Goal: Task Accomplishment & Management: Use online tool/utility

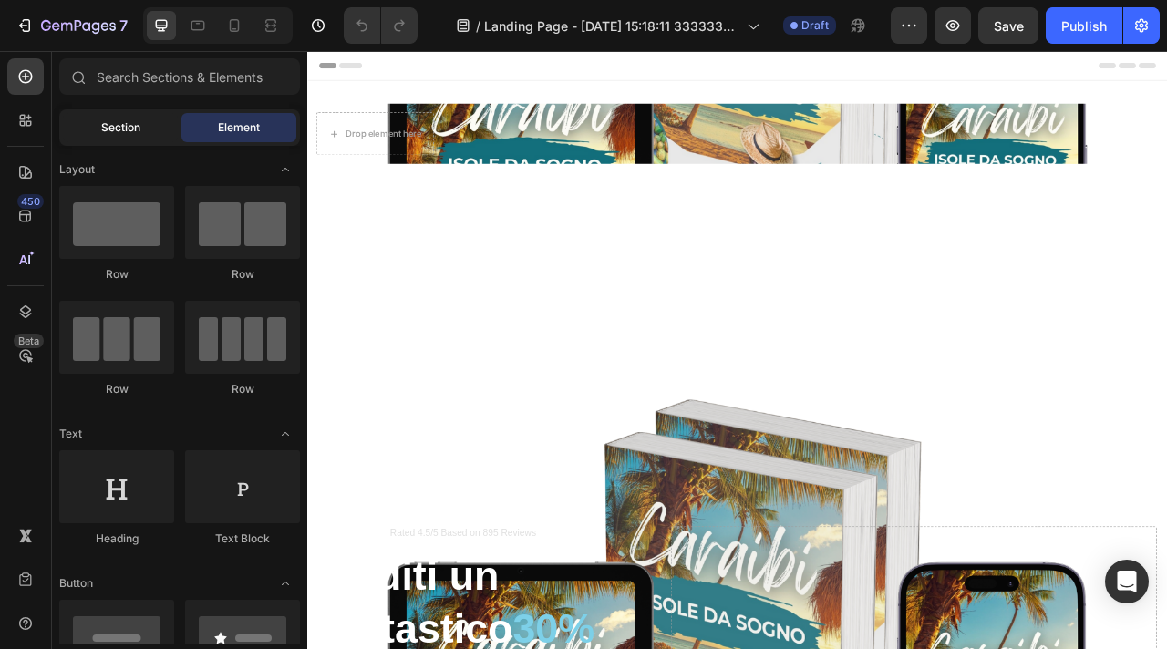
click at [143, 132] on div "Section" at bounding box center [120, 127] width 115 height 29
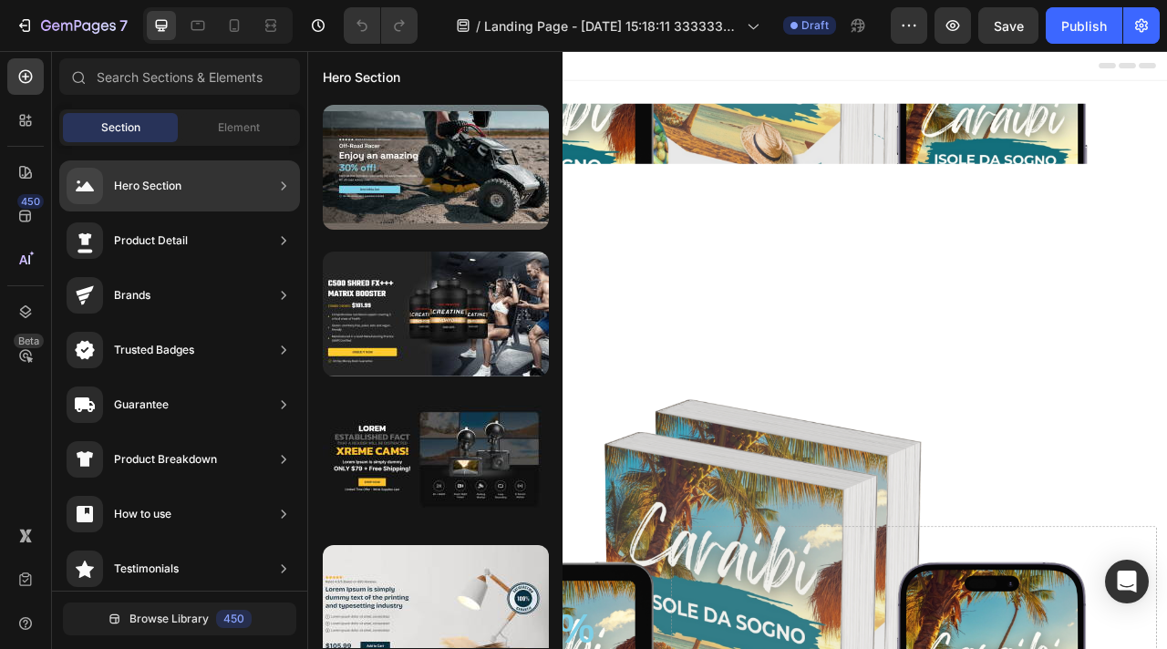
click at [264, 245] on div "Product Detail" at bounding box center [179, 240] width 241 height 51
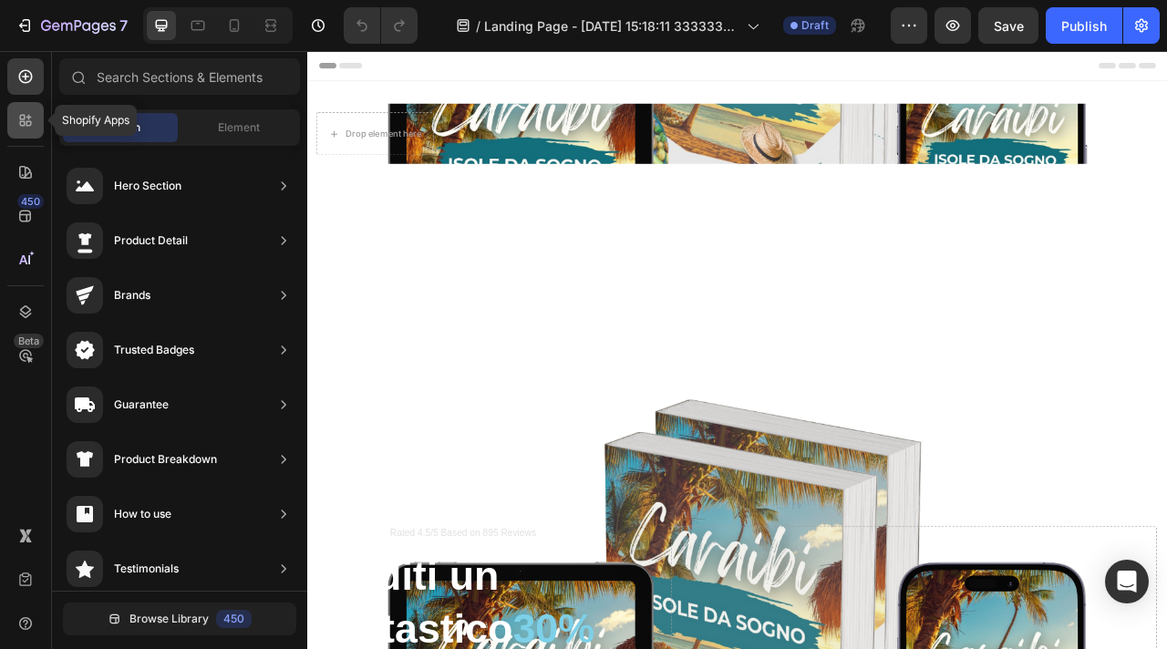
click at [24, 123] on icon at bounding box center [22, 123] width 5 height 5
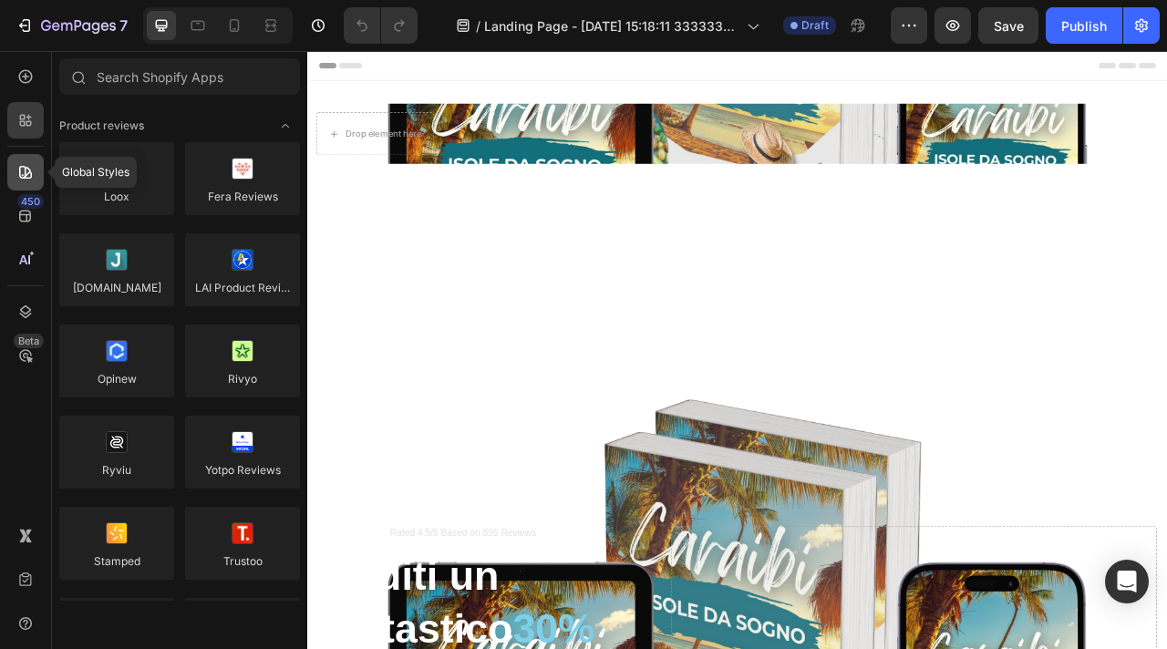
click at [32, 168] on icon at bounding box center [25, 172] width 18 height 18
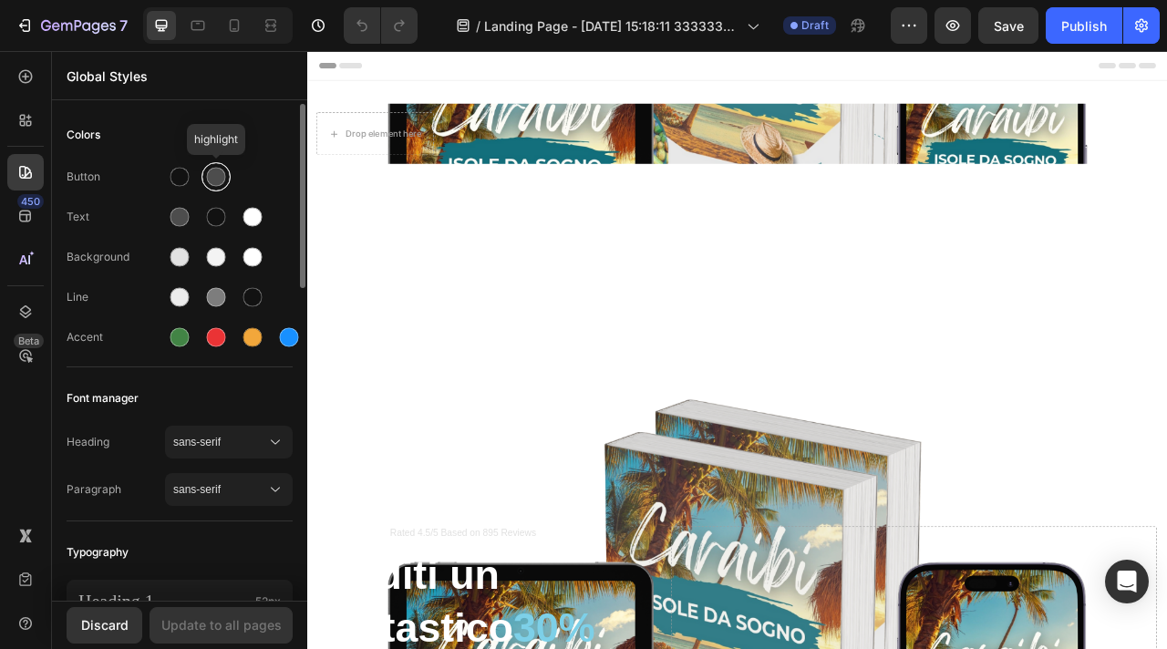
click at [217, 183] on div at bounding box center [216, 177] width 19 height 19
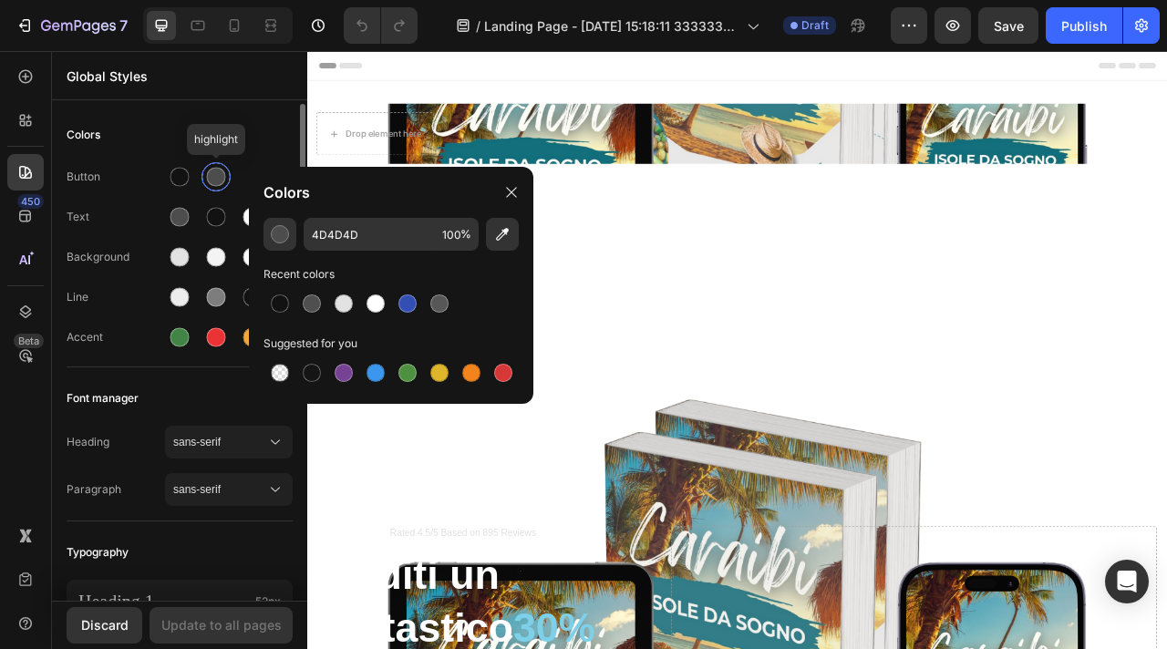
click at [217, 183] on div at bounding box center [216, 177] width 19 height 19
click at [180, 144] on div "Colors" at bounding box center [180, 135] width 226 height 33
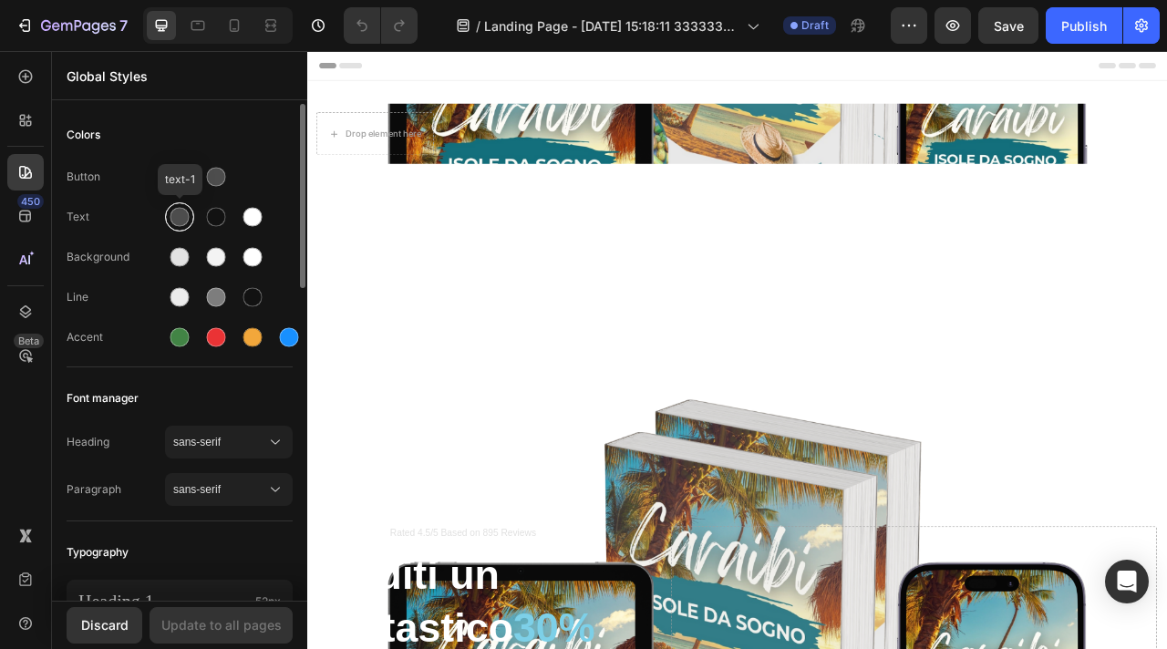
click at [192, 224] on div at bounding box center [179, 217] width 33 height 33
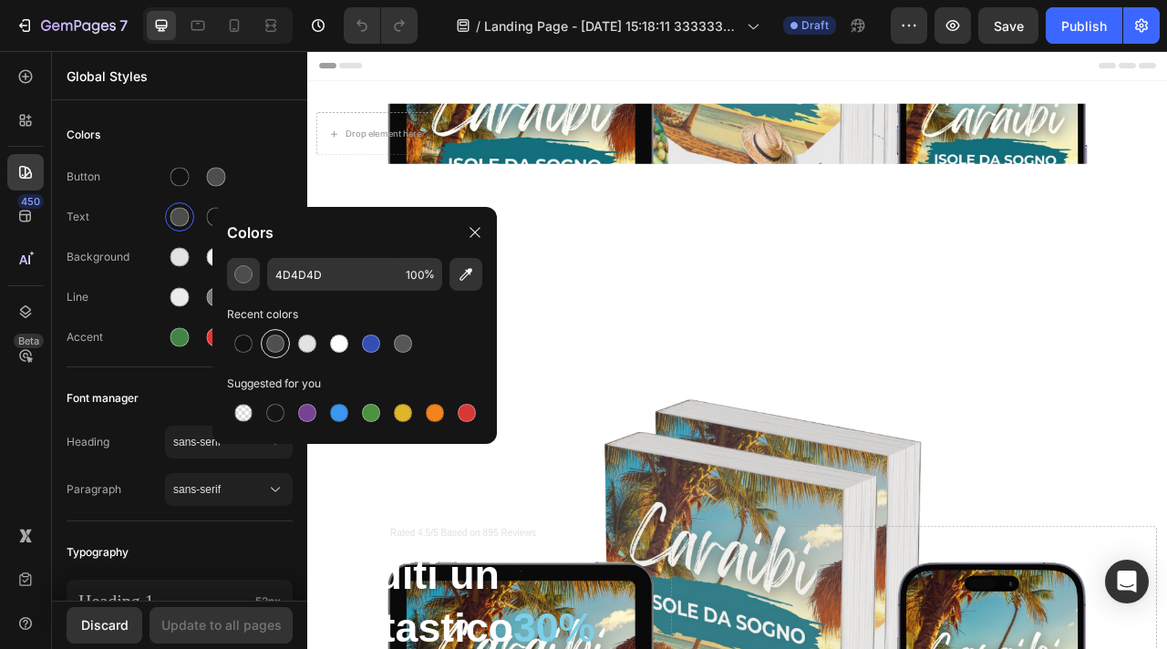
click at [267, 350] on div at bounding box center [275, 344] width 22 height 22
type input "4F4F4F"
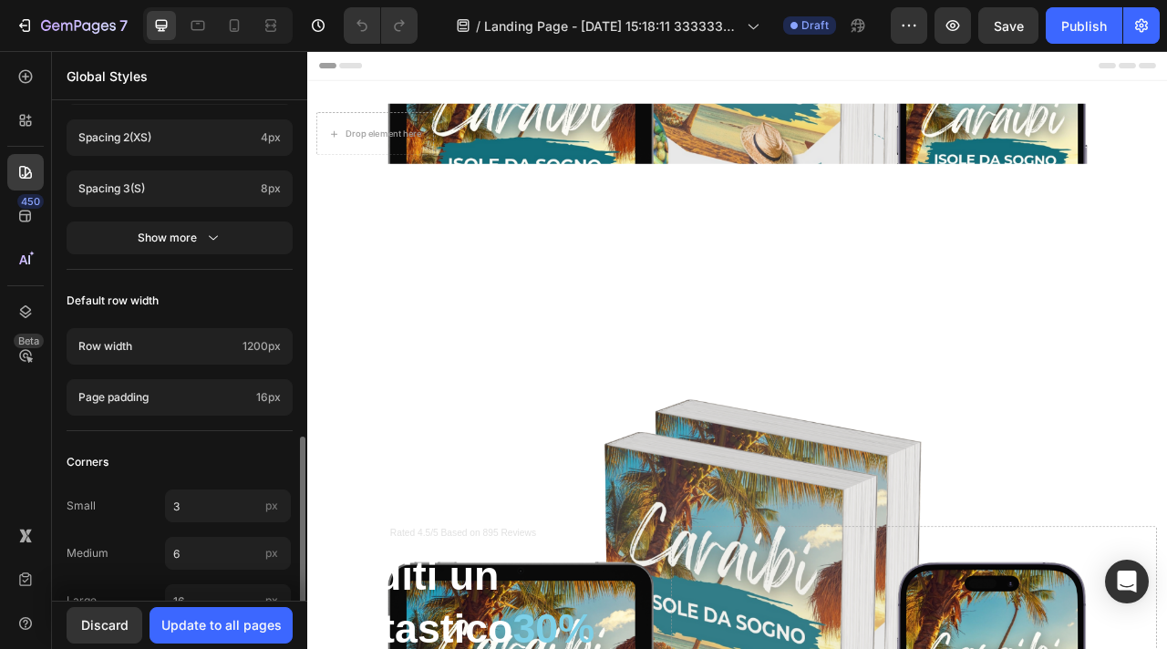
scroll to position [839, 0]
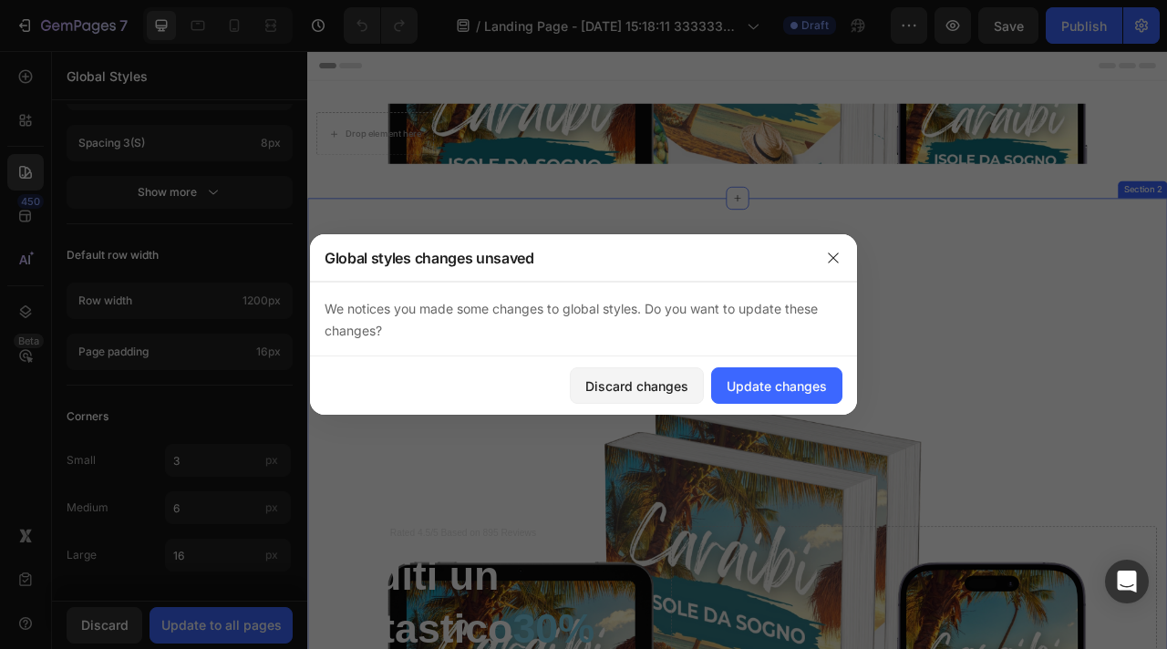
click at [775, 399] on button "Update changes" at bounding box center [776, 385] width 131 height 36
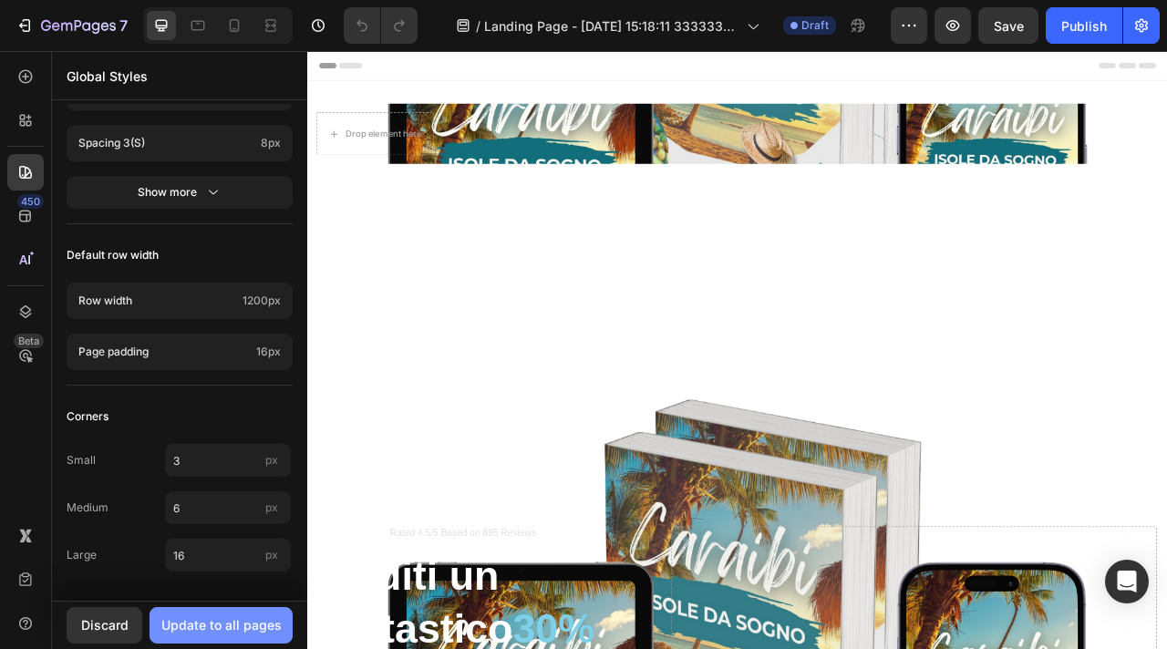
click at [216, 625] on div "Update to all pages" at bounding box center [221, 624] width 120 height 19
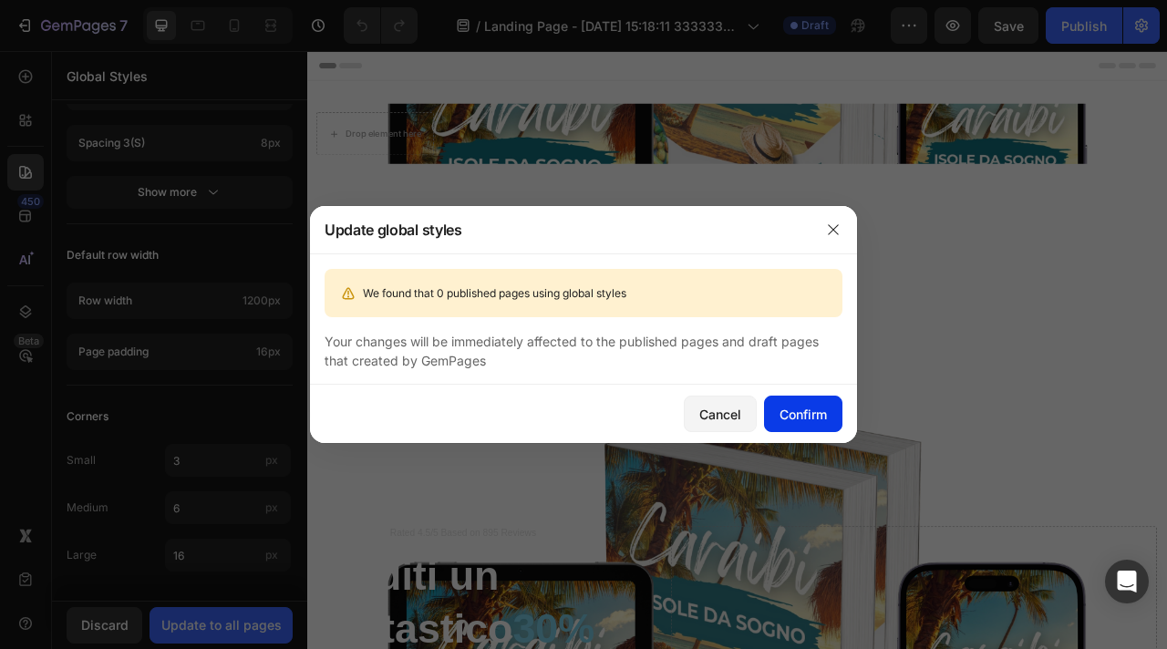
click at [811, 411] on div "Confirm" at bounding box center [802, 414] width 47 height 19
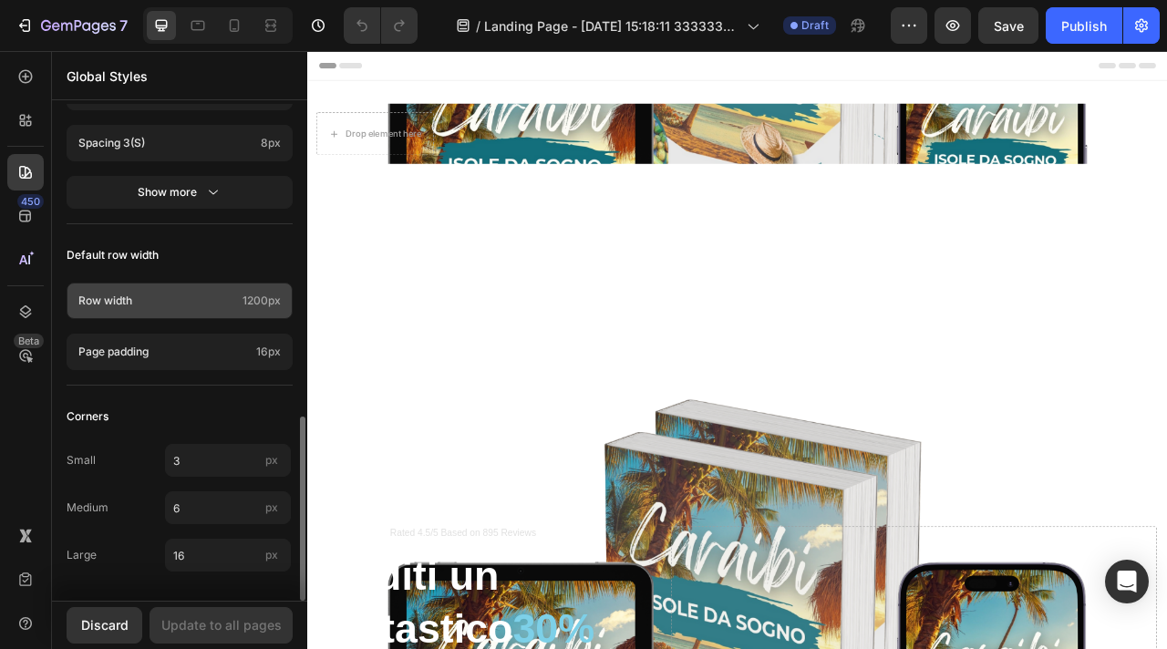
click at [171, 315] on div "Row width 1200px" at bounding box center [180, 301] width 226 height 36
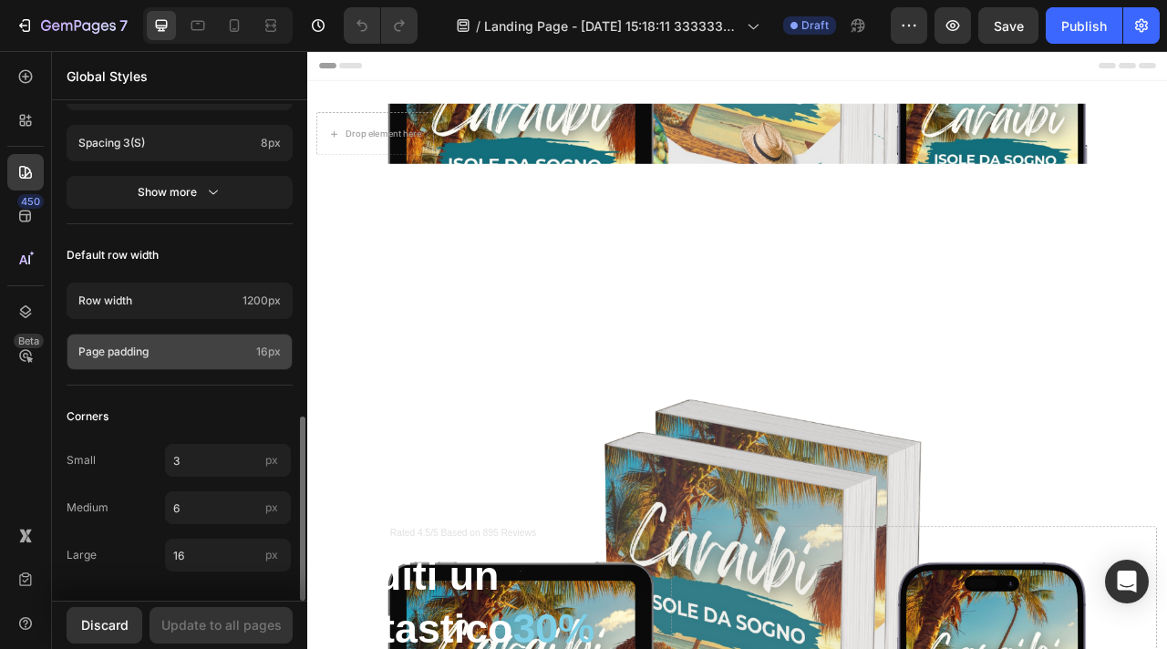
click at [165, 344] on p "Page padding" at bounding box center [163, 352] width 170 height 16
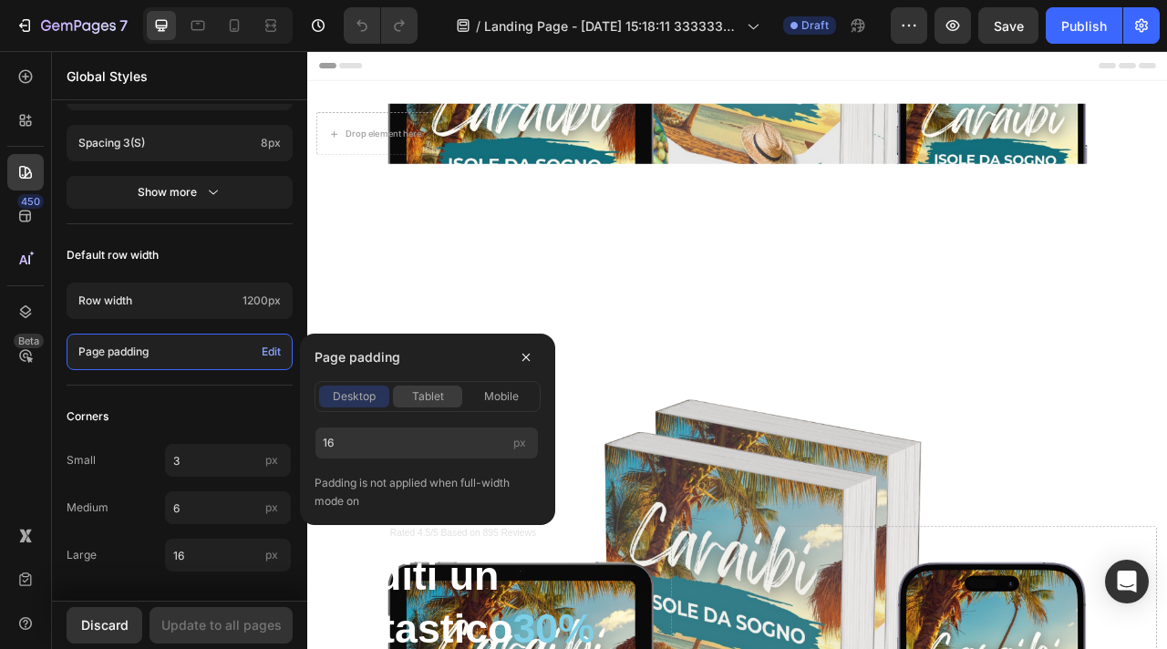
click at [441, 394] on span "tablet" at bounding box center [428, 396] width 32 height 16
click at [493, 406] on button "mobile" at bounding box center [501, 397] width 70 height 22
click at [350, 397] on span "desktop" at bounding box center [354, 396] width 43 height 16
click at [4, 109] on div "450 Beta" at bounding box center [26, 350] width 52 height 598
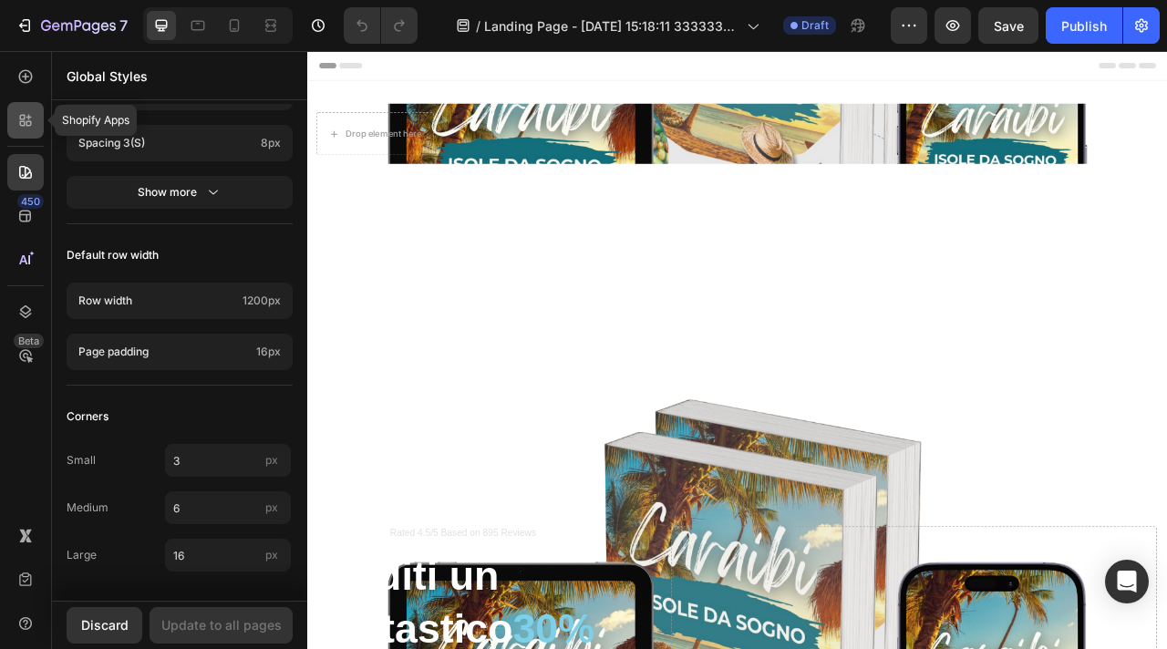
click at [12, 109] on div at bounding box center [25, 120] width 36 height 36
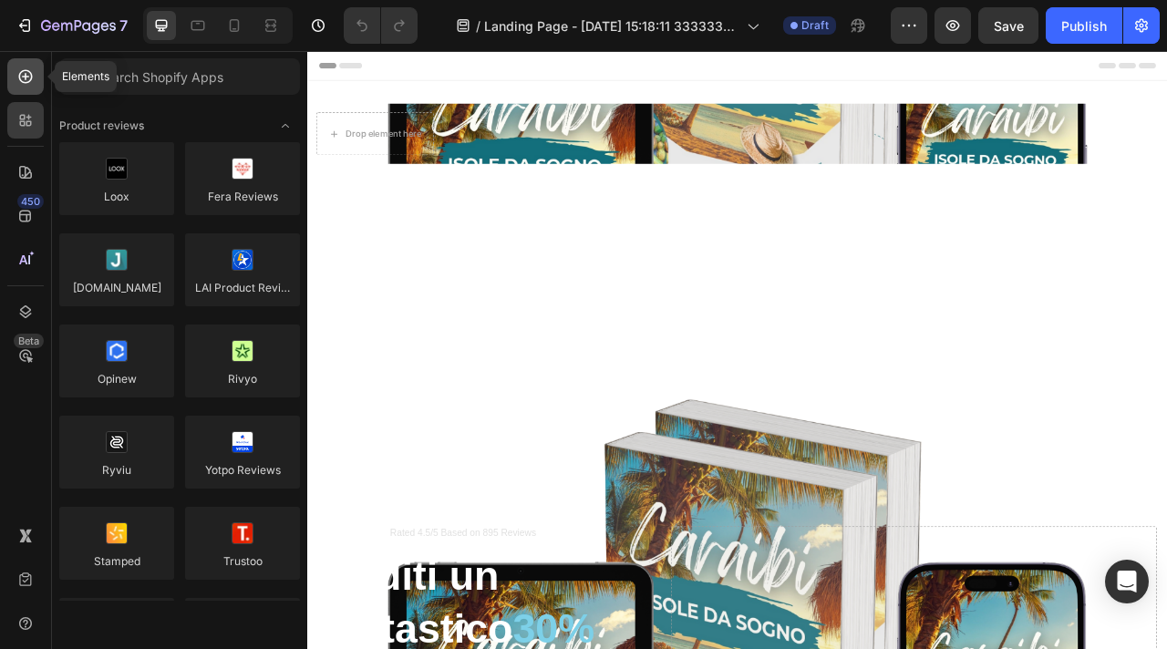
click at [26, 79] on icon at bounding box center [25, 76] width 18 height 18
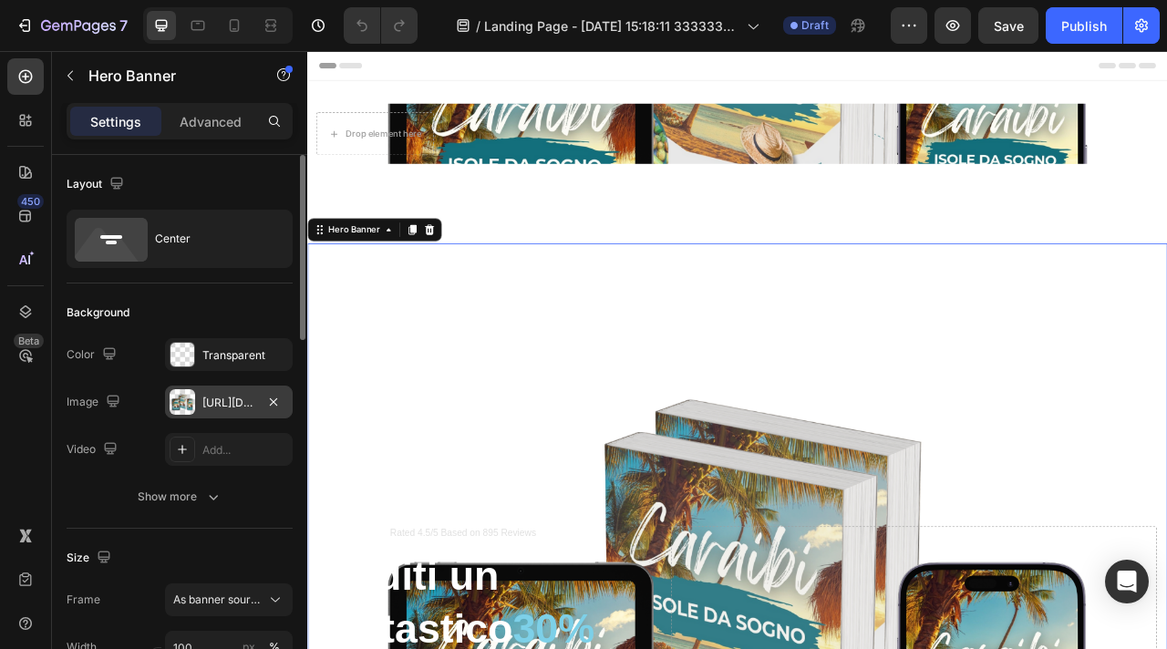
click at [190, 407] on div at bounding box center [183, 402] width 26 height 26
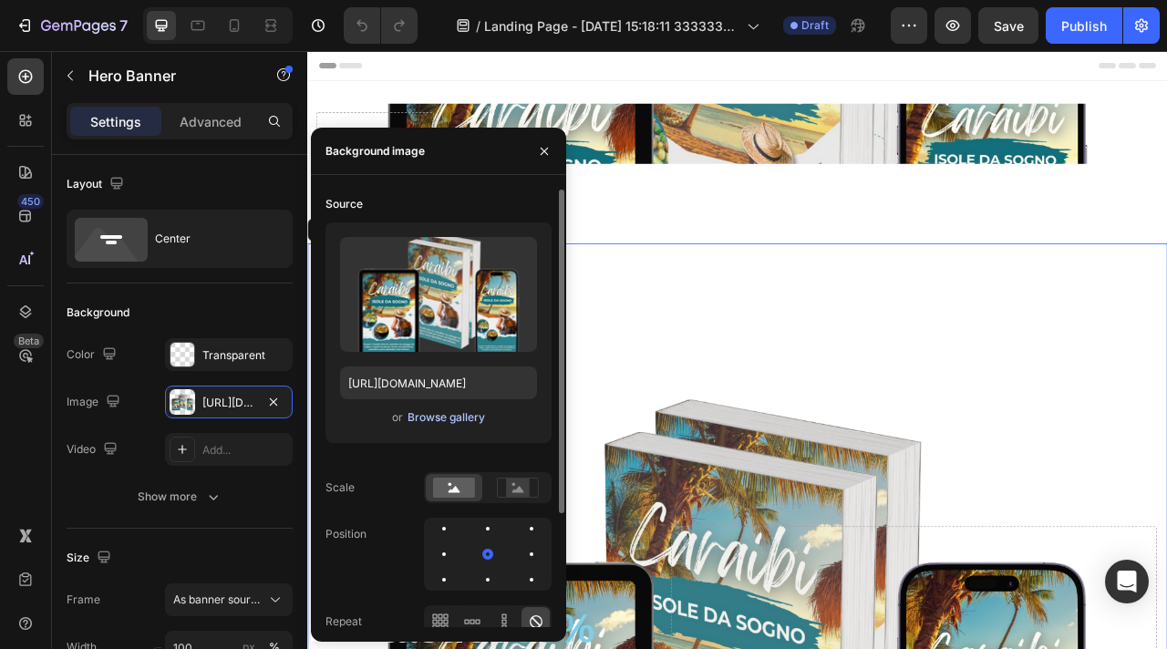
click at [455, 423] on div "Browse gallery" at bounding box center [445, 417] width 77 height 16
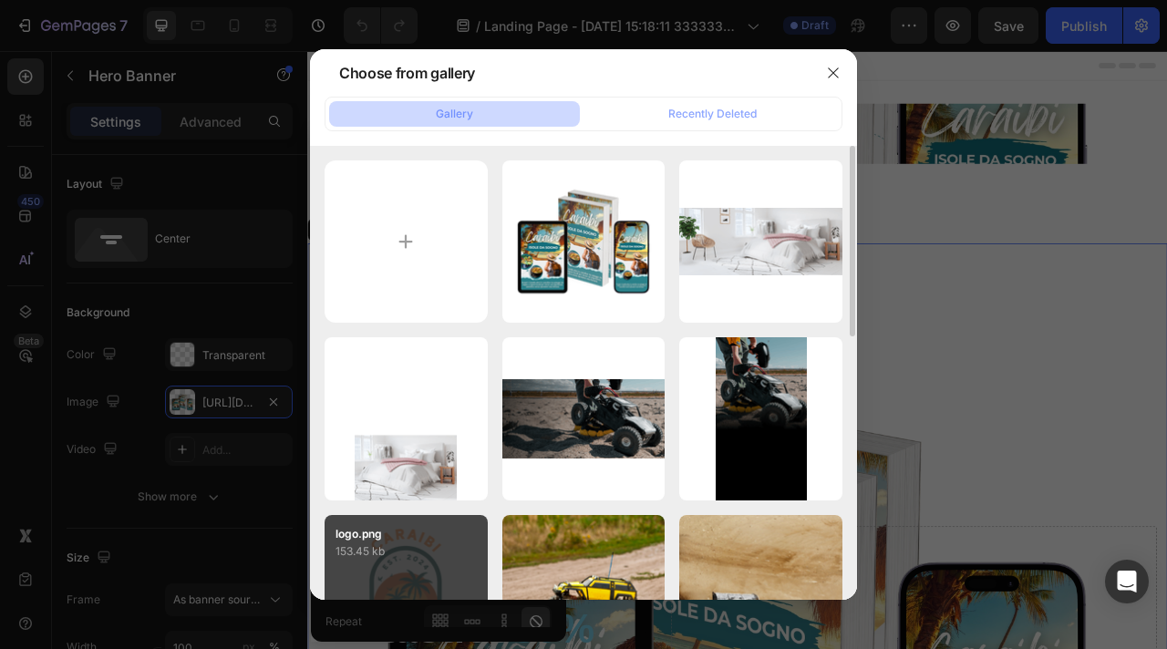
click at [388, 546] on p "153.45 kb" at bounding box center [405, 551] width 141 height 18
type input "[URL][DOMAIN_NAME]"
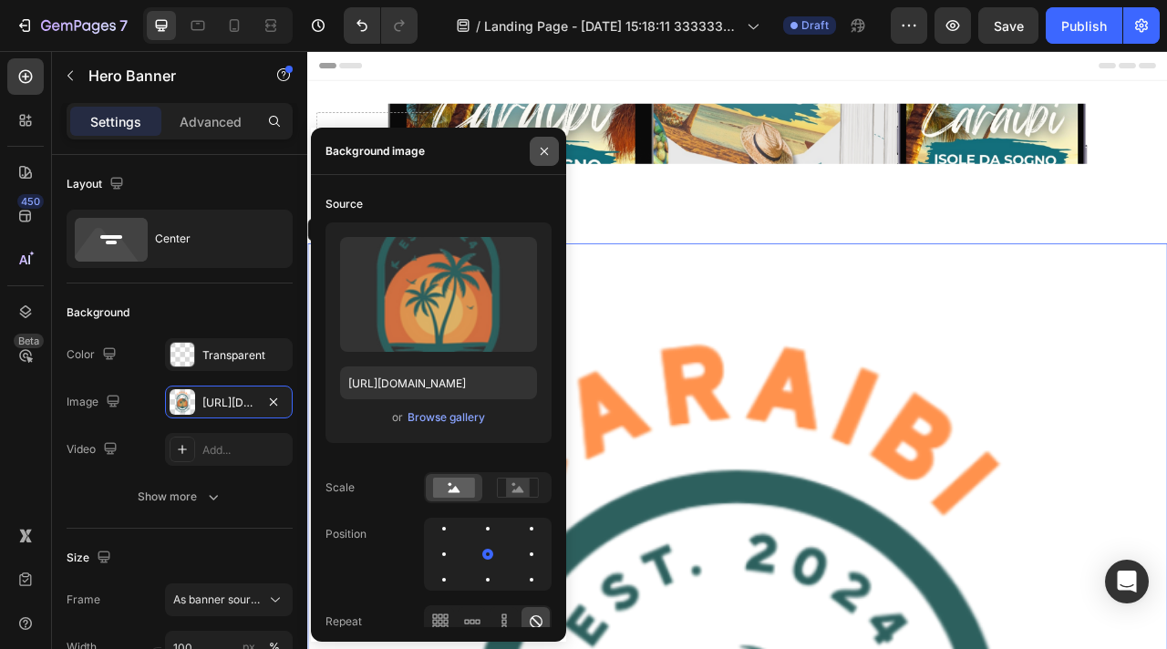
click at [546, 148] on icon "button" at bounding box center [544, 150] width 7 height 7
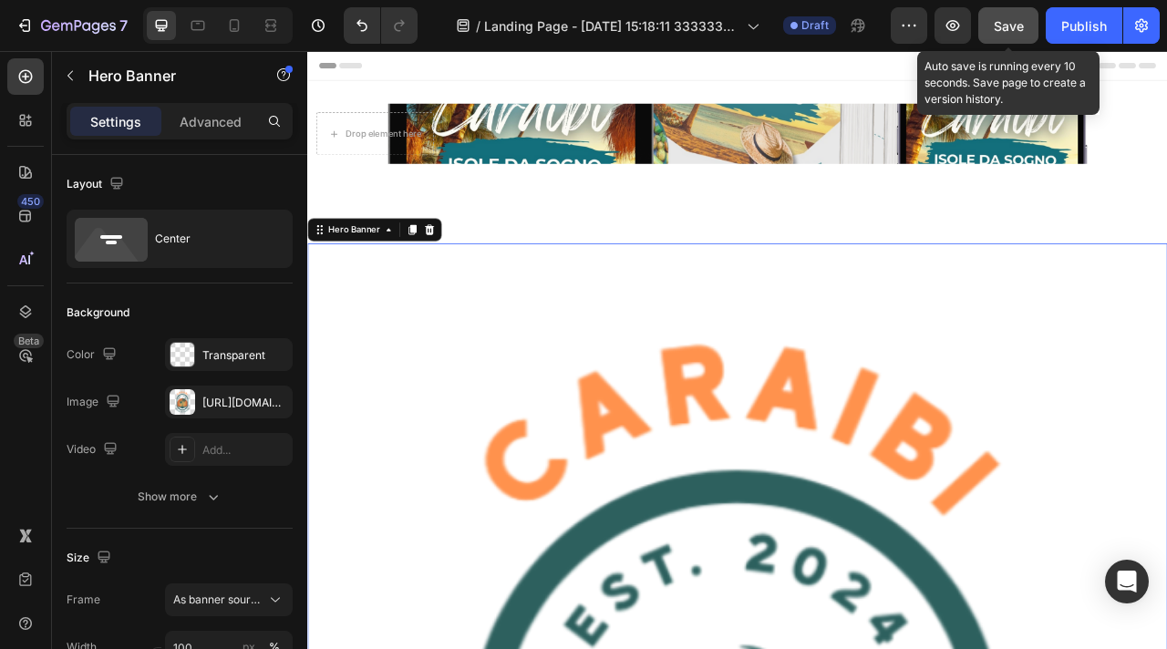
click at [1018, 37] on button "Save" at bounding box center [1008, 25] width 60 height 36
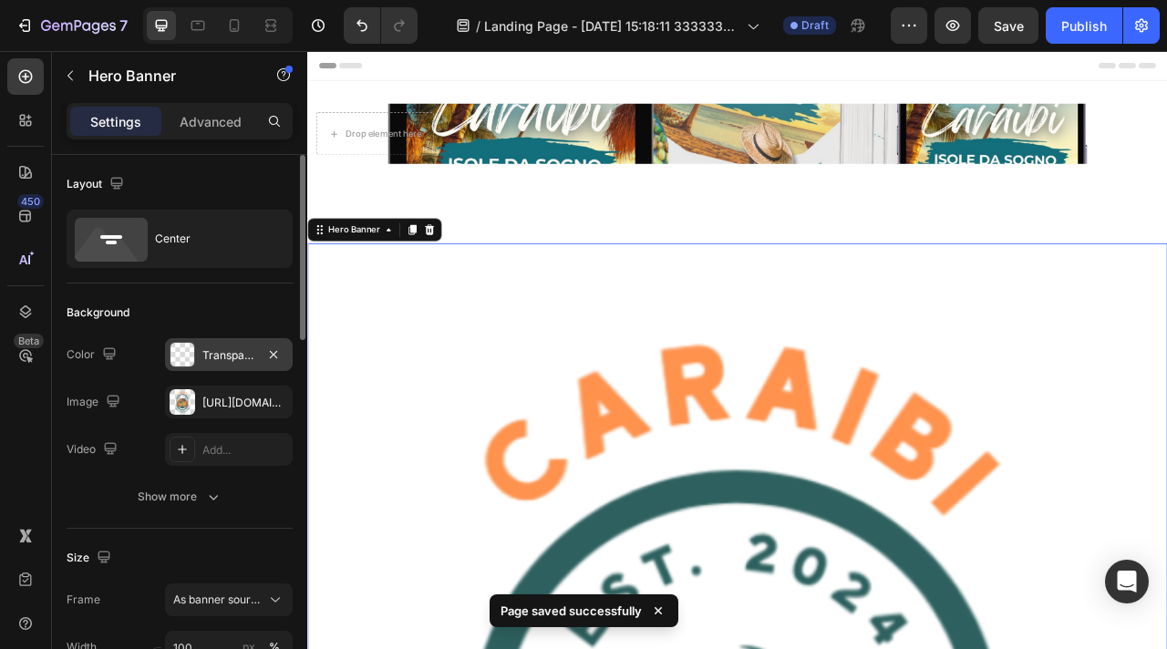
click at [238, 359] on div "Transparent" at bounding box center [228, 355] width 53 height 16
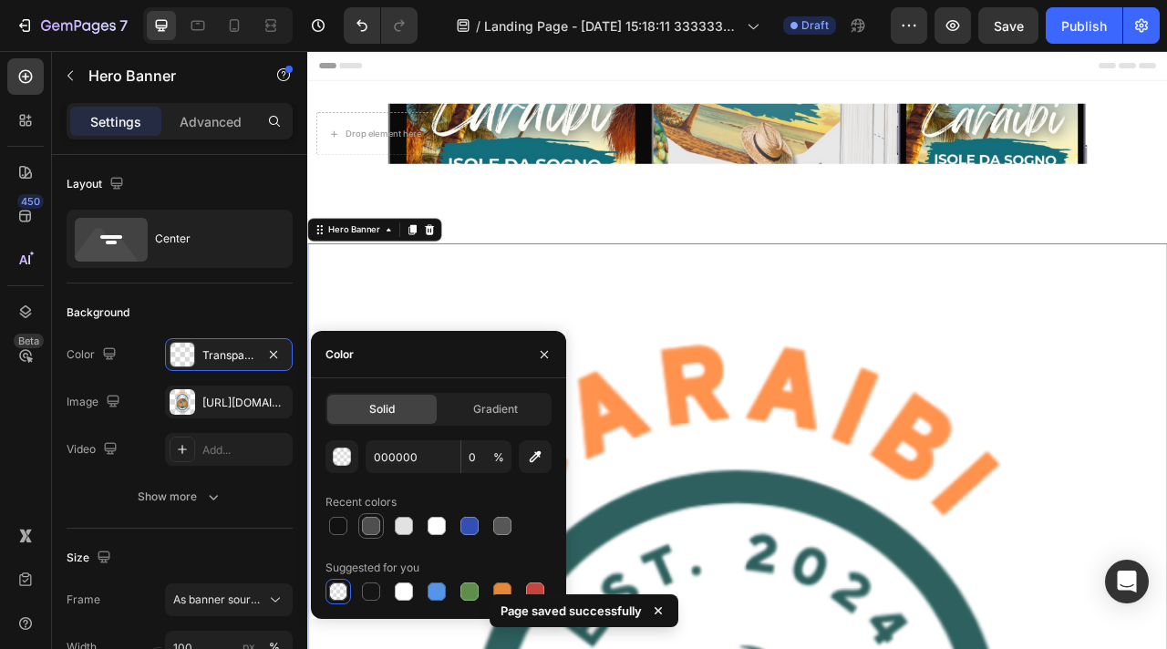
click at [372, 522] on div at bounding box center [371, 526] width 18 height 18
type input "4F4F4F"
type input "100"
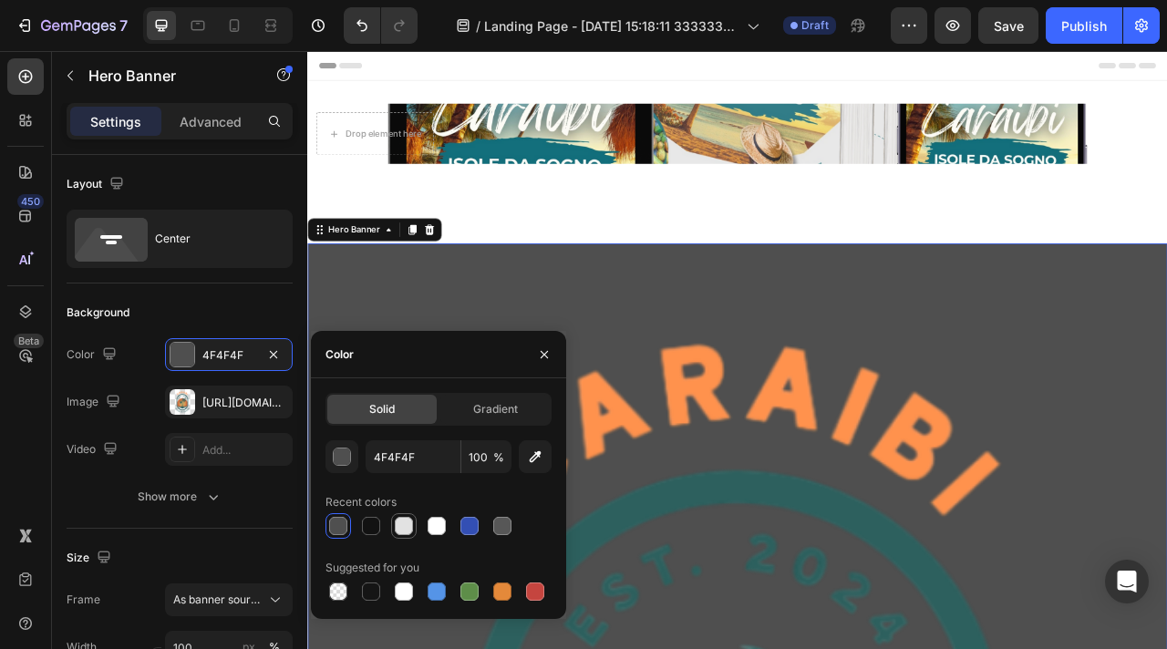
click at [414, 521] on div at bounding box center [404, 526] width 22 height 22
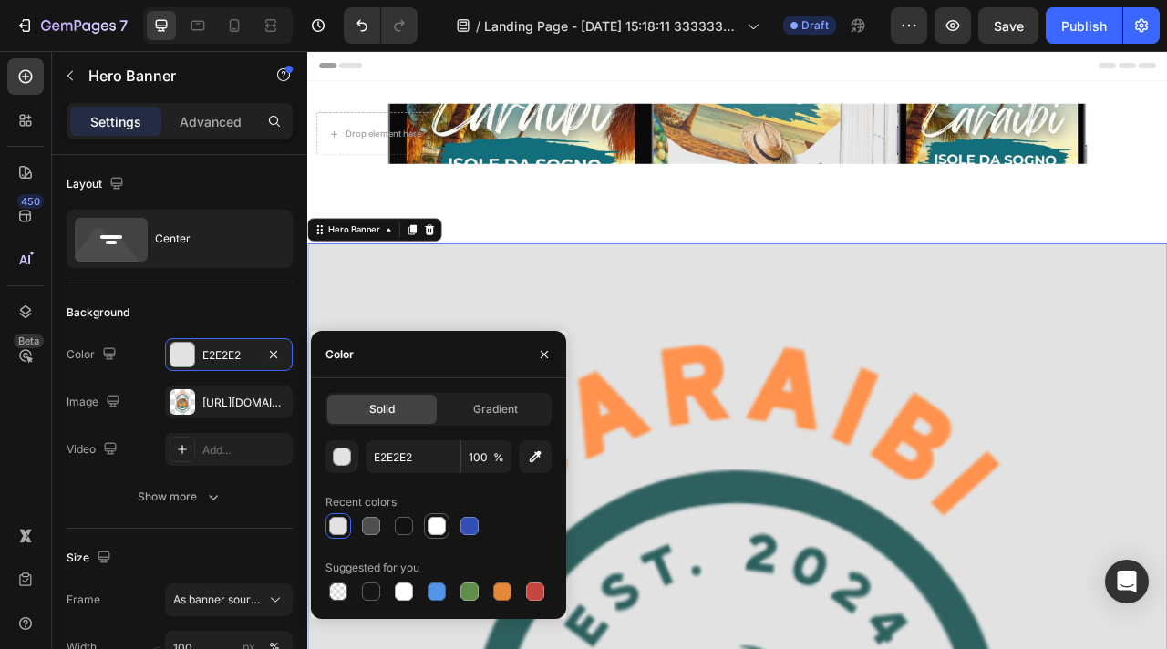
click at [443, 528] on div at bounding box center [437, 526] width 18 height 18
type input "FFFFFF"
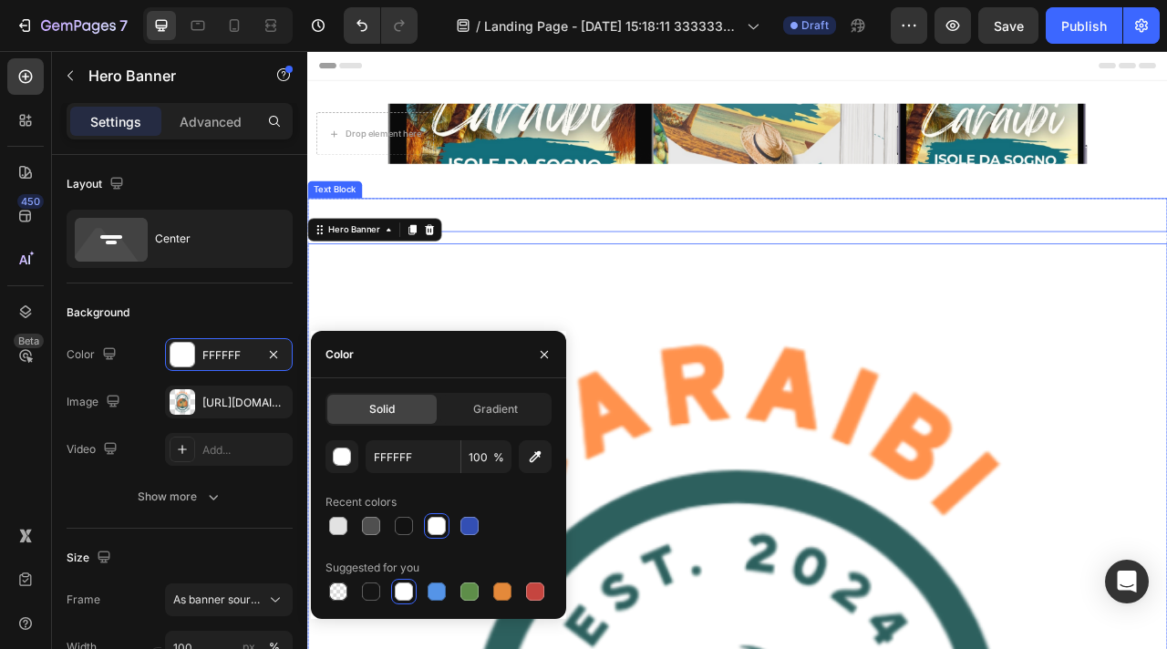
click at [634, 247] on p "Caraibi Isole da Sogno" at bounding box center [854, 259] width 1090 height 39
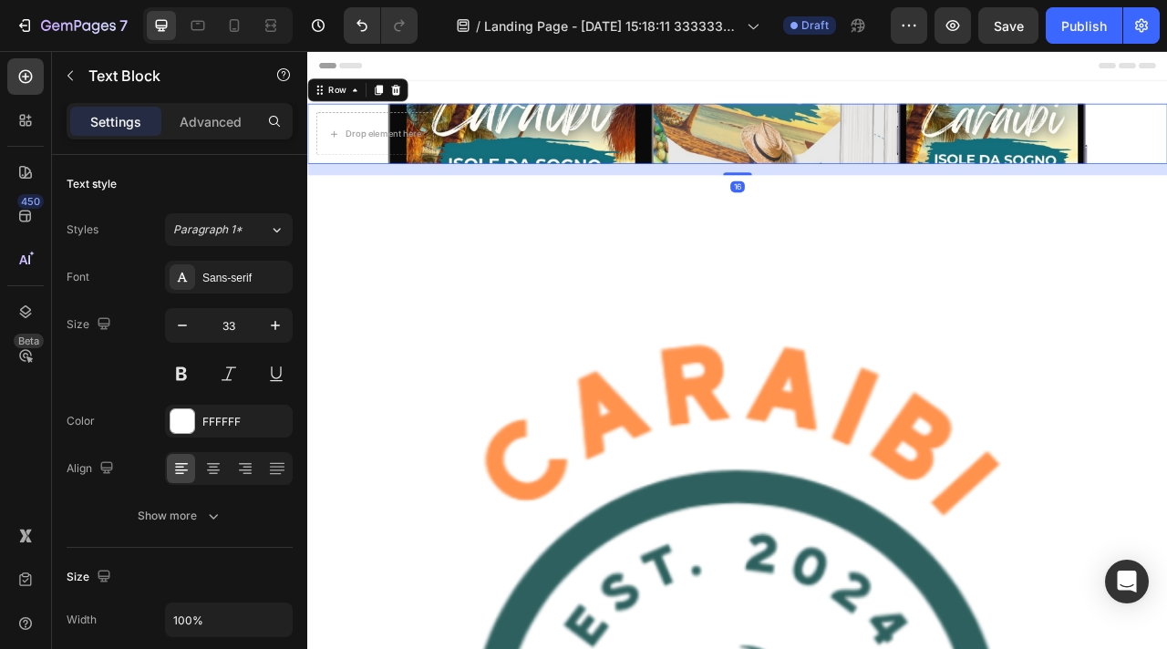
click at [1035, 164] on div "Drop element here Row 16" at bounding box center [854, 156] width 1094 height 77
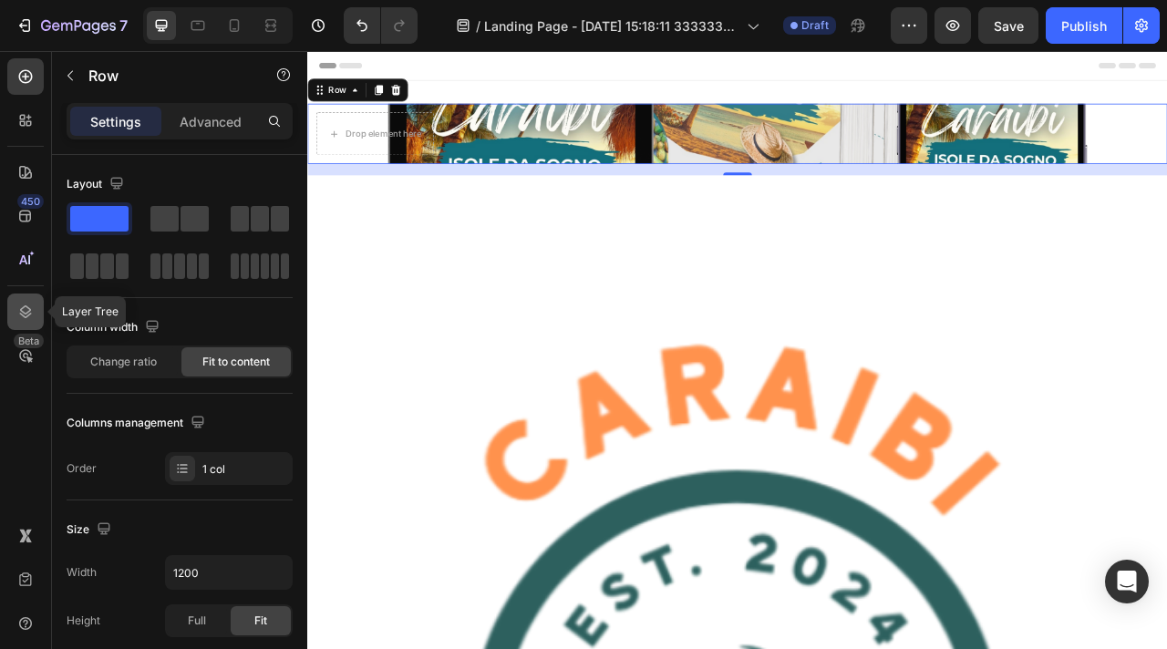
click at [27, 309] on icon at bounding box center [25, 312] width 18 height 18
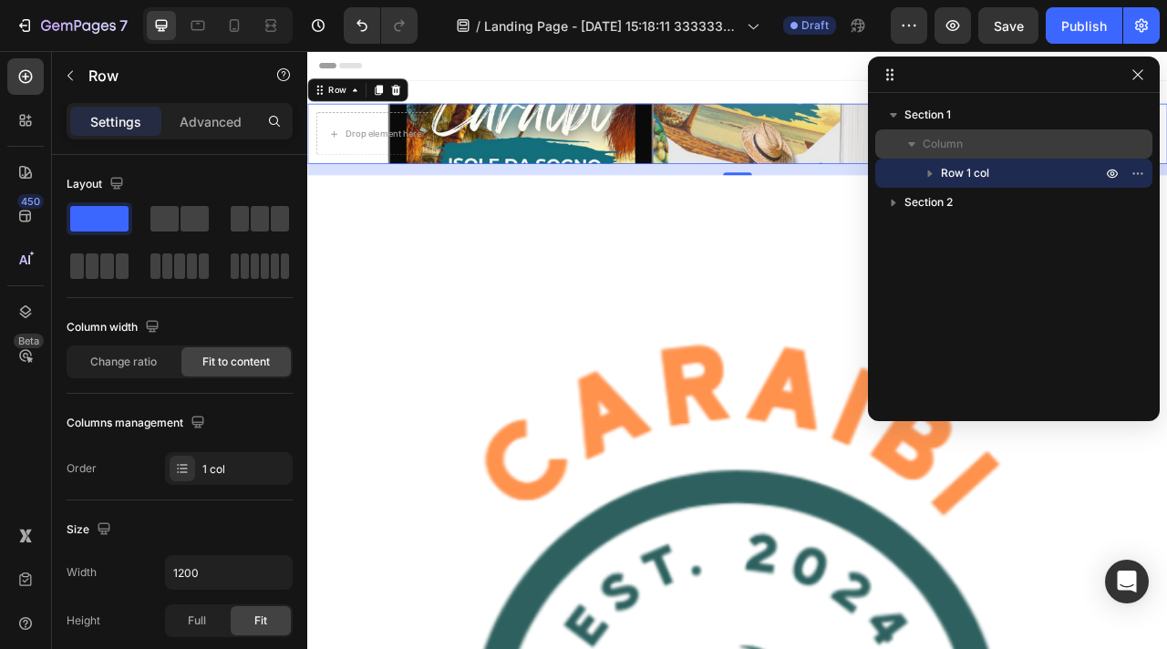
click at [959, 145] on span "Column" at bounding box center [943, 144] width 40 height 18
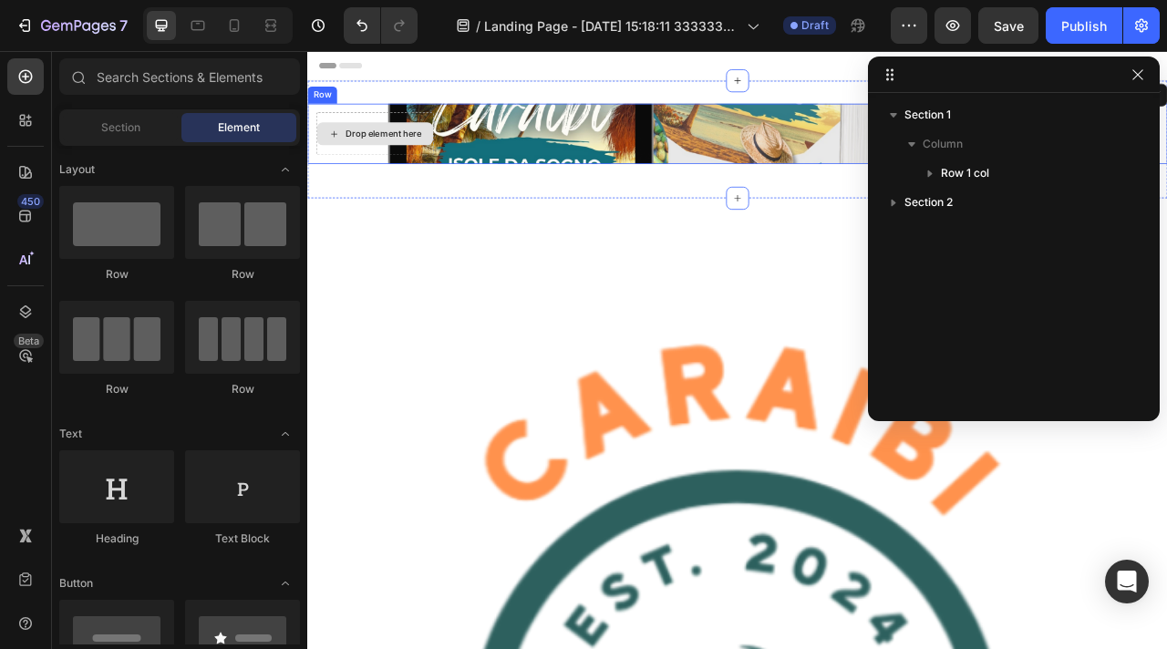
click at [421, 156] on div "Drop element here" at bounding box center [404, 156] width 97 height 15
click at [384, 163] on div "Drop element here" at bounding box center [393, 155] width 148 height 29
click at [348, 160] on div "Drop element here" at bounding box center [393, 155] width 148 height 29
click at [923, 218] on div "Section 1 Column Row 1 col Section 2" at bounding box center [1014, 250] width 292 height 301
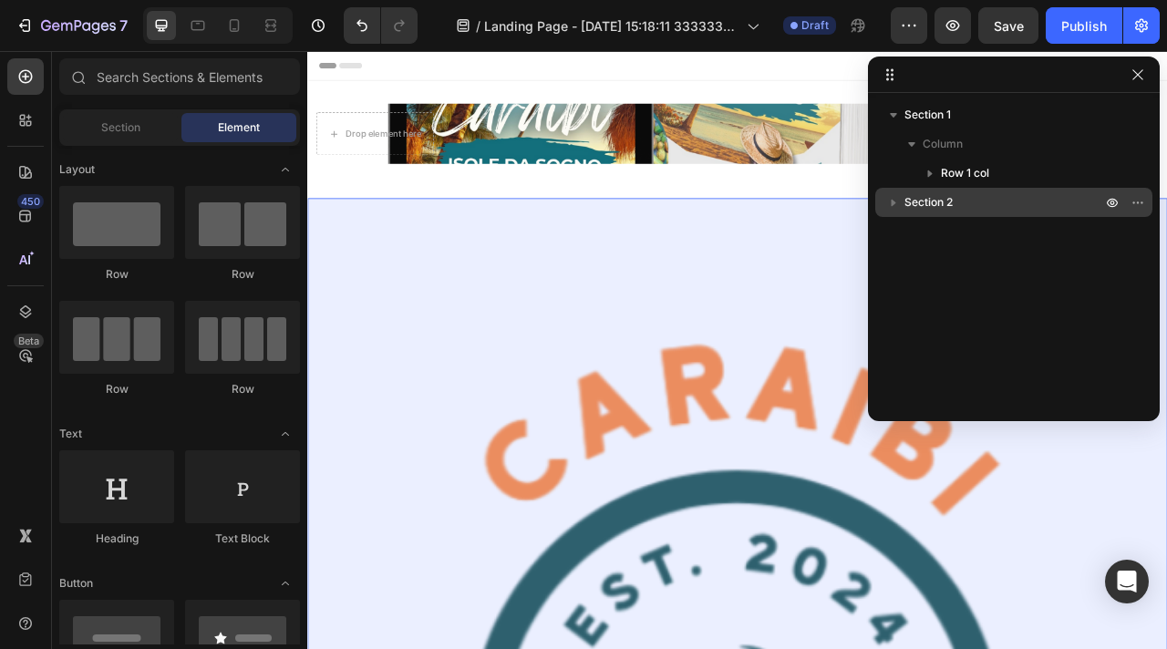
click at [923, 214] on div "Section 2" at bounding box center [1013, 202] width 263 height 29
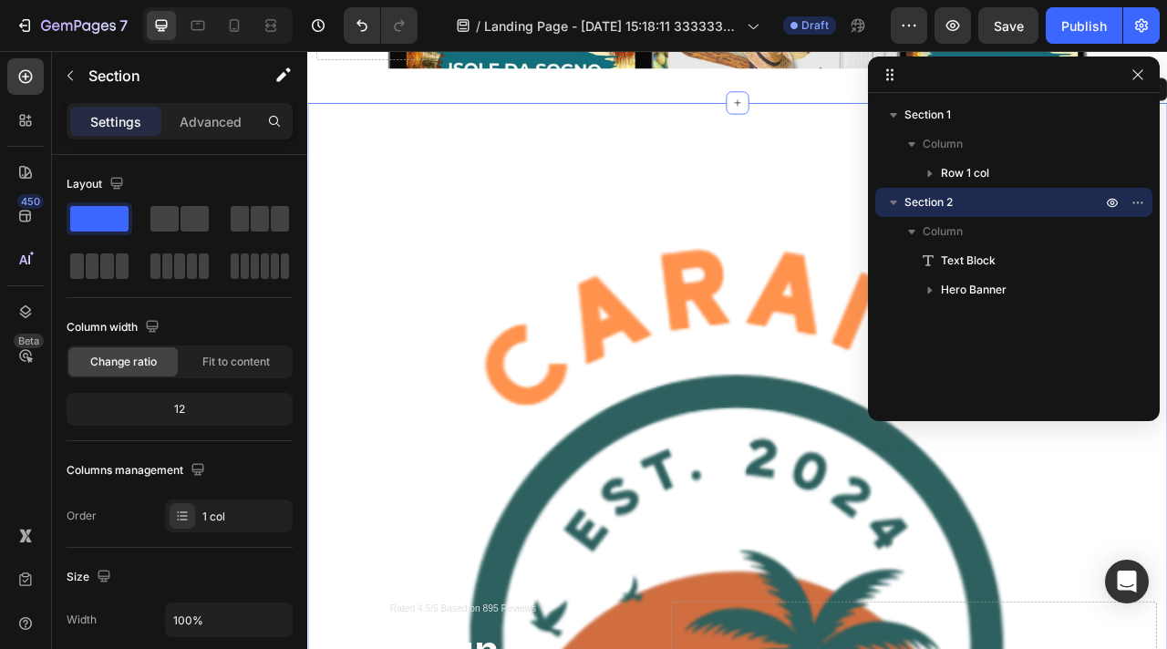
scroll to position [123, 0]
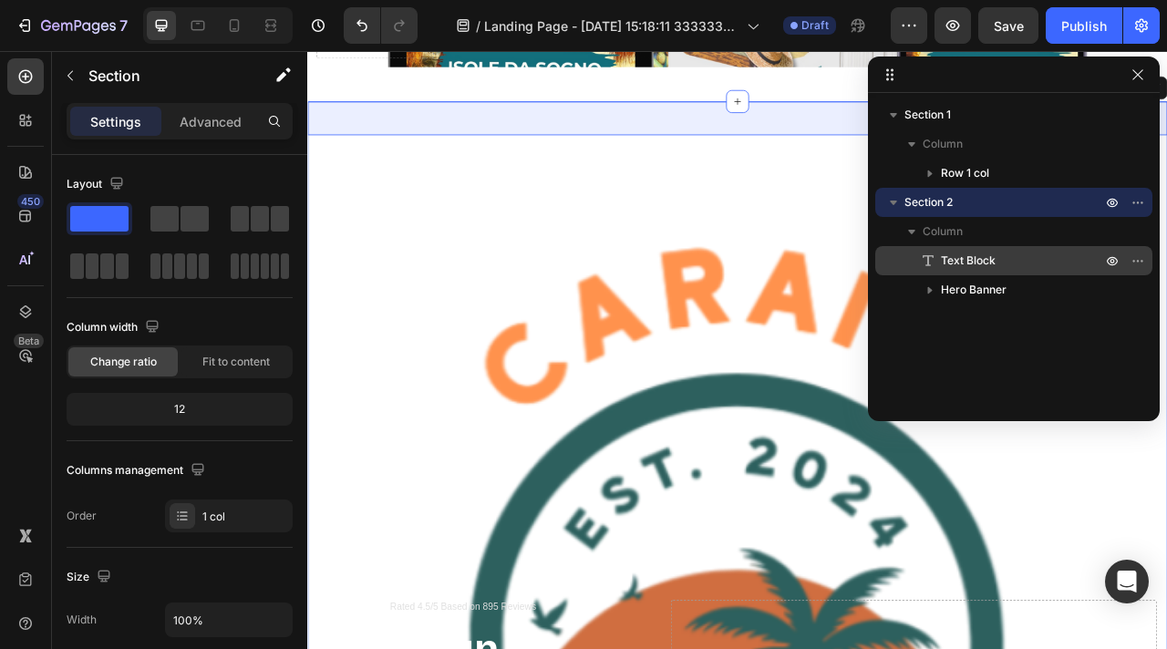
click at [941, 260] on span "Text Block" at bounding box center [968, 261] width 55 height 18
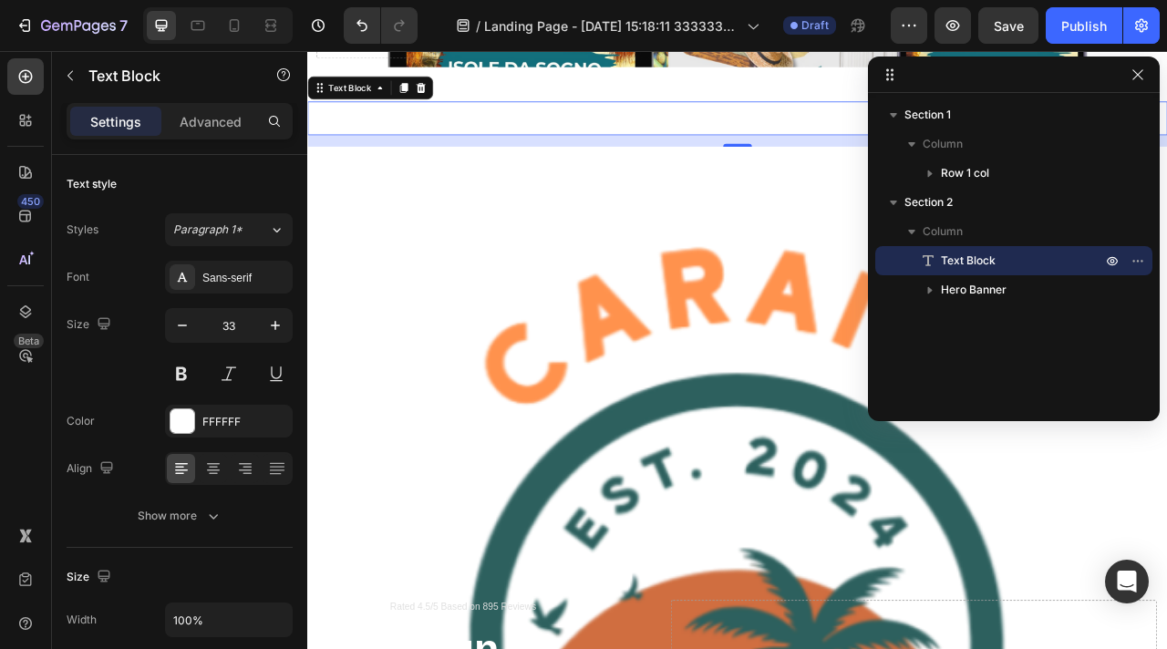
click at [990, 261] on span "Text Block" at bounding box center [968, 261] width 55 height 18
click at [803, 139] on p "Caraibi Isole da Sogno" at bounding box center [854, 136] width 1090 height 39
click at [75, 89] on button "button" at bounding box center [70, 75] width 29 height 29
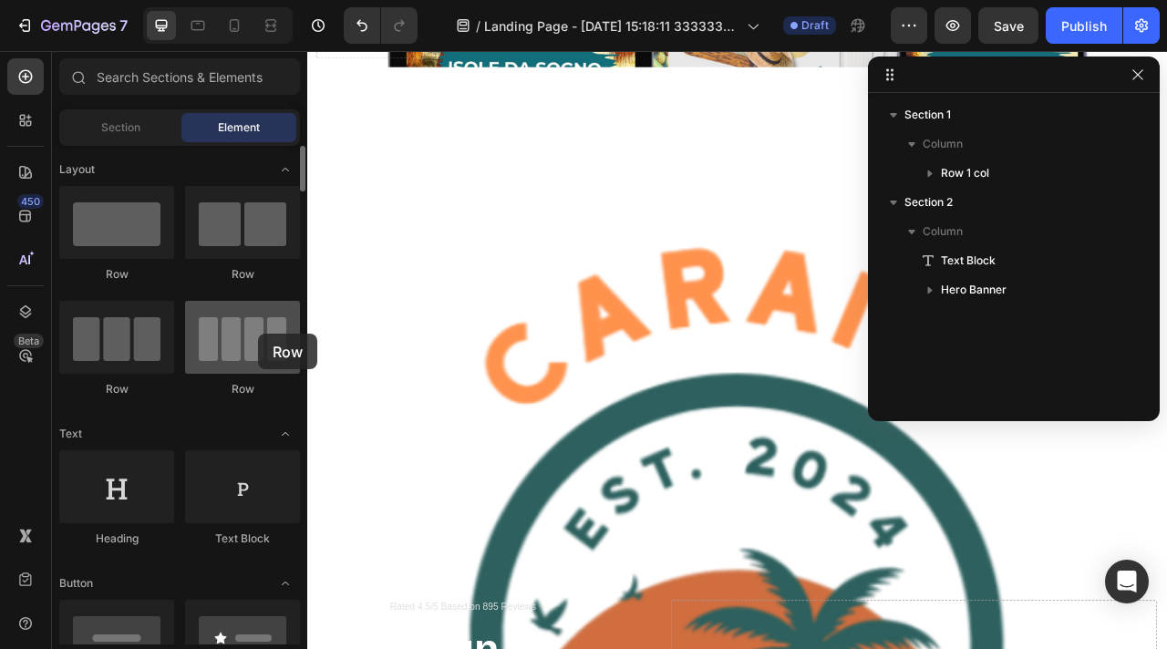
click at [258, 334] on div at bounding box center [242, 337] width 115 height 73
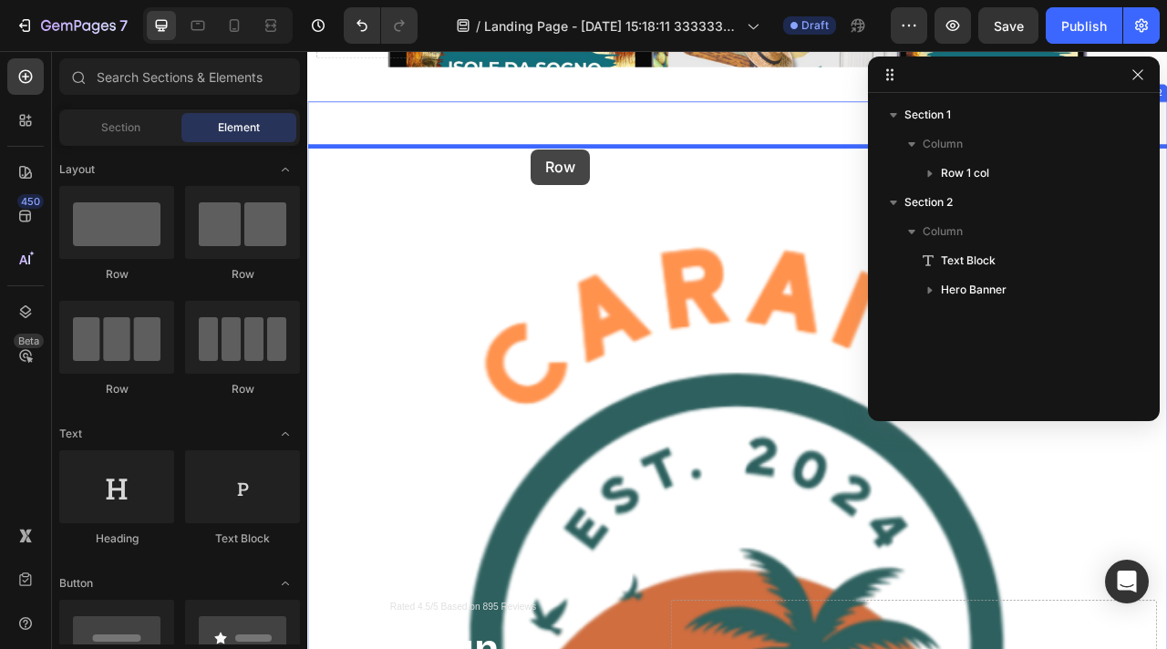
drag, startPoint x: 557, startPoint y: 406, endPoint x: 592, endPoint y: 176, distance: 232.3
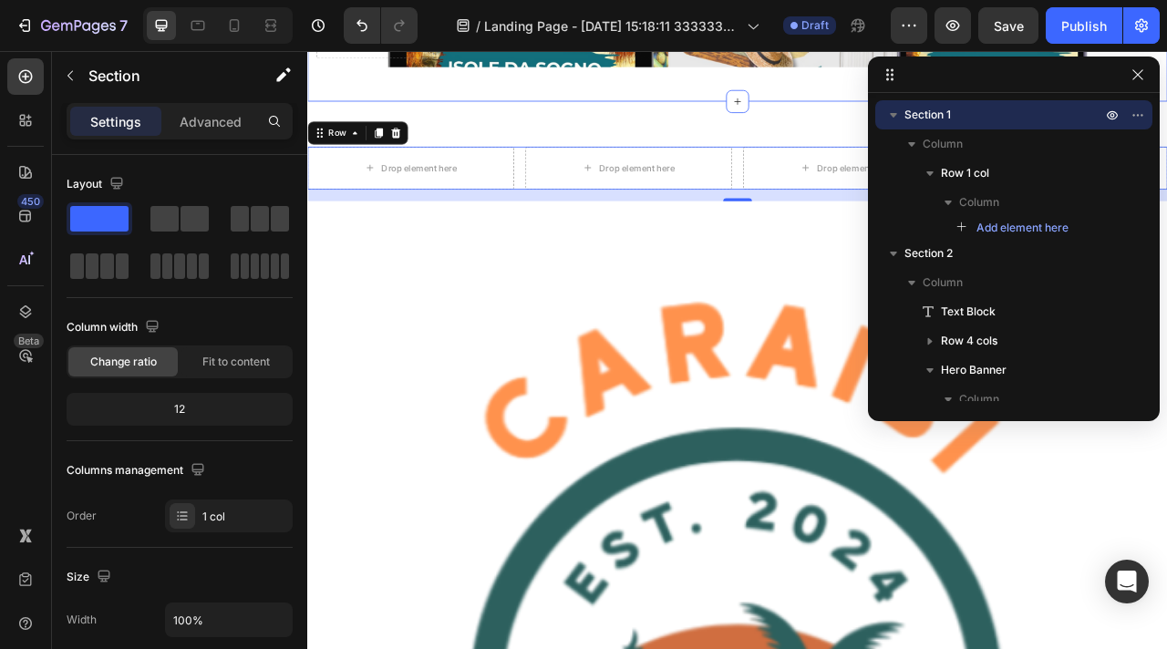
click at [915, 88] on div "Drop element here Row Section 1" at bounding box center [854, 40] width 1094 height 150
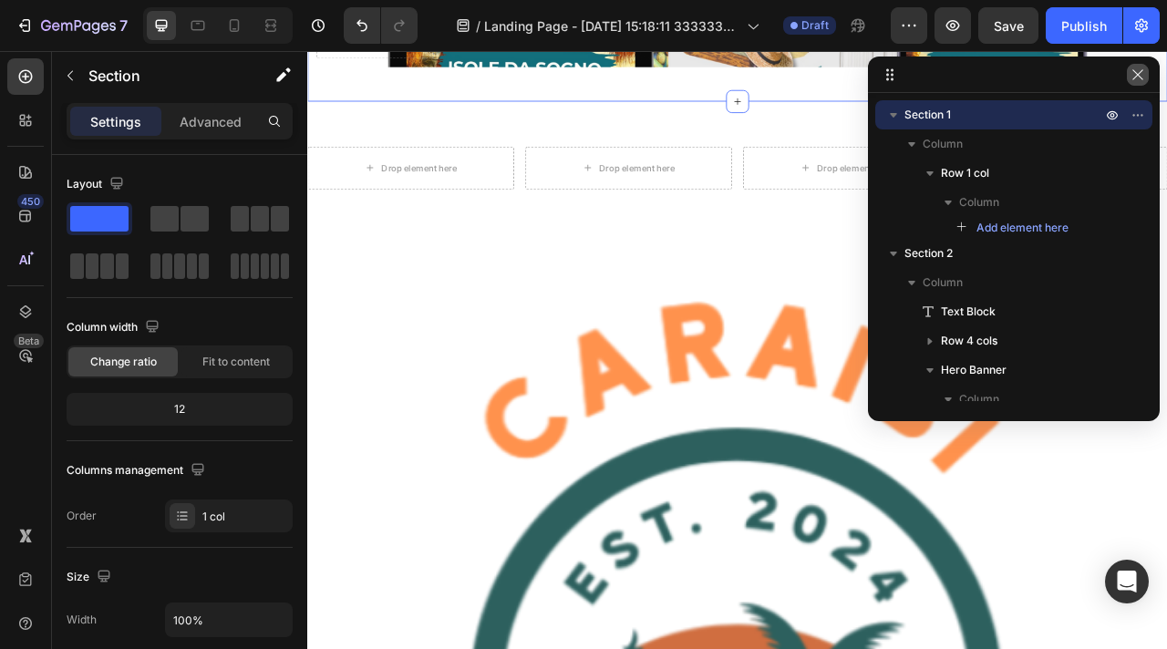
click at [1140, 77] on icon "button" at bounding box center [1137, 74] width 10 height 10
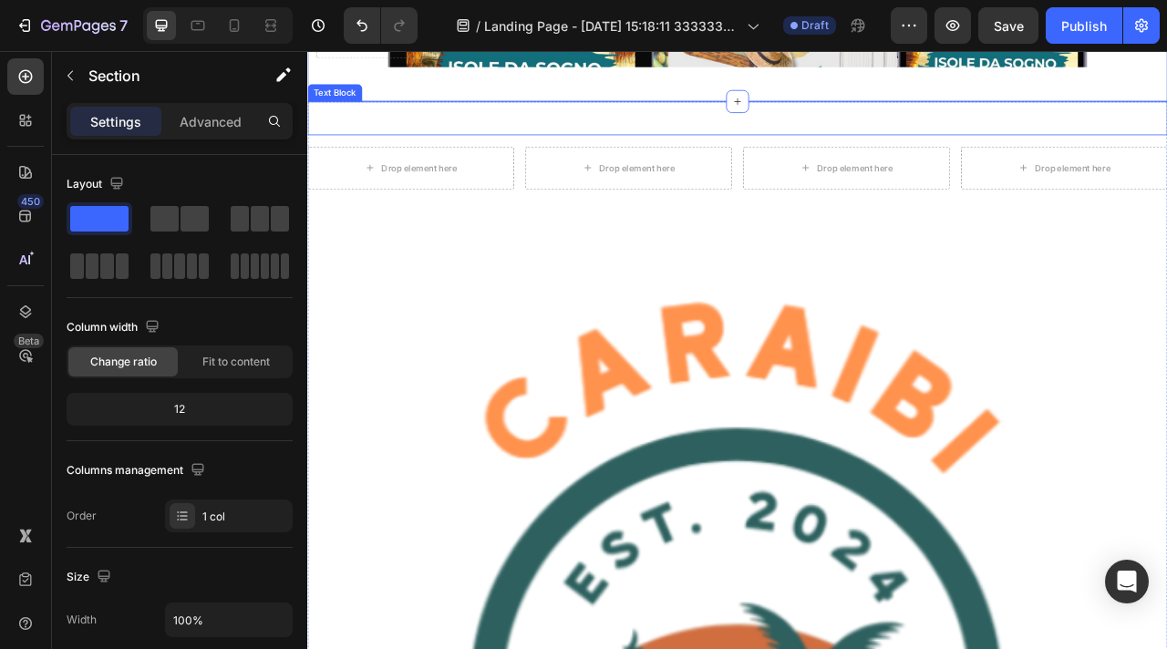
click at [1129, 139] on p "Caraibi Isole da Sogno" at bounding box center [854, 136] width 1090 height 39
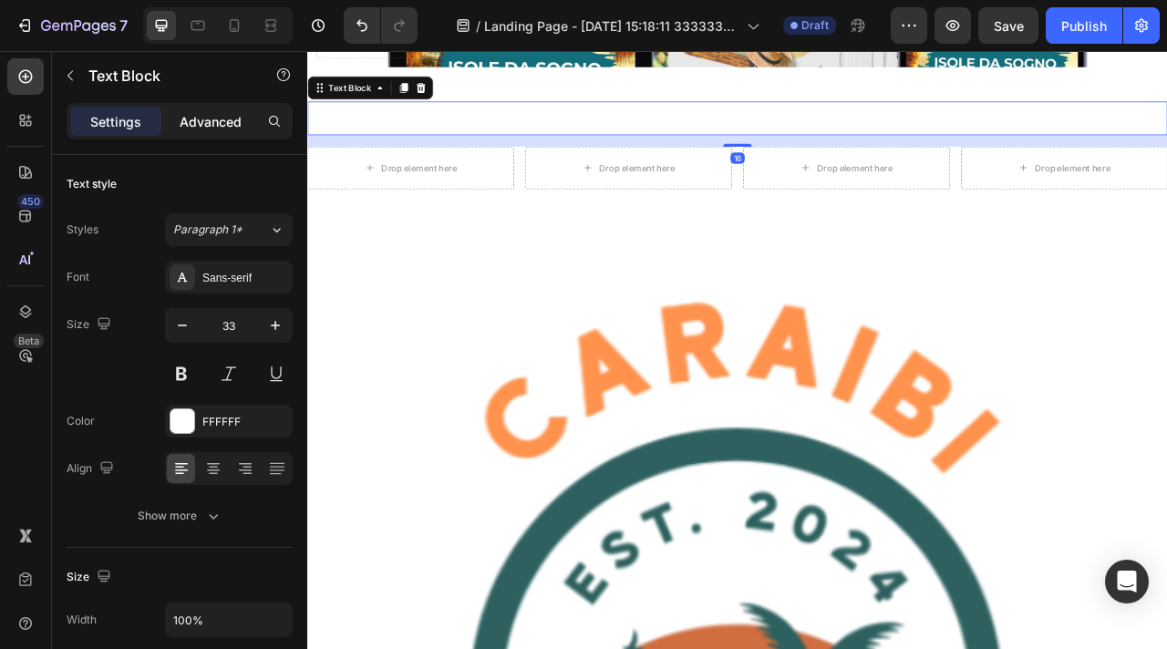
click at [210, 128] on p "Advanced" at bounding box center [211, 121] width 62 height 19
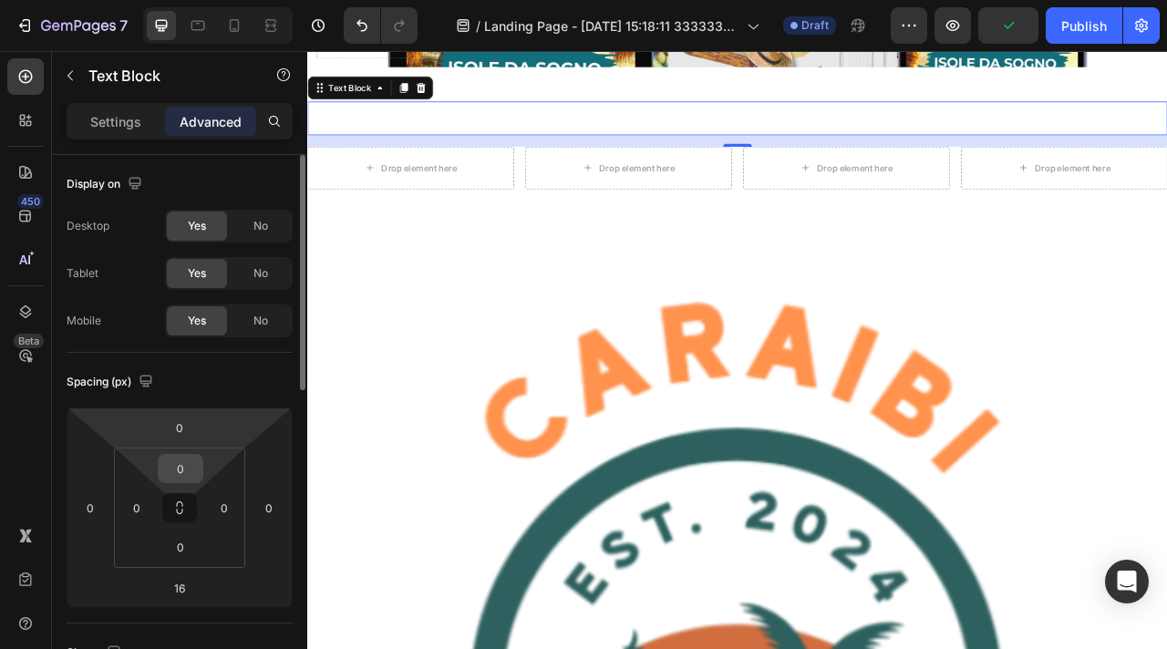
click at [183, 468] on input "0" at bounding box center [180, 468] width 36 height 27
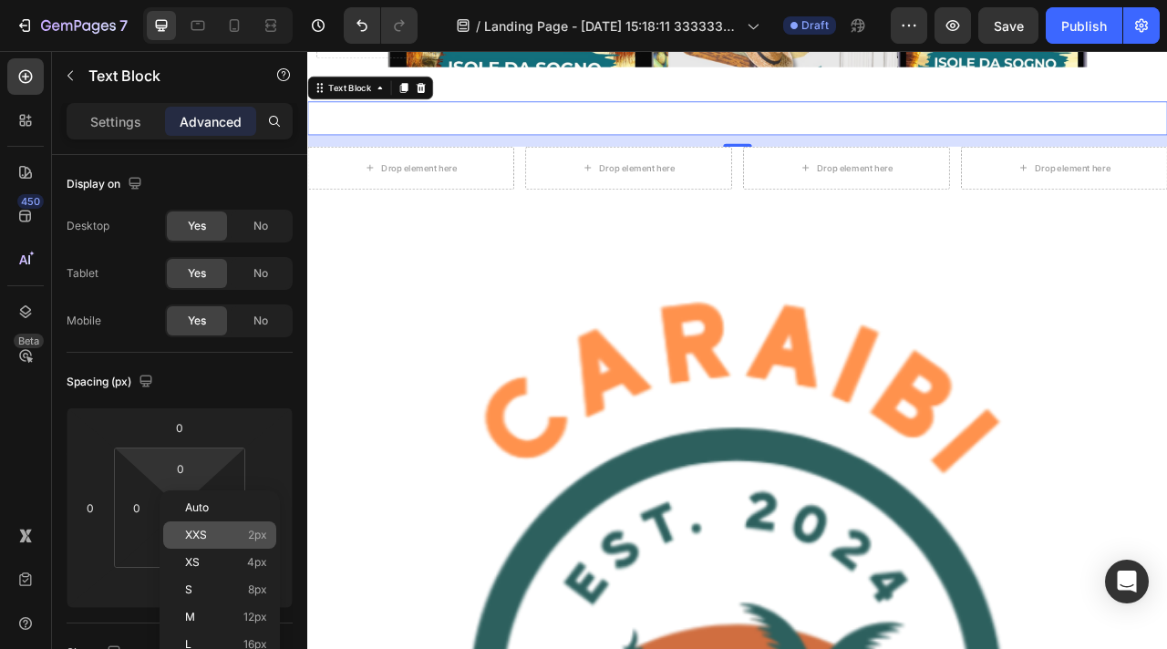
click at [210, 538] on p "XXS 2px" at bounding box center [226, 535] width 82 height 13
type input "2"
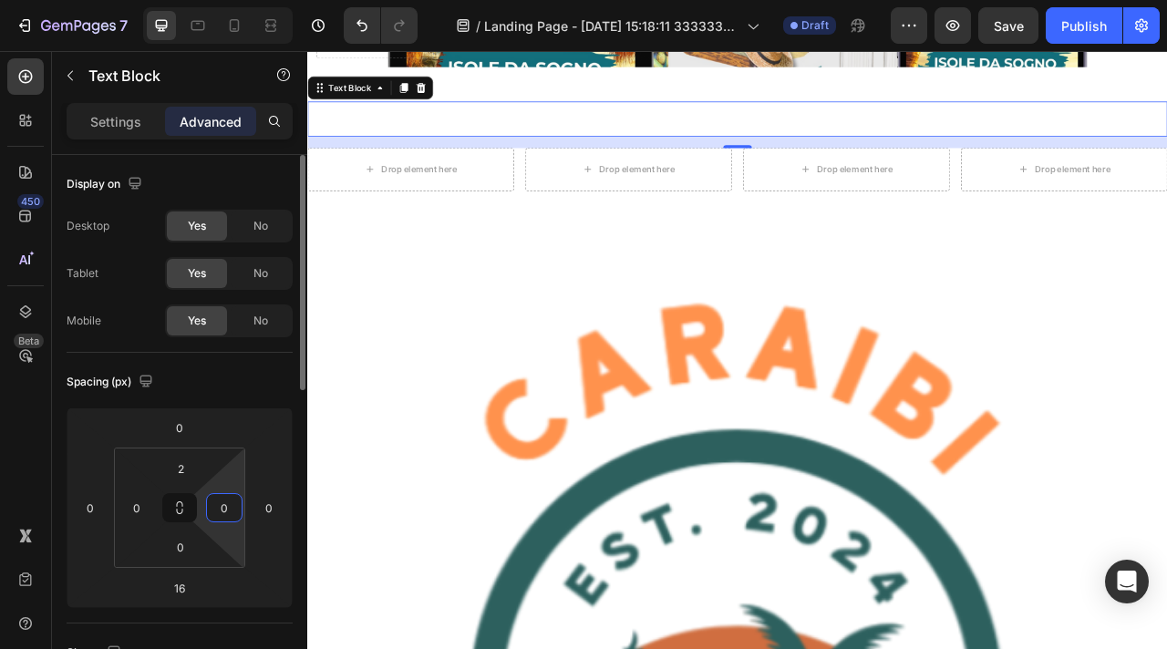
click at [239, 0] on html "7 / Landing Page - [DATE] 15:18:11 333333333333333333 Draft Preview Save Publis…" at bounding box center [583, 0] width 1167 height 0
click at [242, 0] on html "7 / Landing Page - [DATE] 15:18:11 333333333333333333 Draft Preview Save Publis…" at bounding box center [583, 0] width 1167 height 0
click at [231, 505] on input "0" at bounding box center [224, 507] width 27 height 27
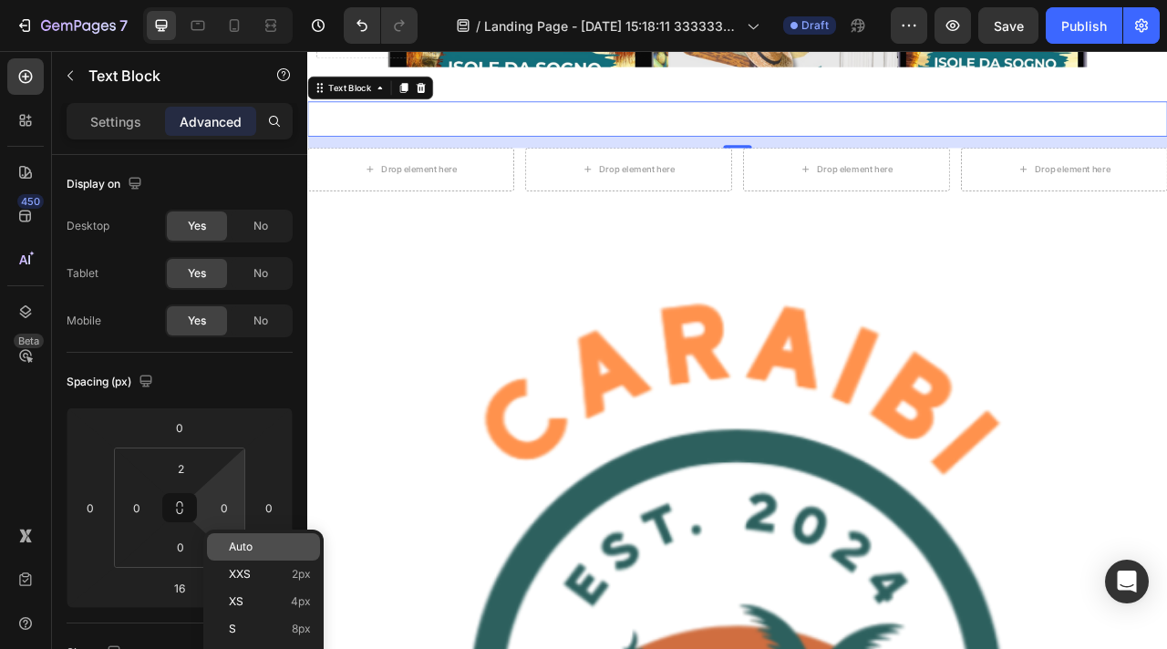
click at [239, 556] on div "Auto" at bounding box center [263, 546] width 113 height 27
type input "Auto"
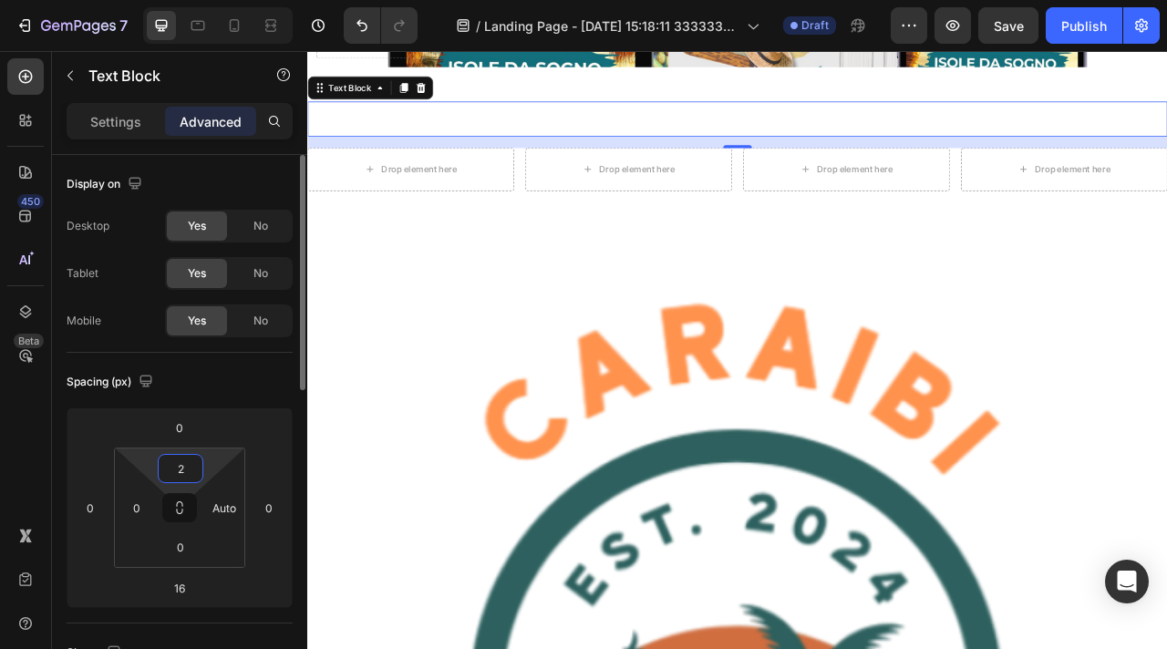
click at [181, 477] on input "2" at bounding box center [180, 468] width 36 height 27
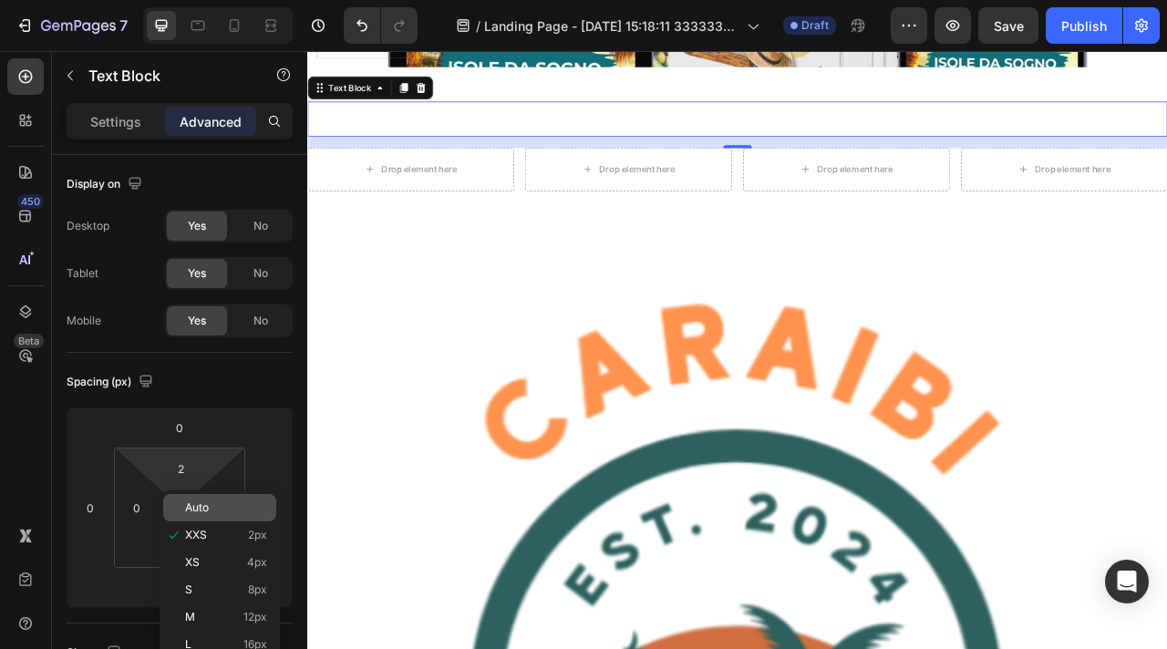
click at [201, 512] on span "Auto" at bounding box center [197, 507] width 24 height 13
type input "Auto"
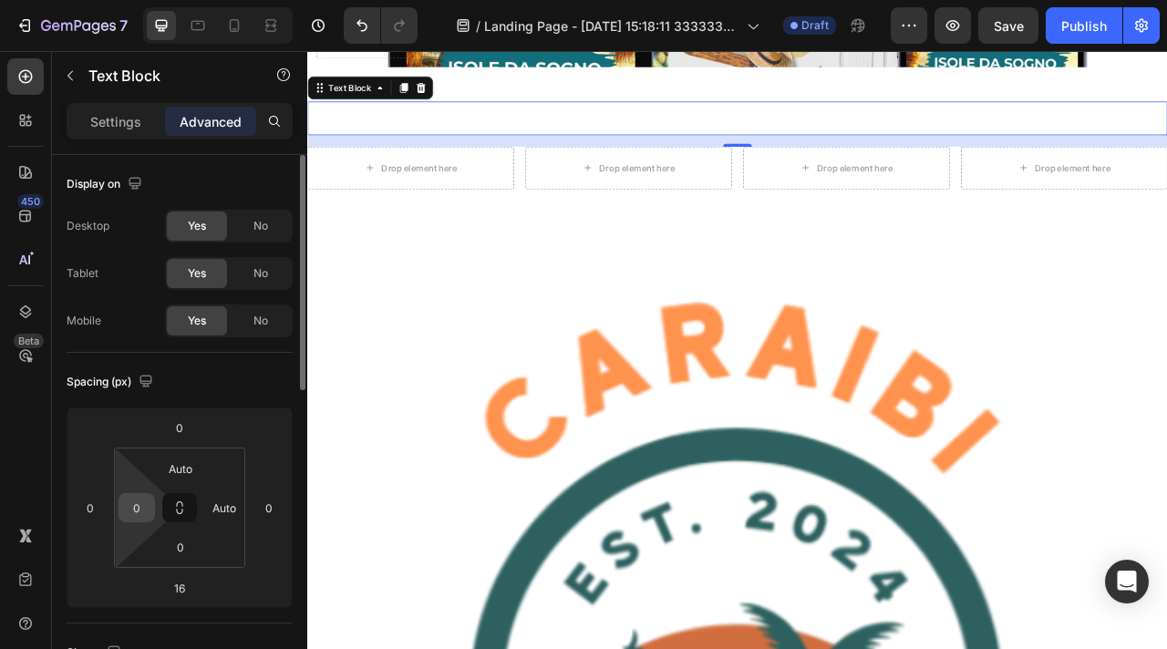
click at [144, 514] on input "0" at bounding box center [136, 507] width 27 height 27
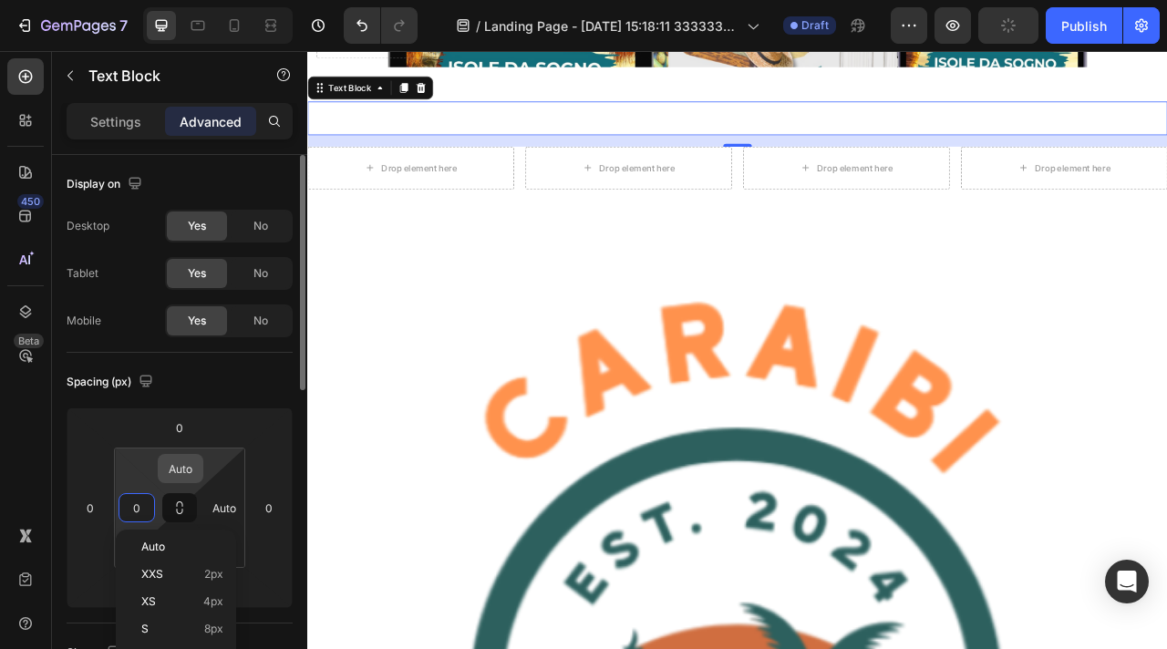
click at [167, 465] on input "Auto" at bounding box center [180, 468] width 36 height 27
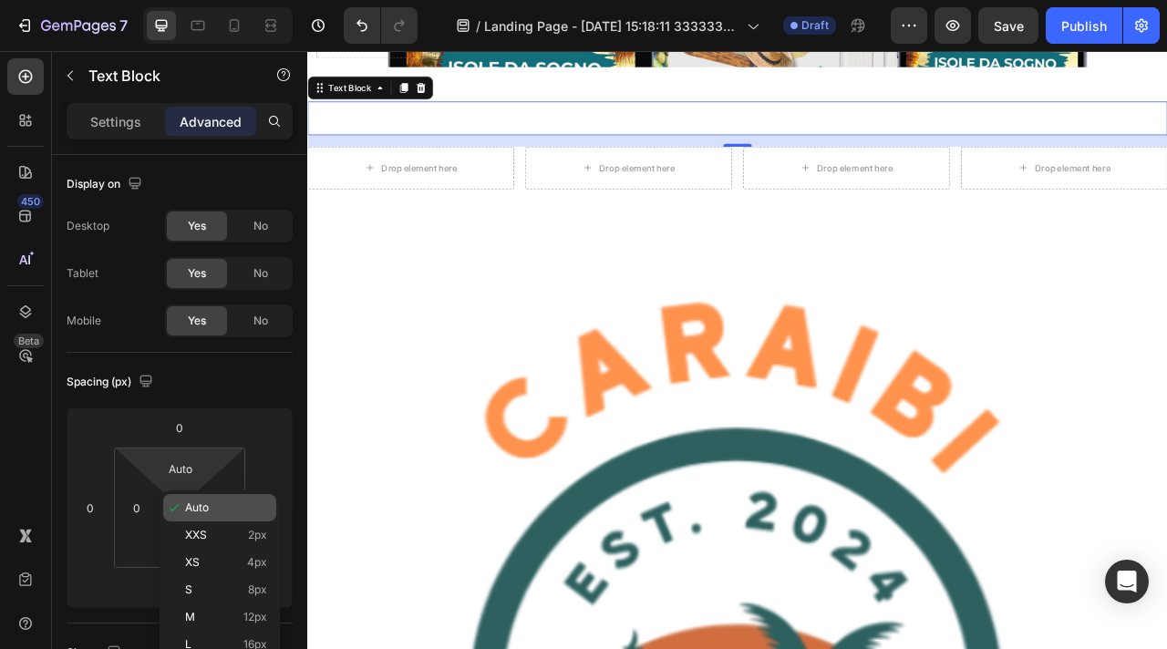
click at [177, 512] on icon at bounding box center [174, 507] width 15 height 15
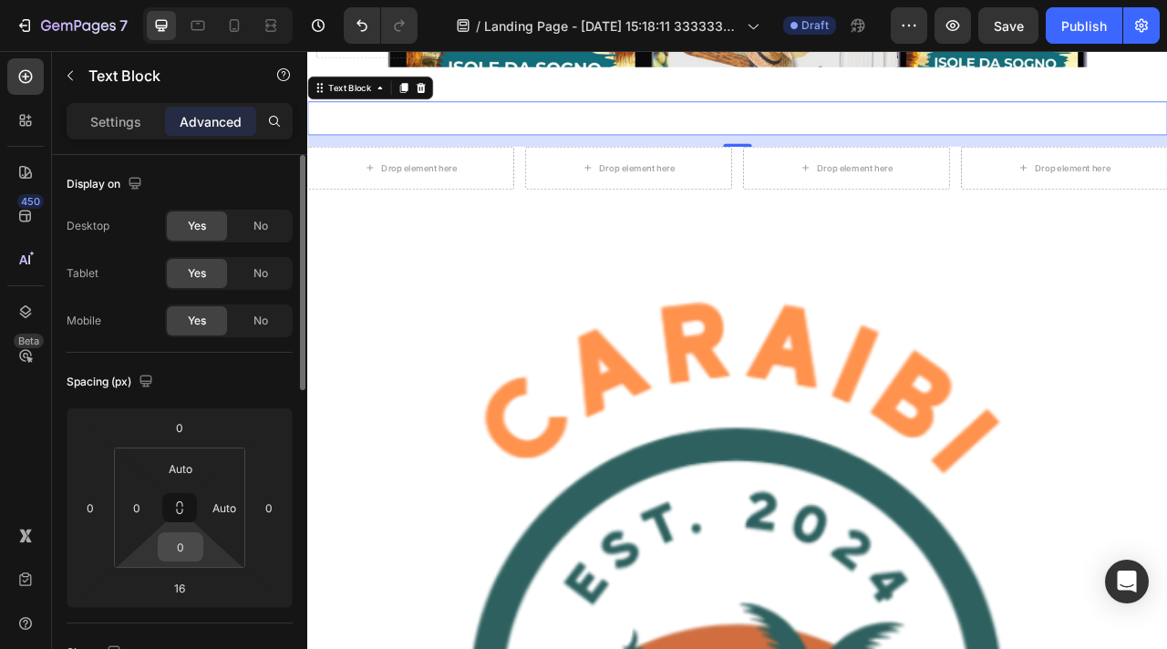
click at [179, 547] on input "0" at bounding box center [180, 546] width 36 height 27
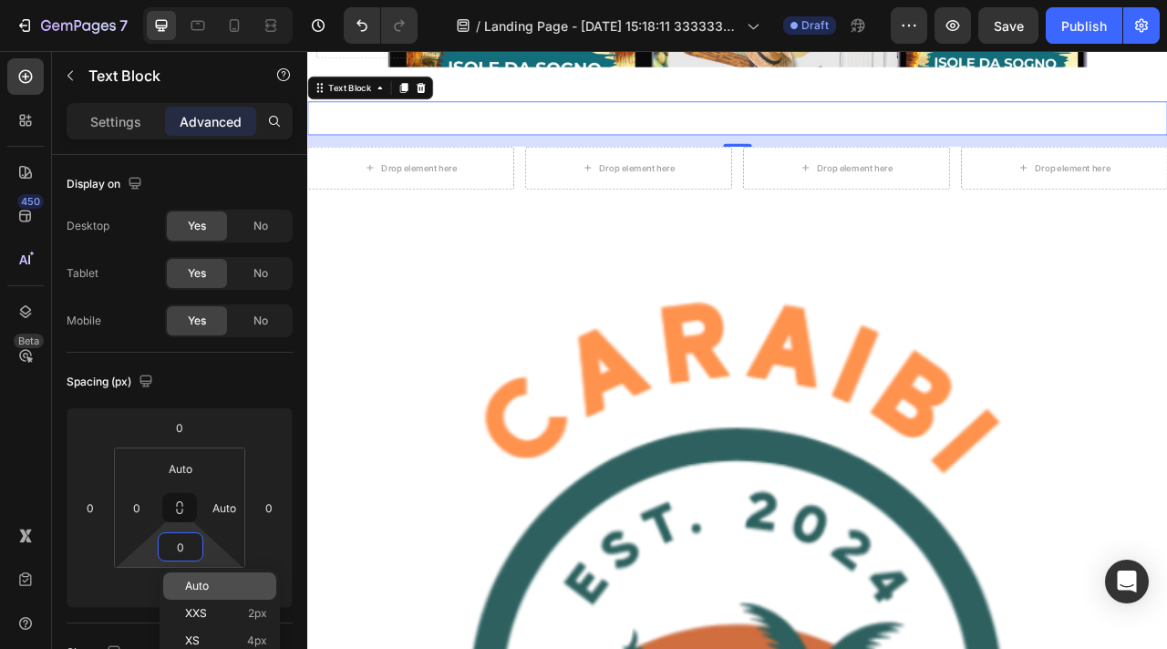
click at [198, 588] on span "Auto" at bounding box center [197, 586] width 24 height 13
type input "Auto"
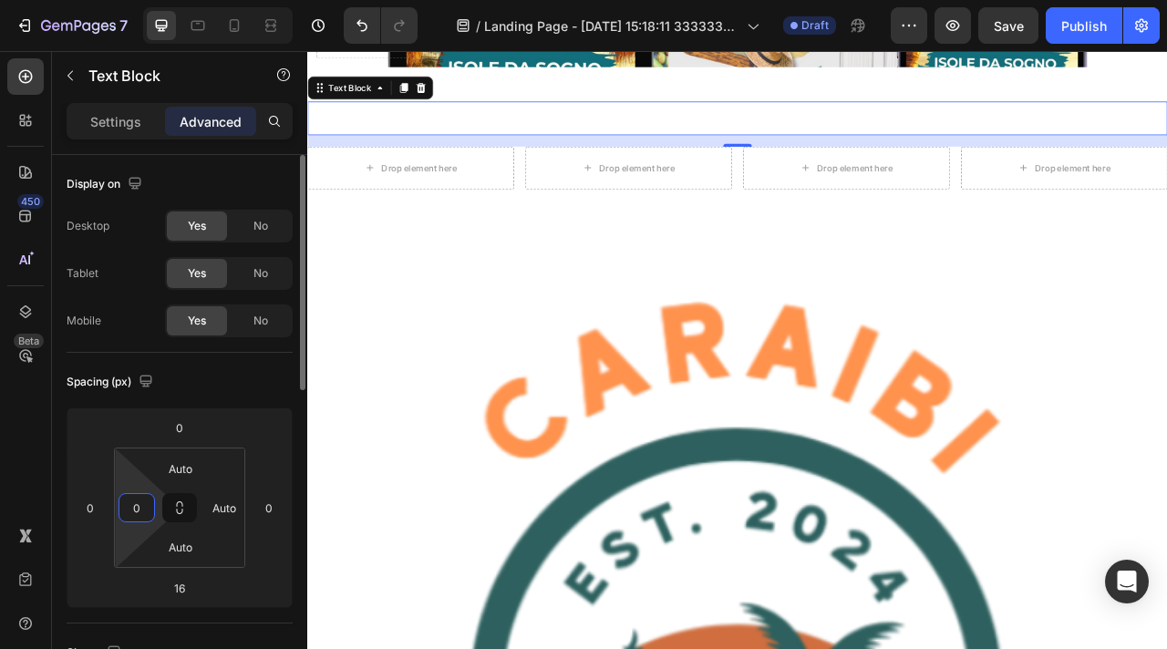
click at [138, 0] on html "7 / Landing Page - [DATE] 15:18:11 333333333333333333 Draft Preview Save Publis…" at bounding box center [583, 0] width 1167 height 0
click at [201, 0] on html "7 / Landing Page - [DATE] 15:18:11 333333333333333333 Draft Preview Save Publis…" at bounding box center [583, 0] width 1167 height 0
click at [127, 521] on div "0" at bounding box center [137, 507] width 36 height 29
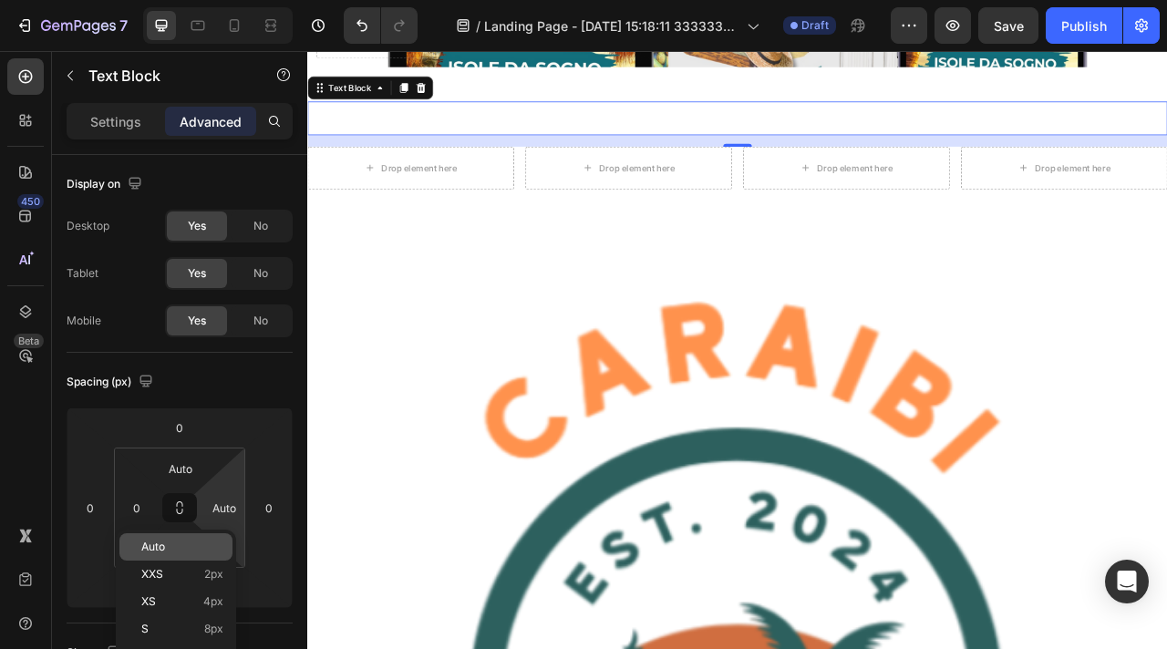
click at [143, 541] on span "Auto" at bounding box center [153, 547] width 24 height 13
type input "Auto"
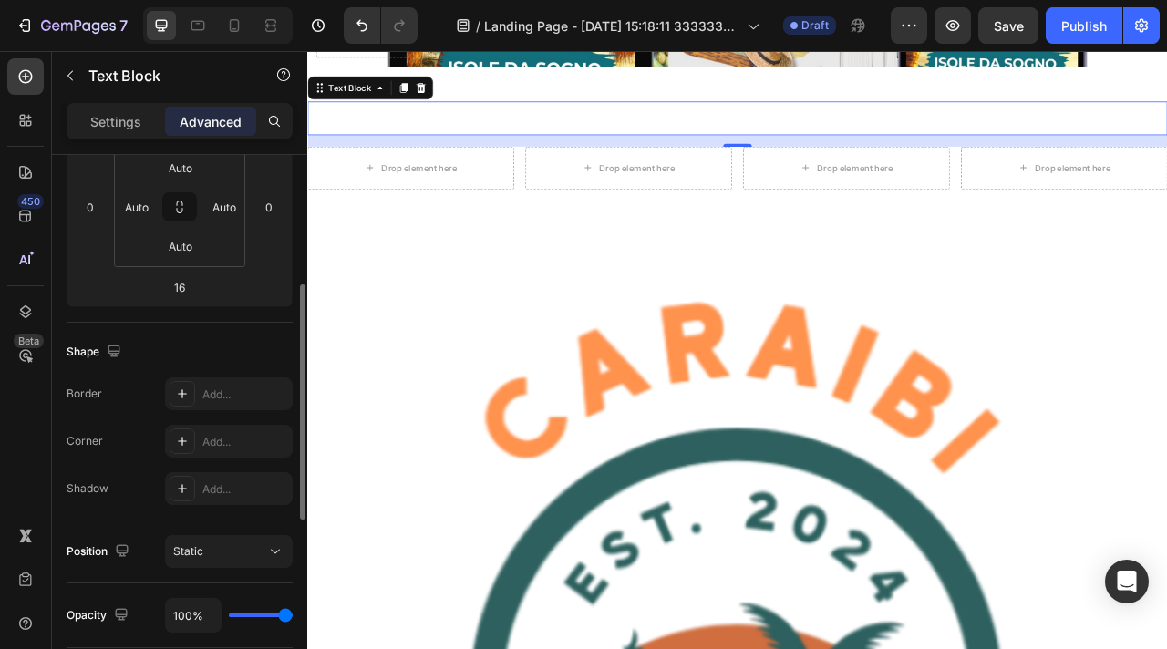
scroll to position [328, 0]
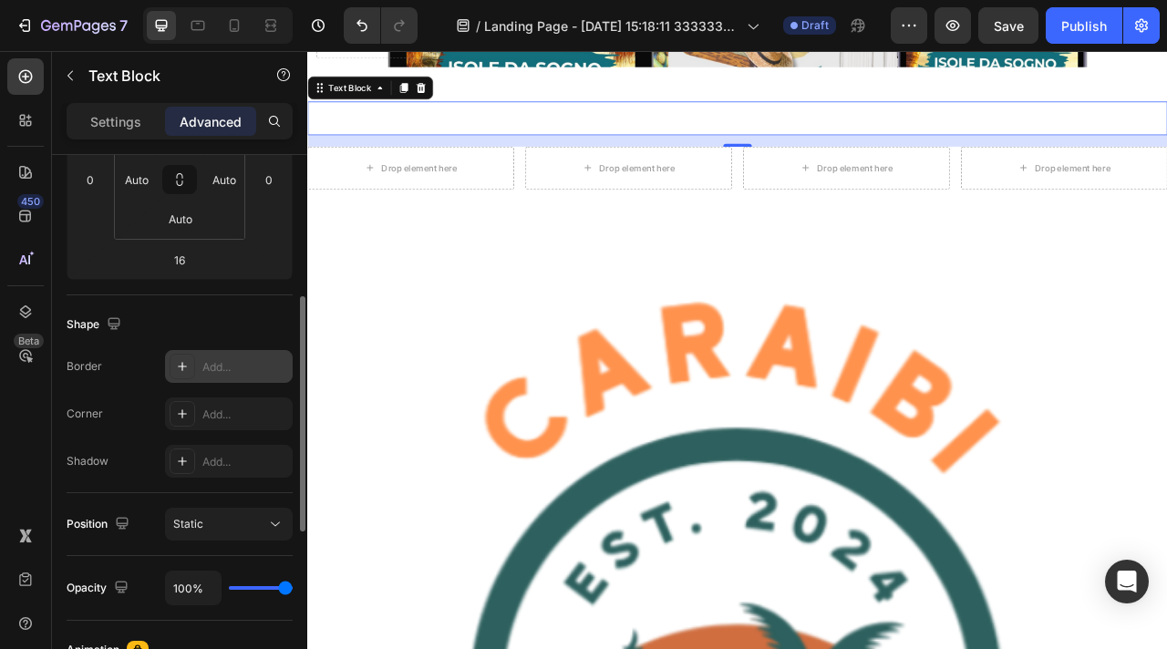
click at [185, 368] on icon at bounding box center [182, 366] width 15 height 15
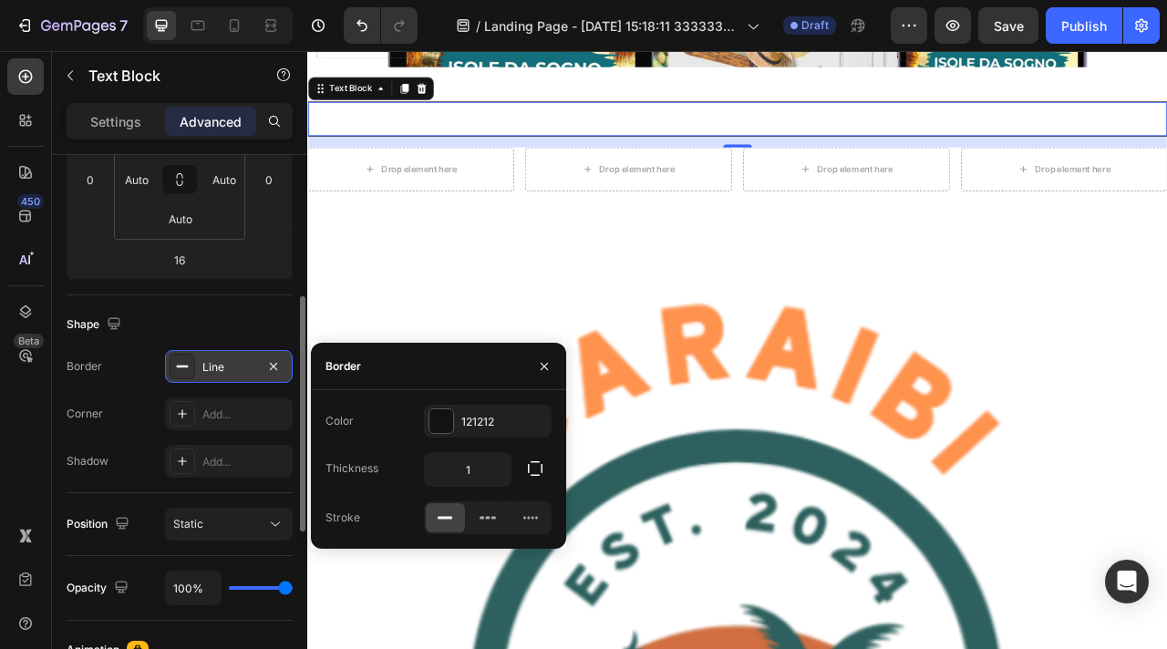
click at [185, 368] on icon at bounding box center [182, 366] width 15 height 15
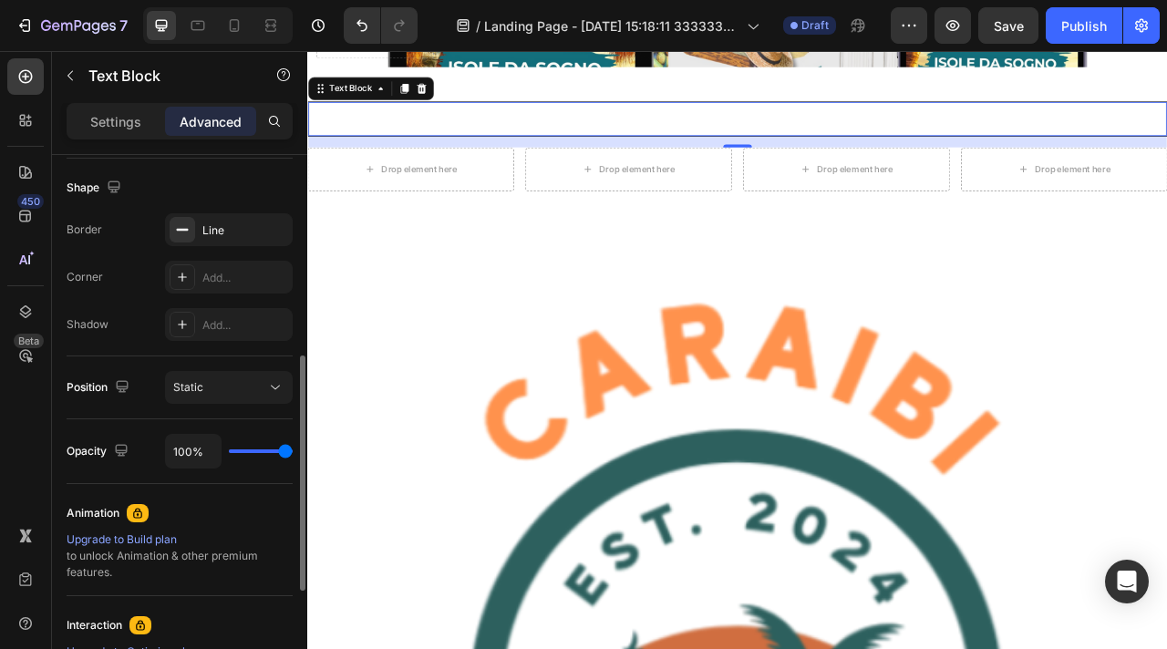
scroll to position [520, 0]
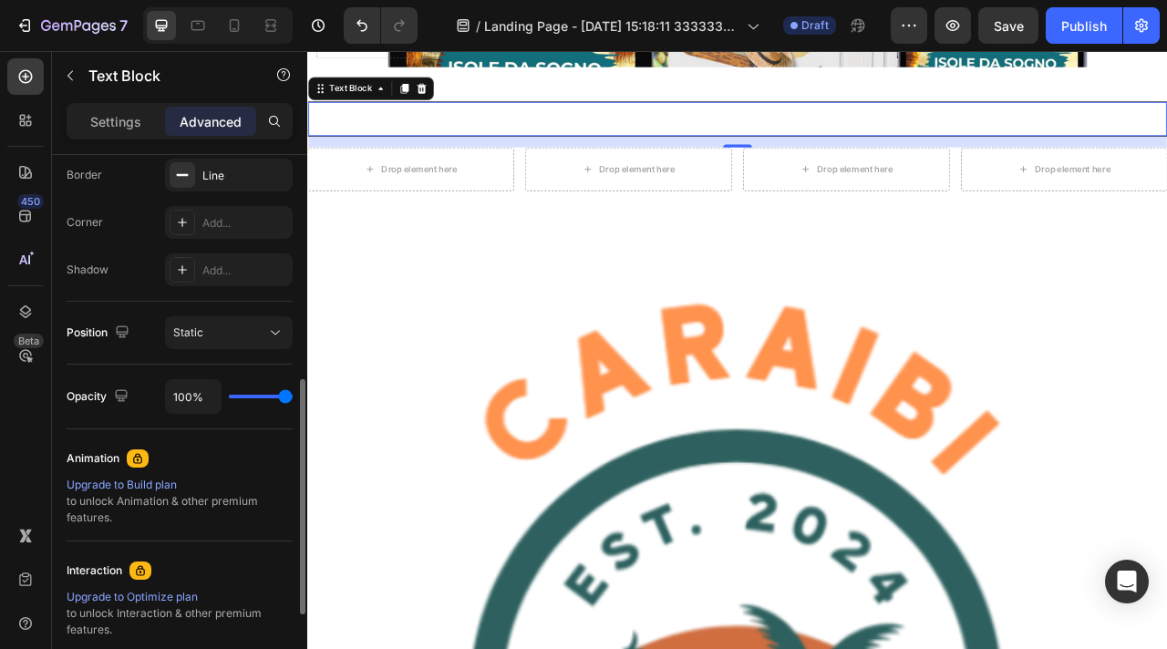
click at [117, 483] on div "Upgrade to Build plan" at bounding box center [180, 485] width 226 height 16
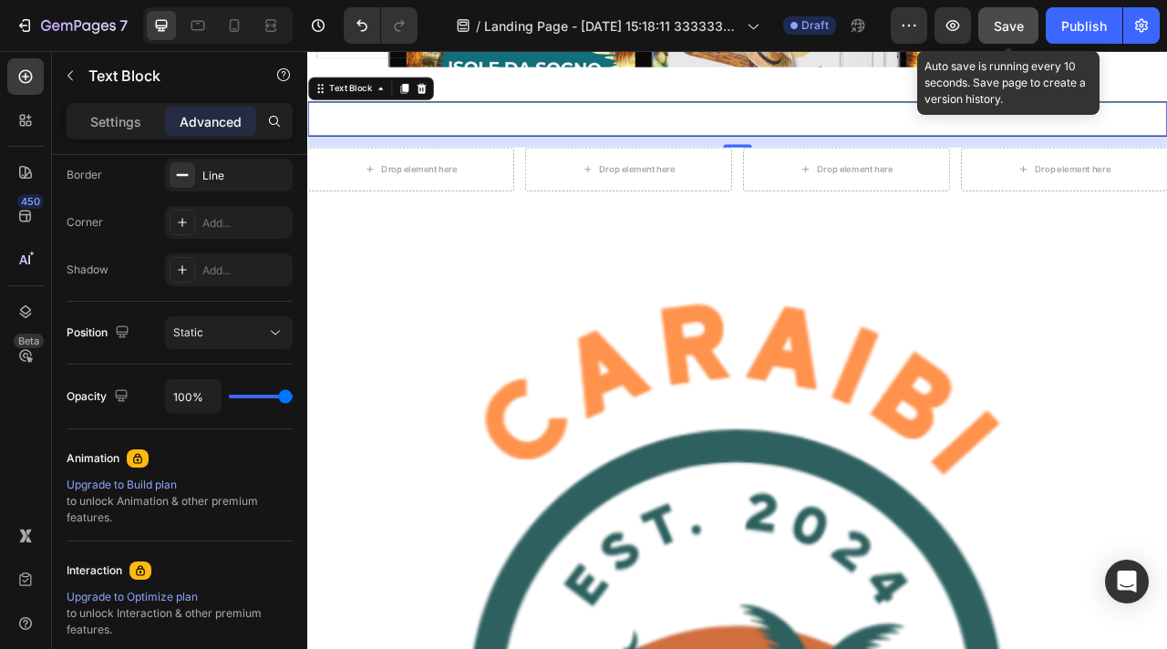
click at [1008, 25] on span "Save" at bounding box center [1009, 25] width 30 height 15
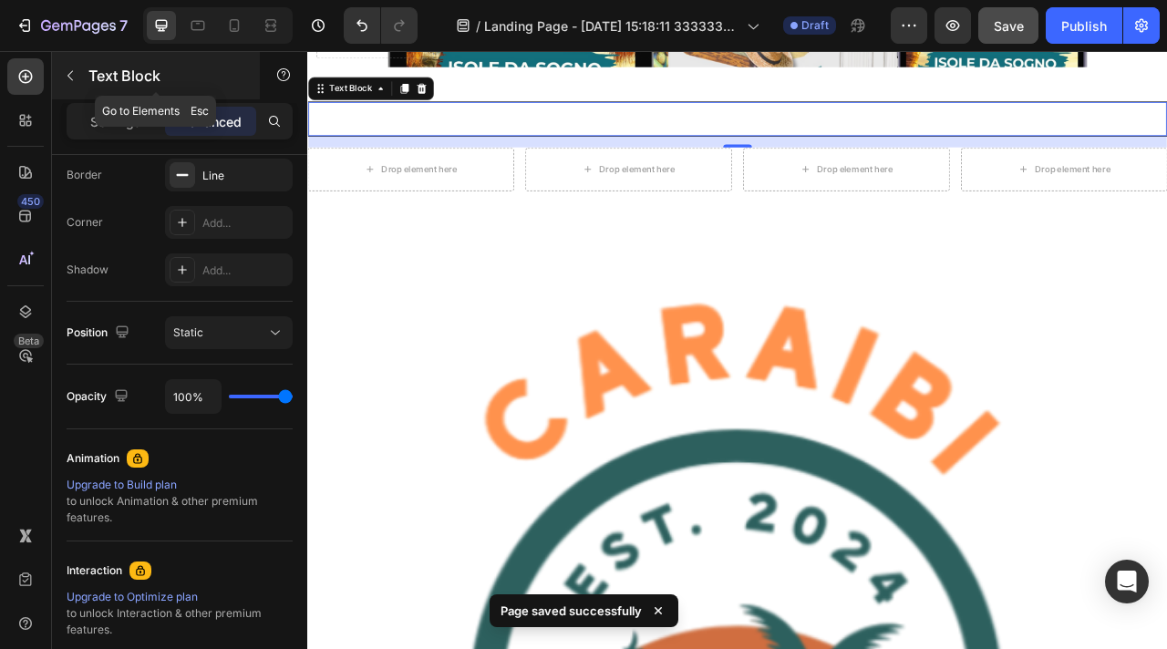
click at [67, 77] on icon "button" at bounding box center [70, 75] width 15 height 15
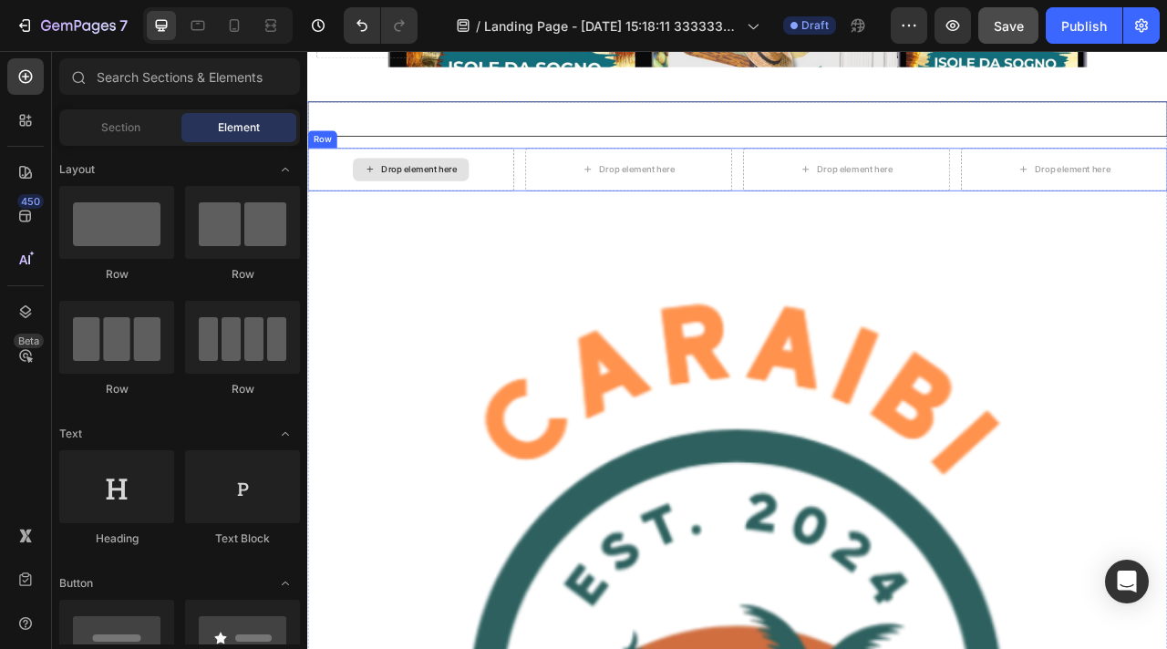
click at [441, 200] on div "Drop element here" at bounding box center [449, 201] width 97 height 15
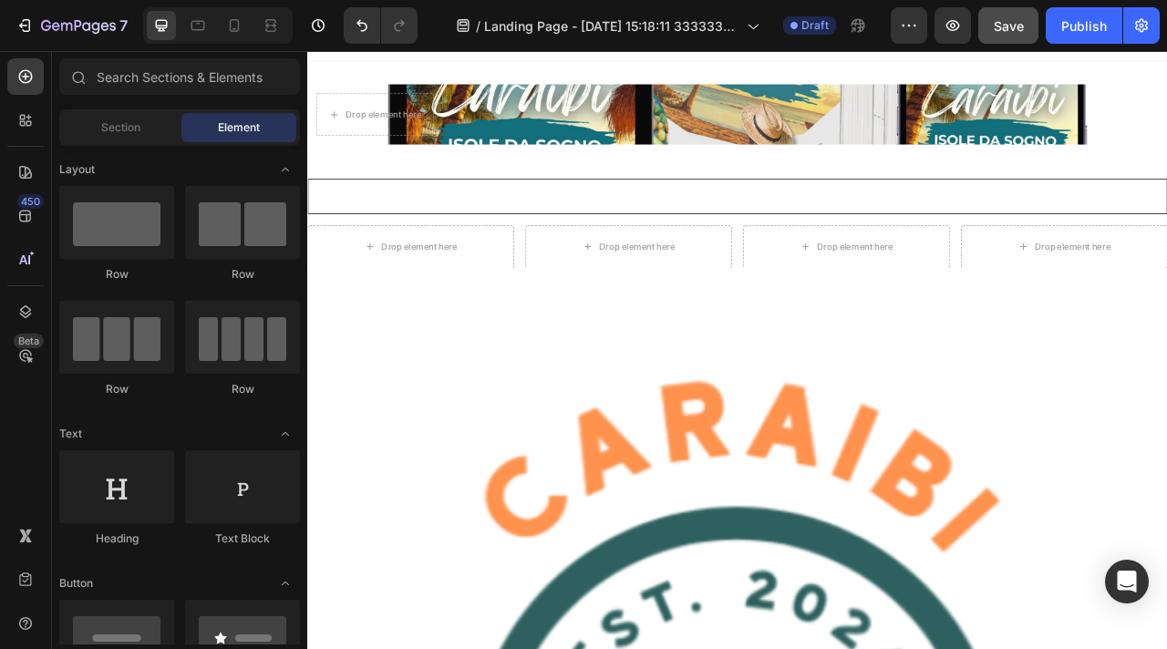
scroll to position [0, 0]
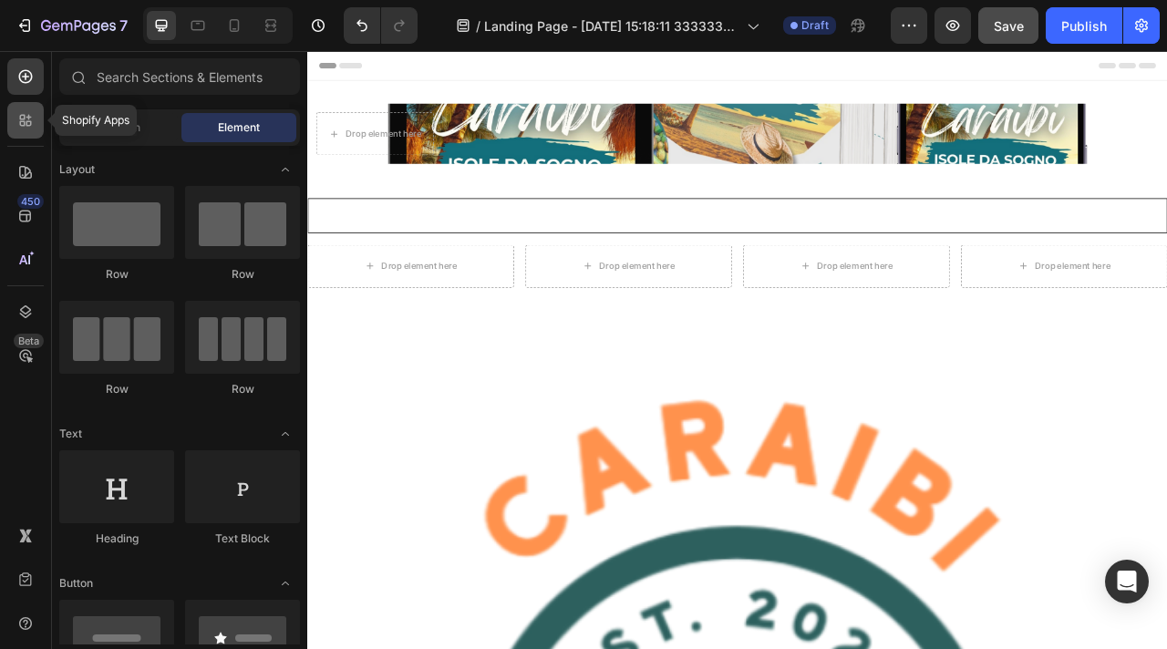
click at [28, 122] on icon at bounding box center [25, 120] width 18 height 18
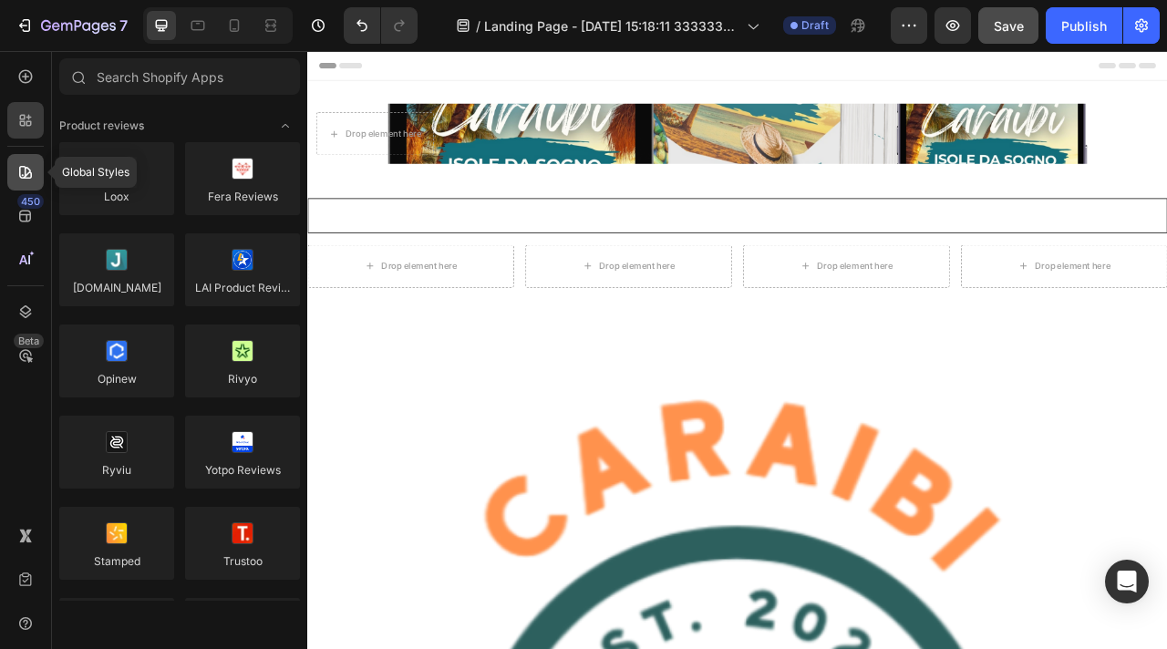
click at [23, 163] on icon at bounding box center [25, 172] width 18 height 18
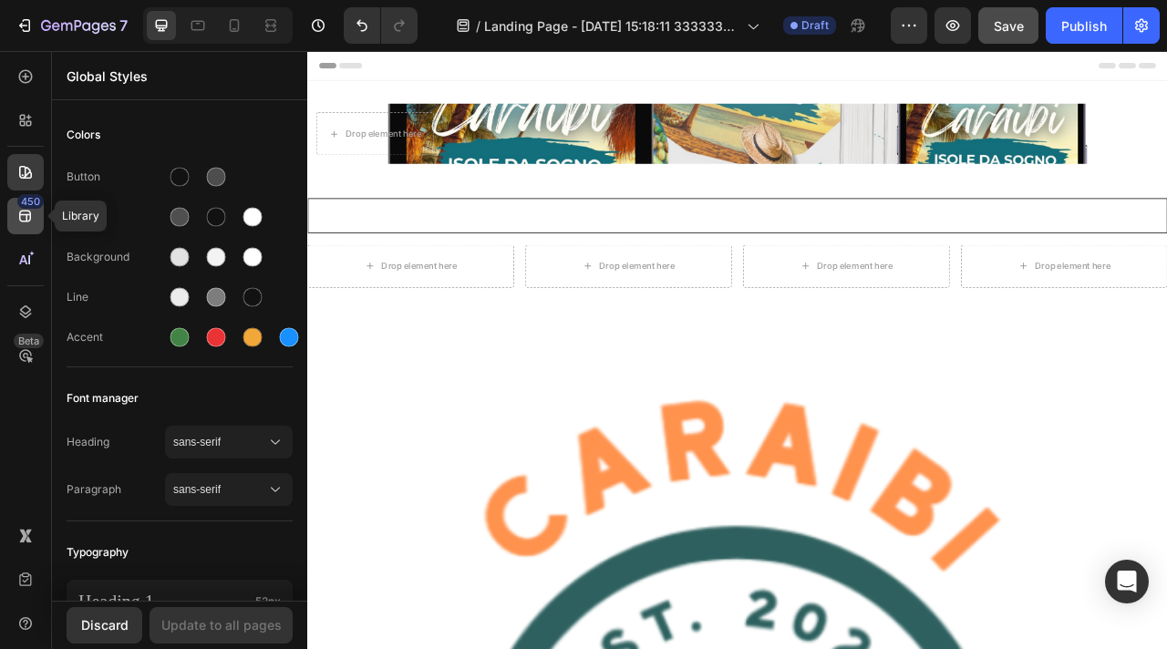
click at [30, 213] on icon at bounding box center [25, 217] width 12 height 12
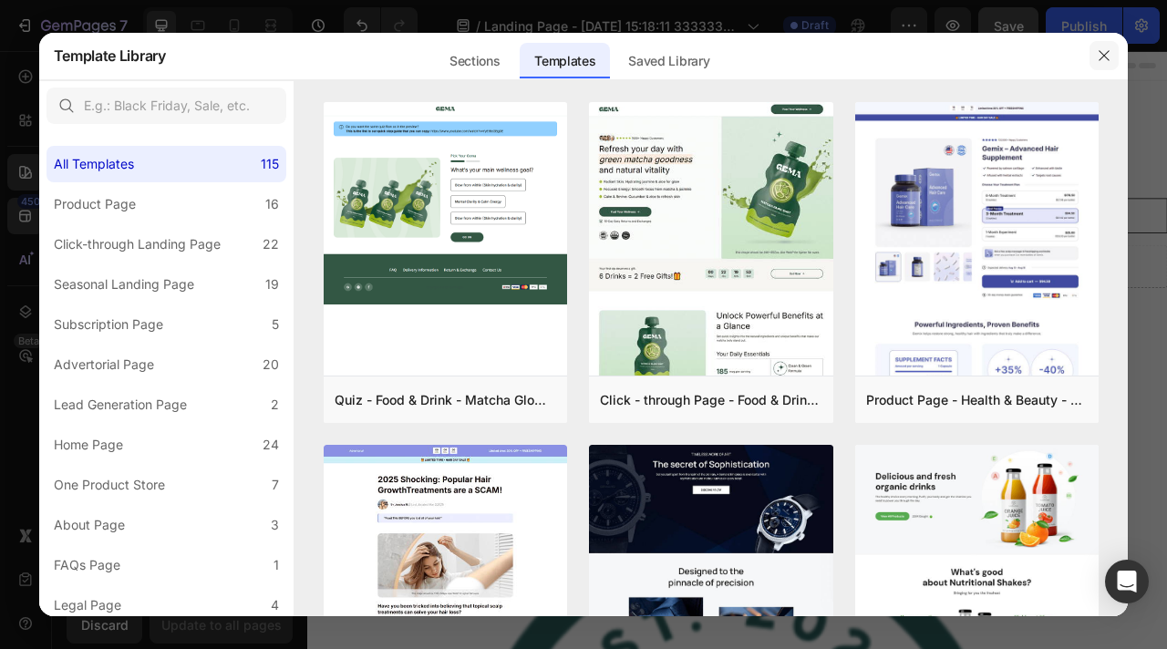
click at [1097, 48] on icon "button" at bounding box center [1104, 55] width 15 height 15
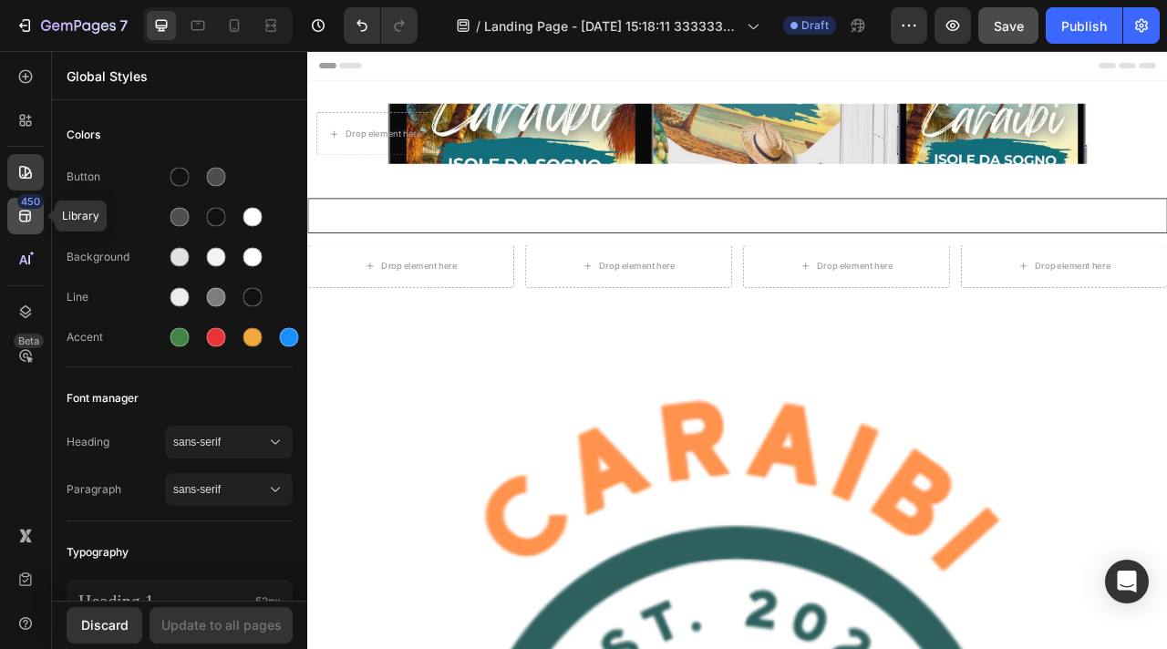
click at [36, 214] on div "450" at bounding box center [25, 216] width 36 height 36
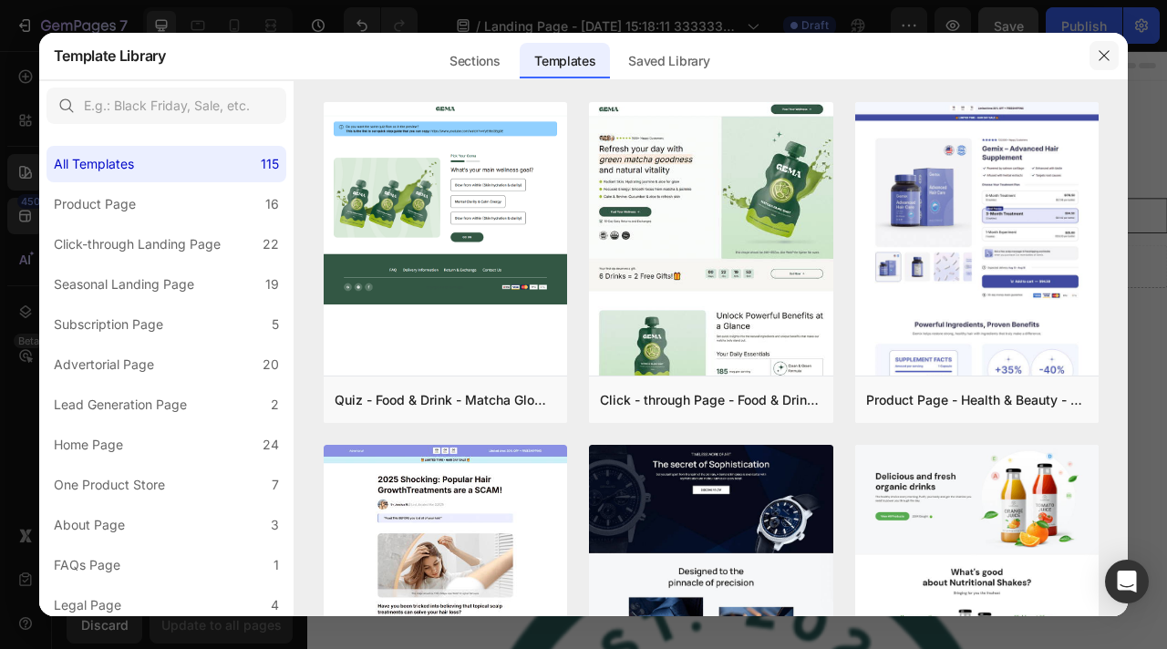
click at [1114, 55] on button "button" at bounding box center [1103, 55] width 29 height 29
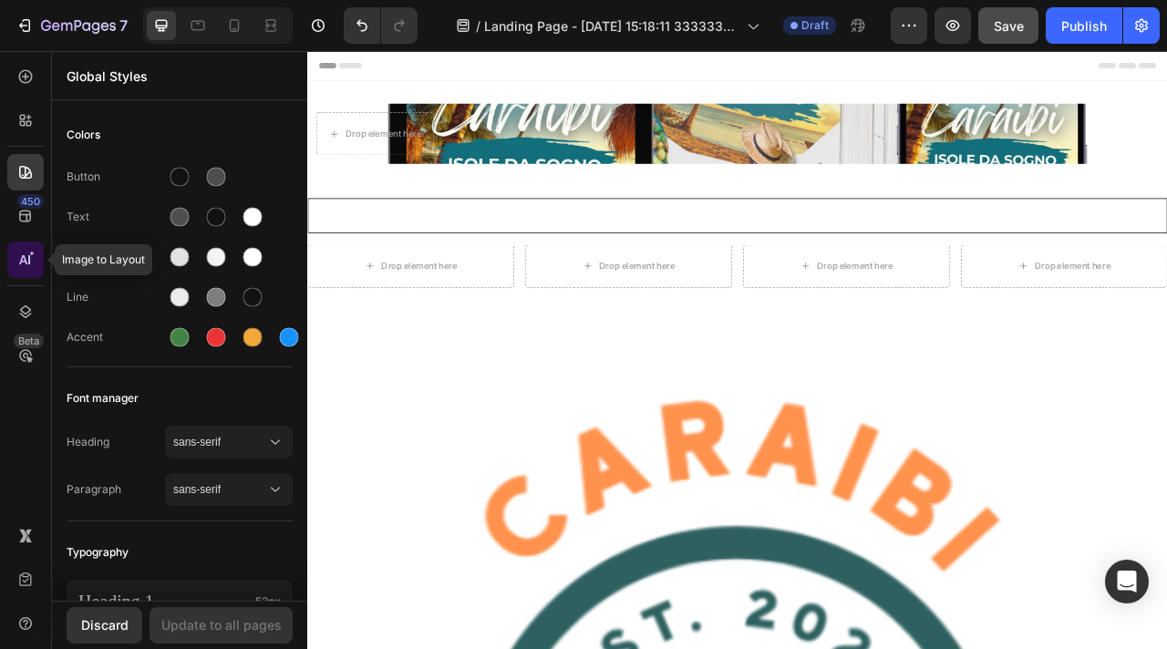
click at [35, 267] on div at bounding box center [25, 260] width 36 height 36
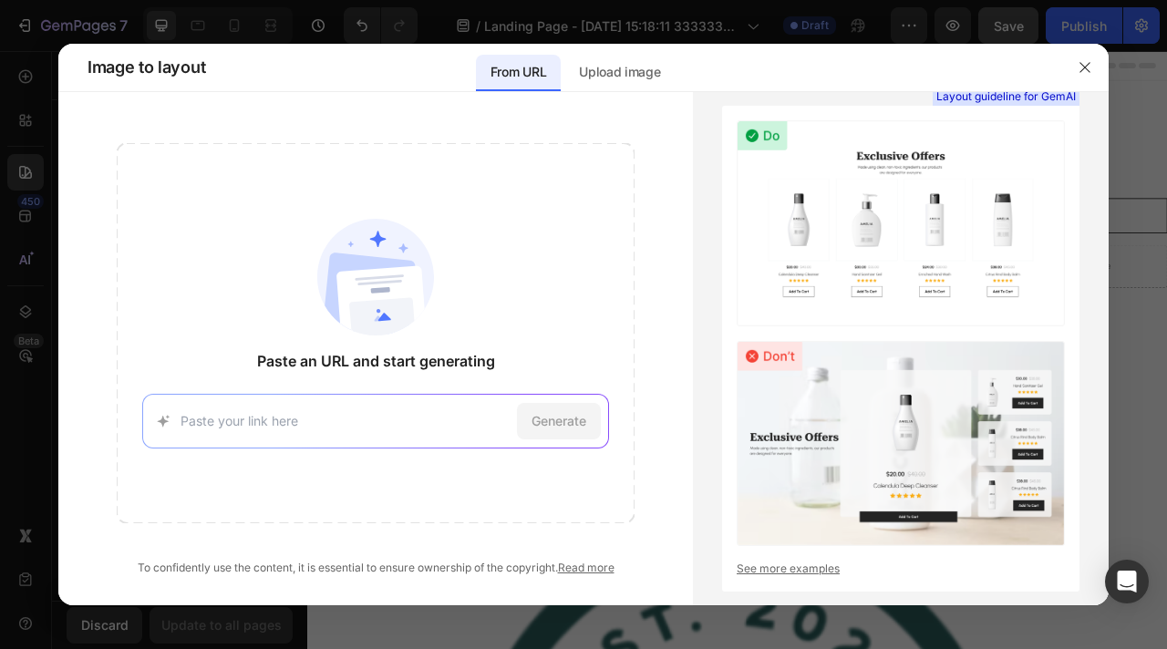
click at [405, 409] on div "Generate" at bounding box center [375, 421] width 466 height 55
click at [645, 69] on p "Upload image" at bounding box center [619, 72] width 81 height 22
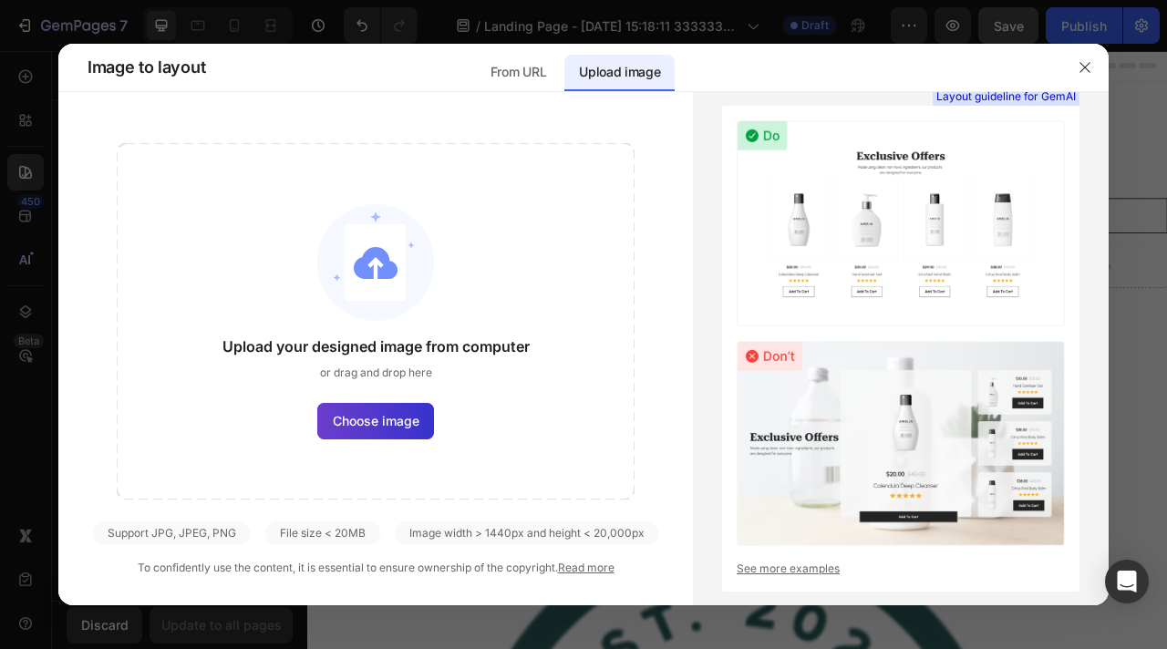
click at [403, 420] on span "Choose image" at bounding box center [376, 420] width 87 height 19
click at [0, 0] on input "Choose image" at bounding box center [0, 0] width 0 height 0
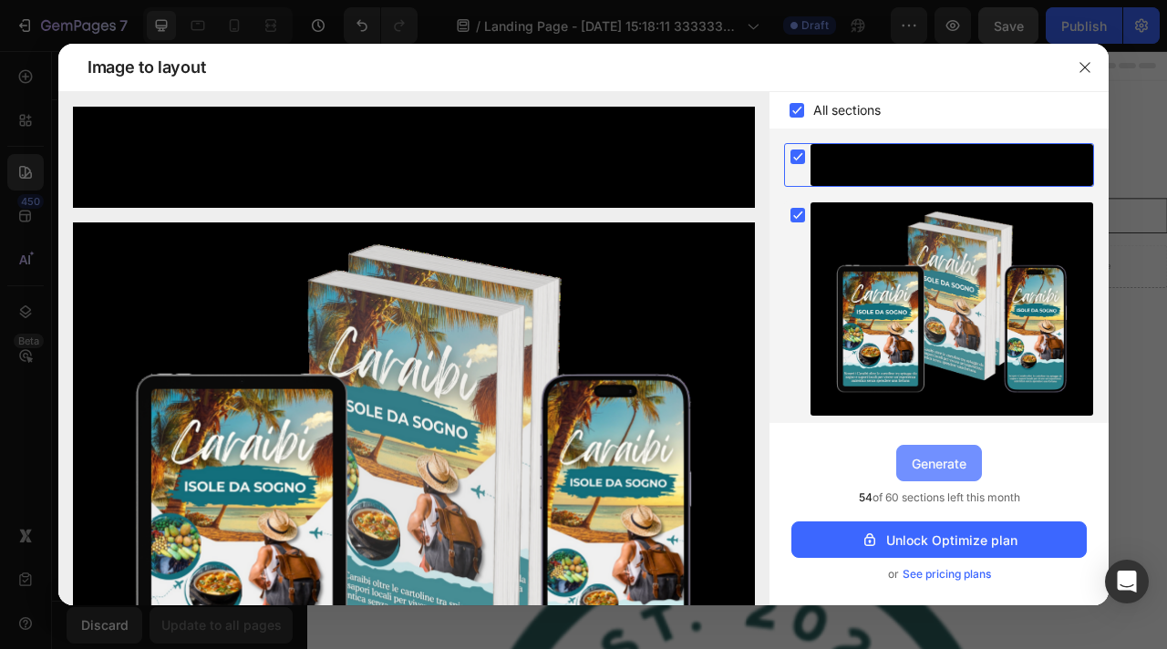
click at [933, 462] on div "Generate" at bounding box center [939, 463] width 55 height 19
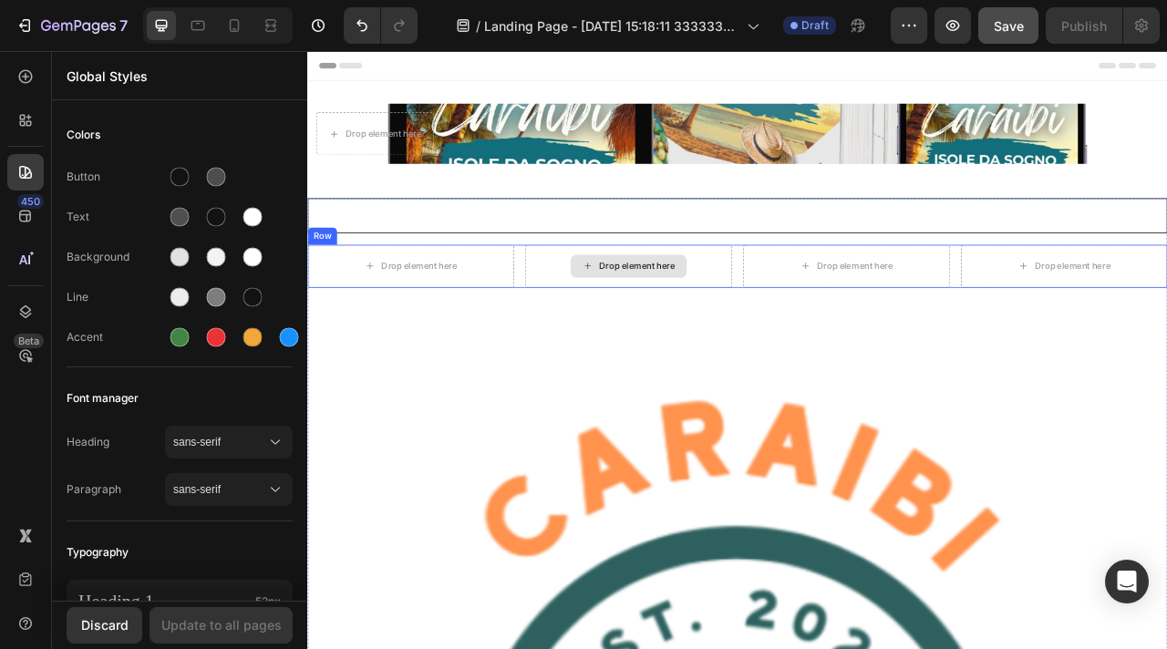
click at [764, 329] on div "Drop element here" at bounding box center [726, 324] width 97 height 15
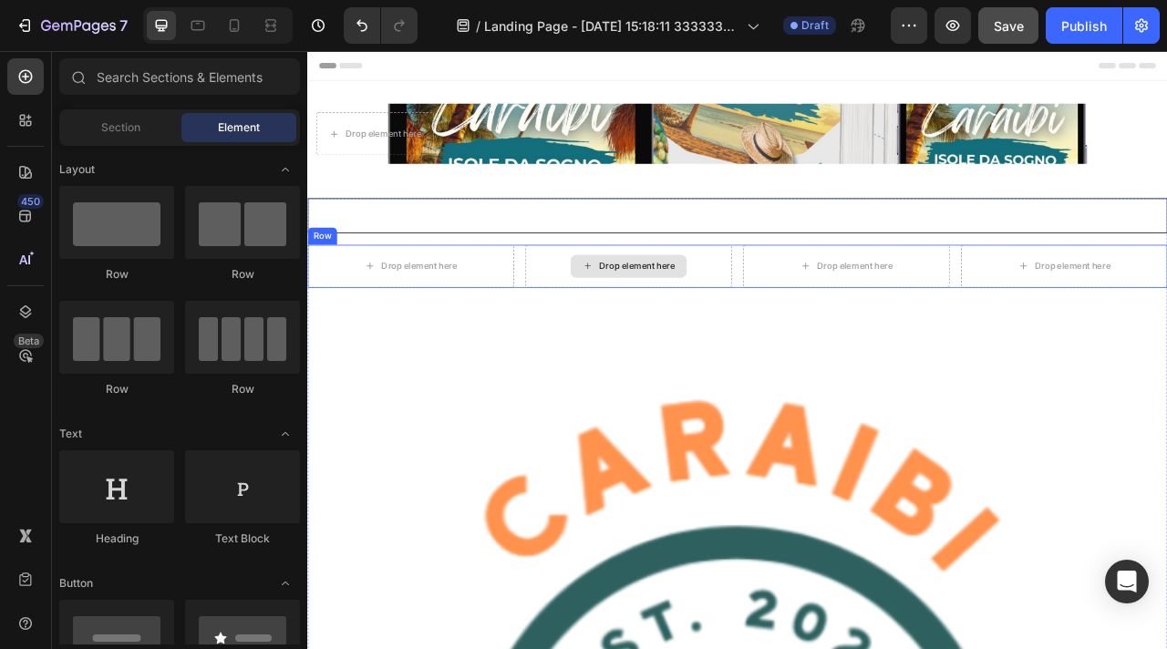
click at [728, 327] on div "Drop element here" at bounding box center [726, 324] width 97 height 15
click at [920, 325] on div "Drop element here" at bounding box center [993, 324] width 148 height 29
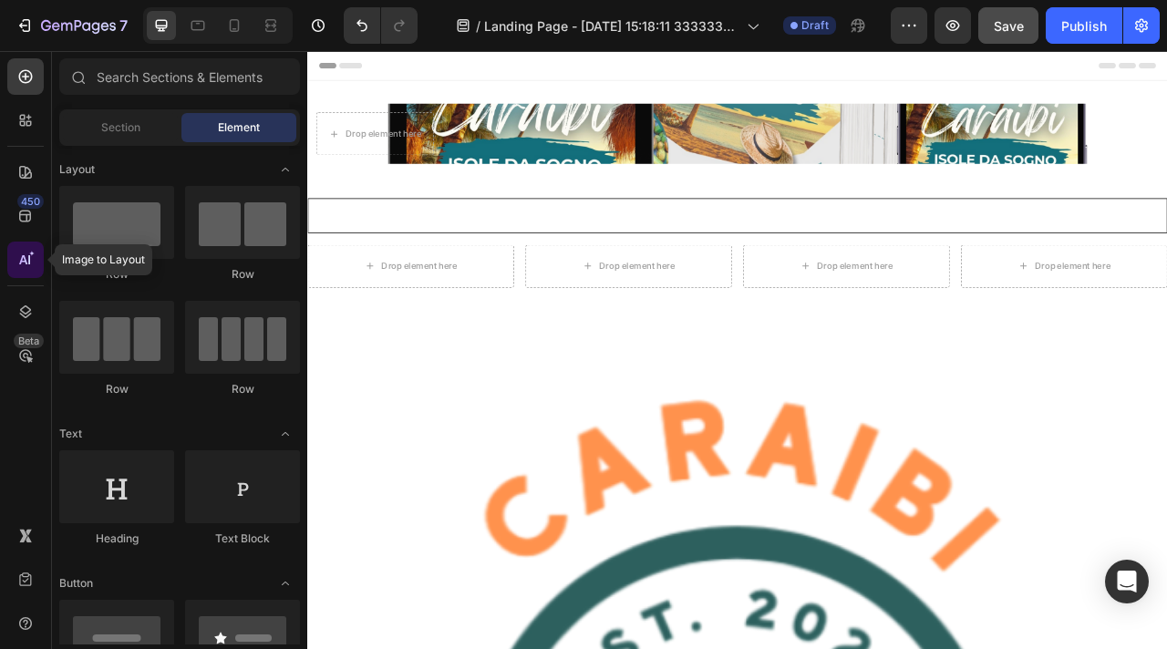
click at [24, 263] on icon at bounding box center [25, 260] width 18 height 18
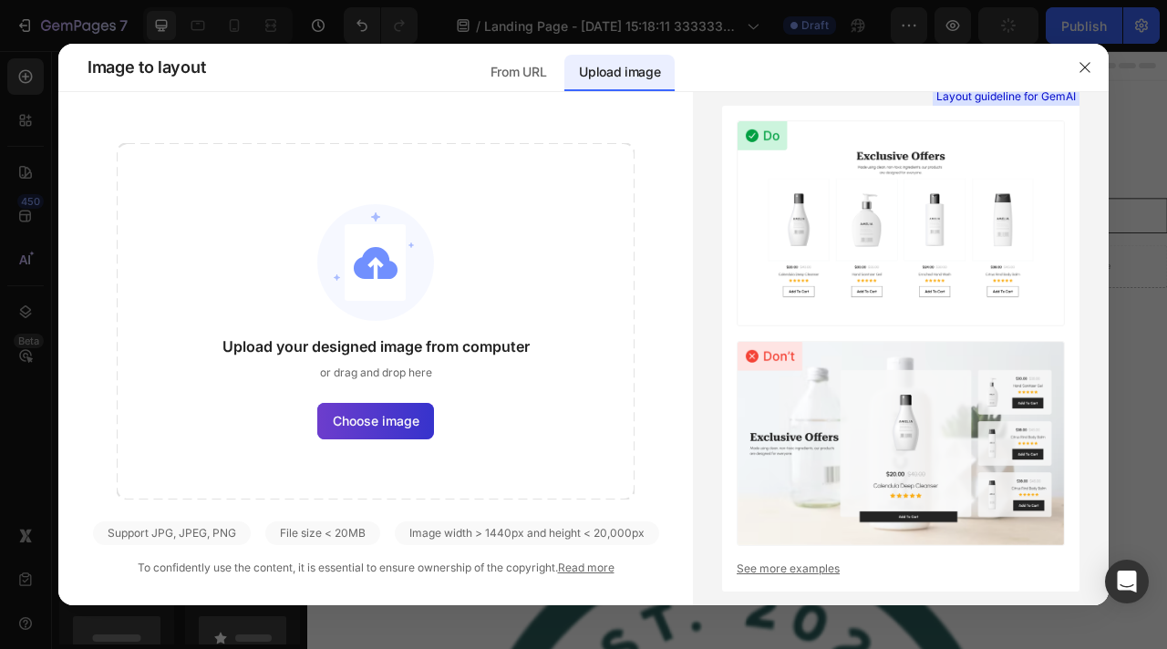
click at [401, 406] on label "Choose image" at bounding box center [375, 421] width 117 height 36
click at [0, 0] on input "Choose image" at bounding box center [0, 0] width 0 height 0
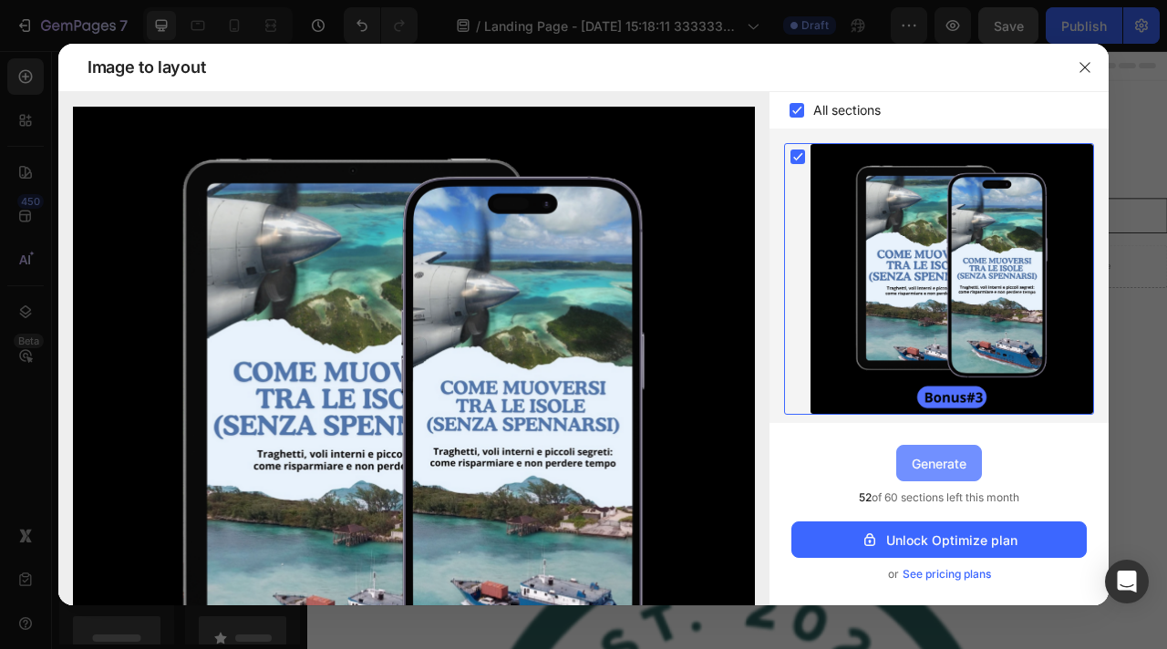
click at [941, 460] on div "Generate" at bounding box center [939, 463] width 55 height 19
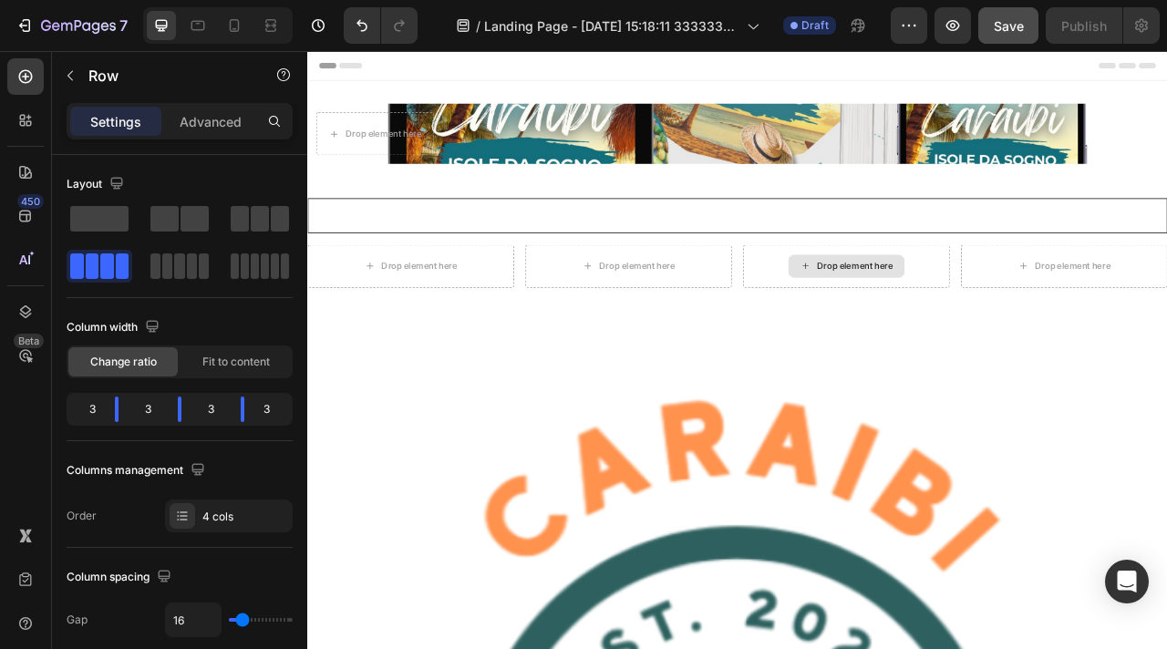
click at [993, 322] on div "Drop element here" at bounding box center [1003, 324] width 97 height 15
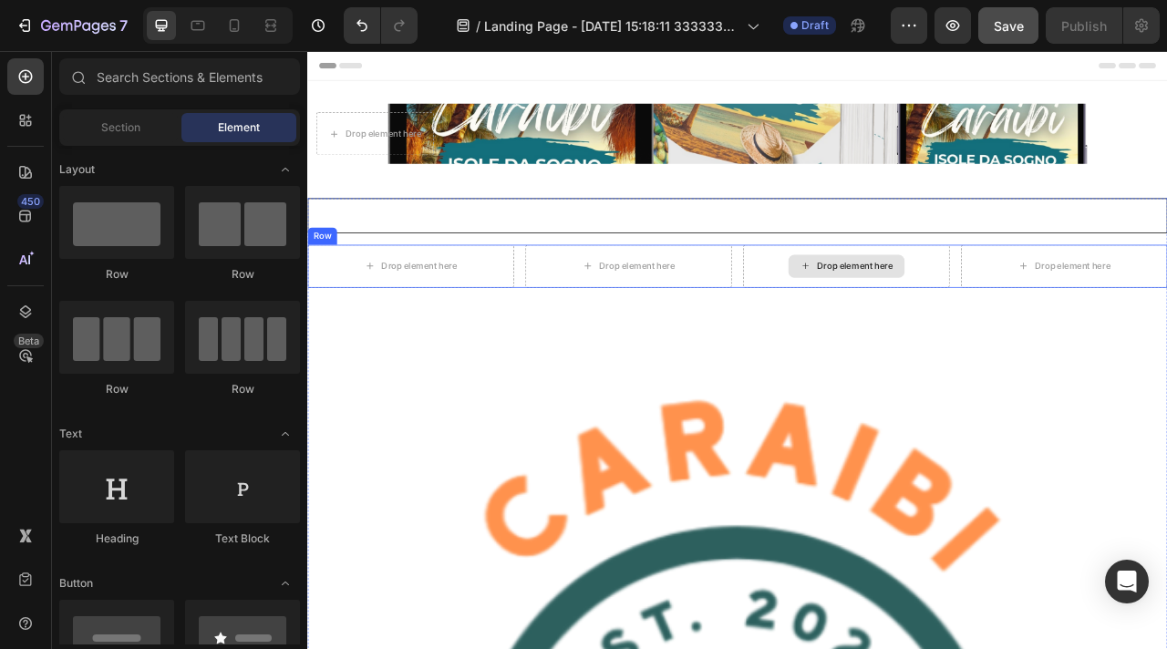
click at [985, 326] on div "Drop element here" at bounding box center [1003, 324] width 97 height 15
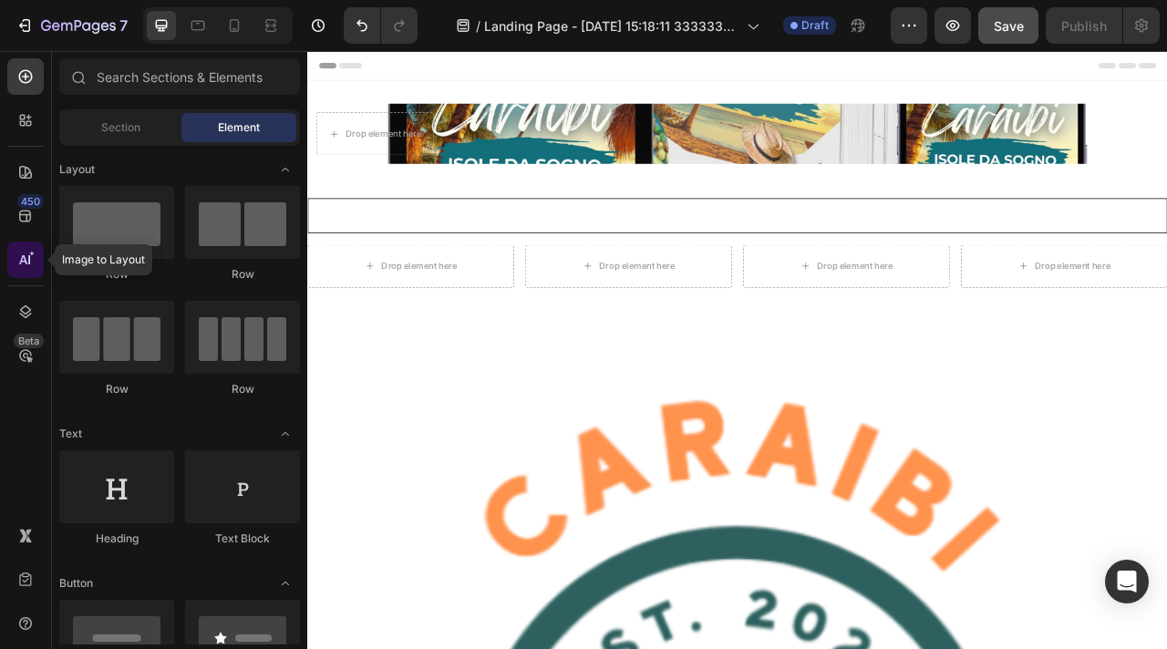
click at [23, 265] on icon at bounding box center [25, 260] width 18 height 18
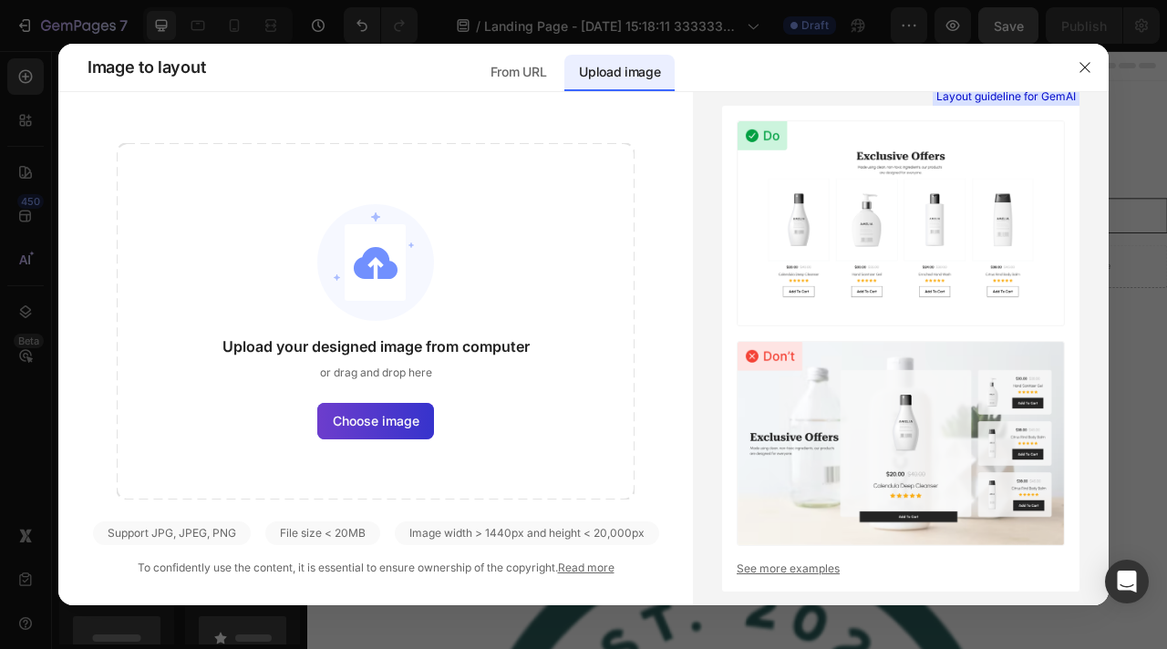
click at [371, 420] on span "Choose image" at bounding box center [376, 420] width 87 height 19
click at [0, 0] on input "Choose image" at bounding box center [0, 0] width 0 height 0
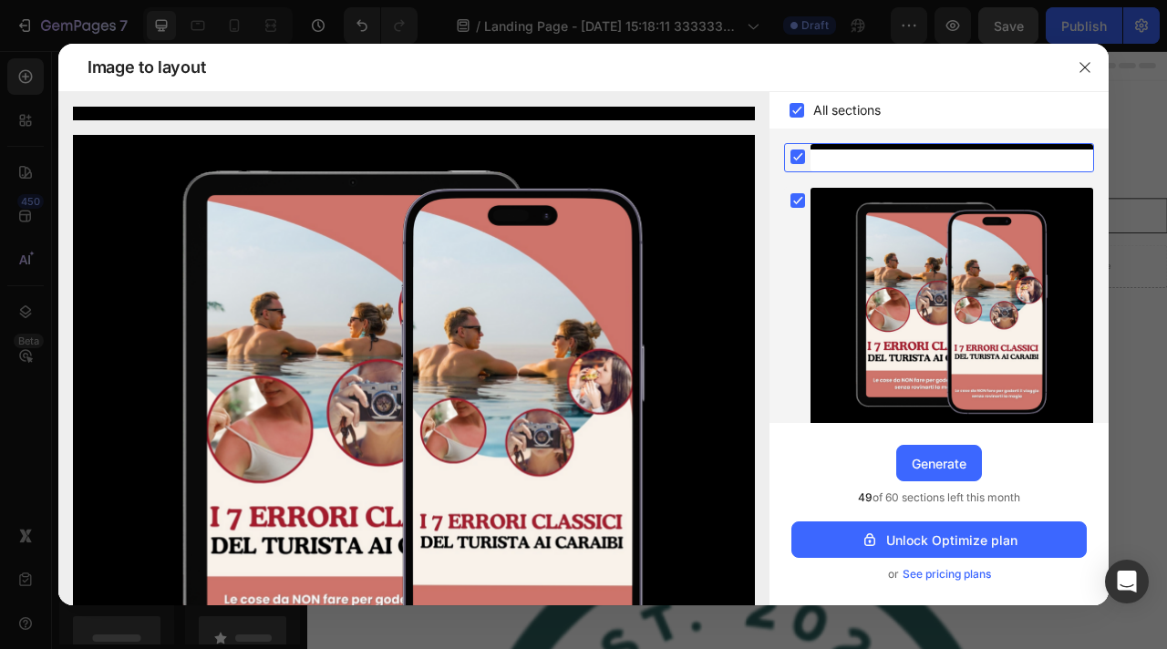
click at [920, 481] on div "Upgrade to Optimize plan and get unlimited generating sections and publish page…" at bounding box center [938, 514] width 339 height 182
click at [924, 471] on div "Generate" at bounding box center [939, 463] width 55 height 19
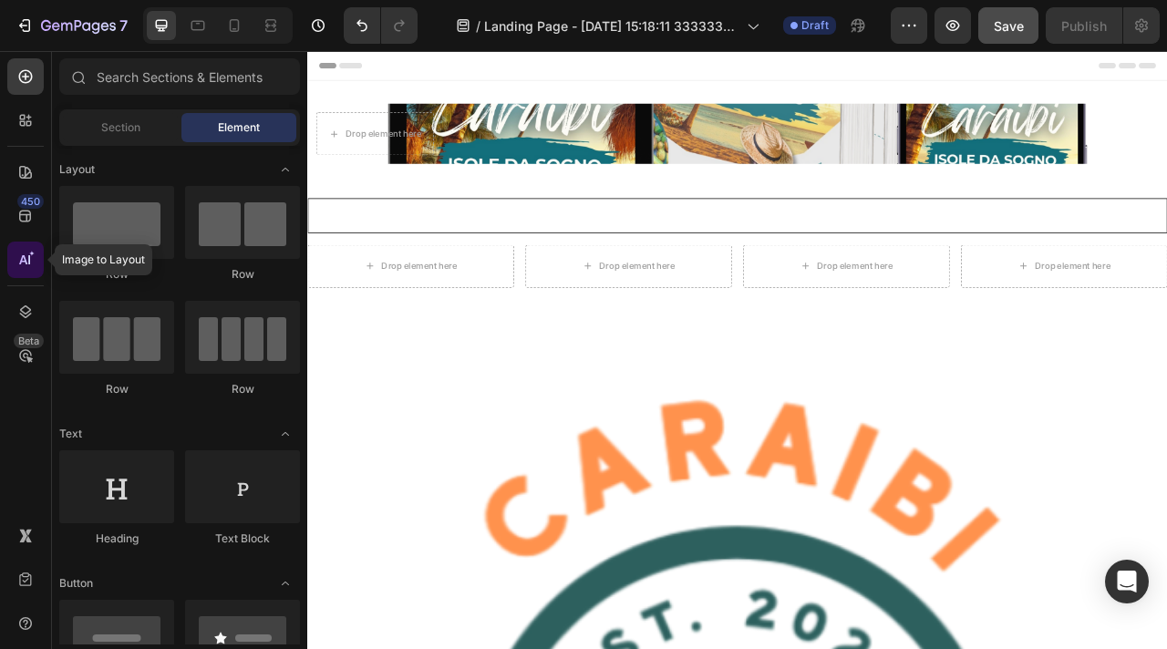
click at [15, 259] on div at bounding box center [25, 260] width 36 height 36
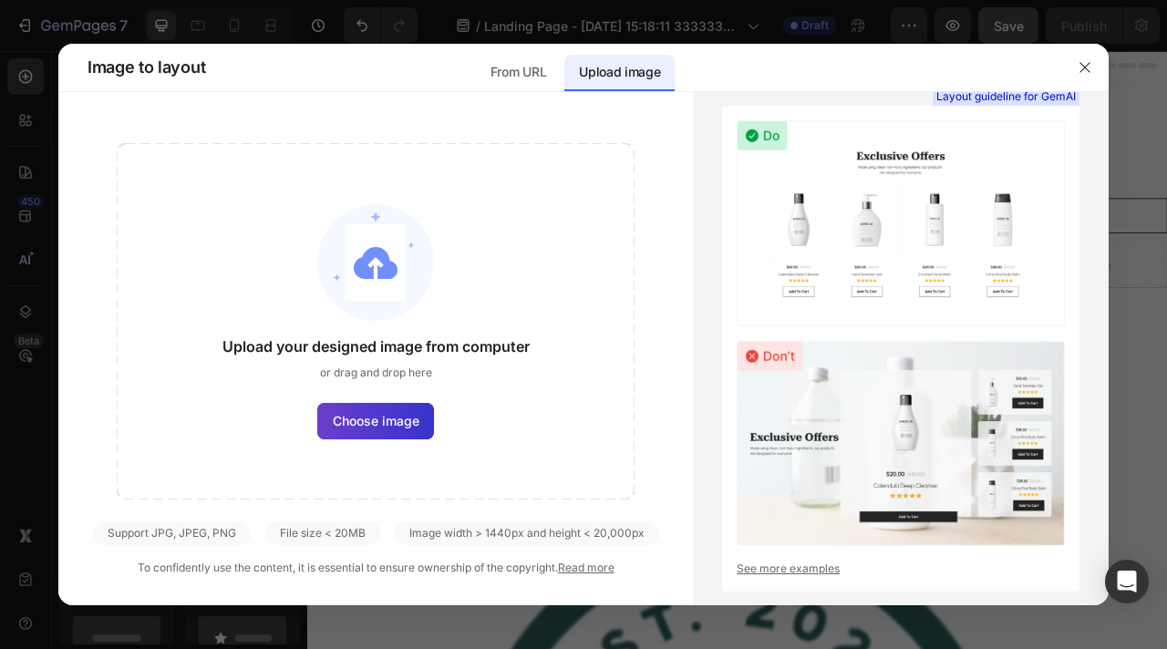
click at [391, 418] on span "Choose image" at bounding box center [376, 420] width 87 height 19
click at [0, 0] on input "Choose image" at bounding box center [0, 0] width 0 height 0
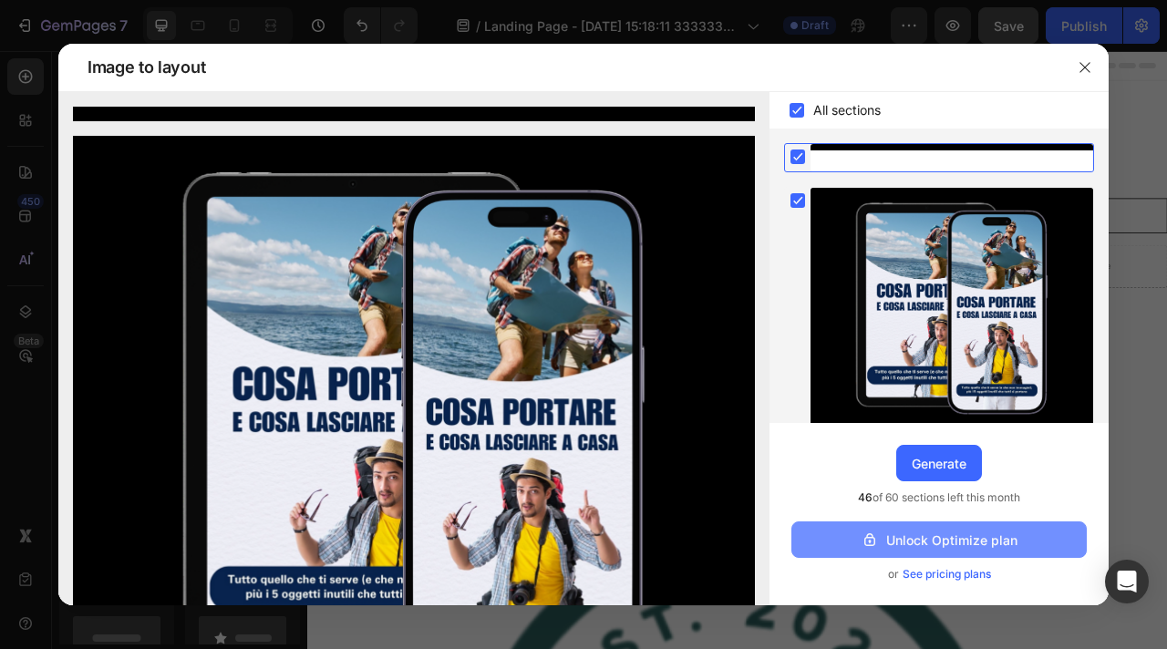
click at [959, 531] on div "Unlock Optimize plan" at bounding box center [939, 540] width 157 height 19
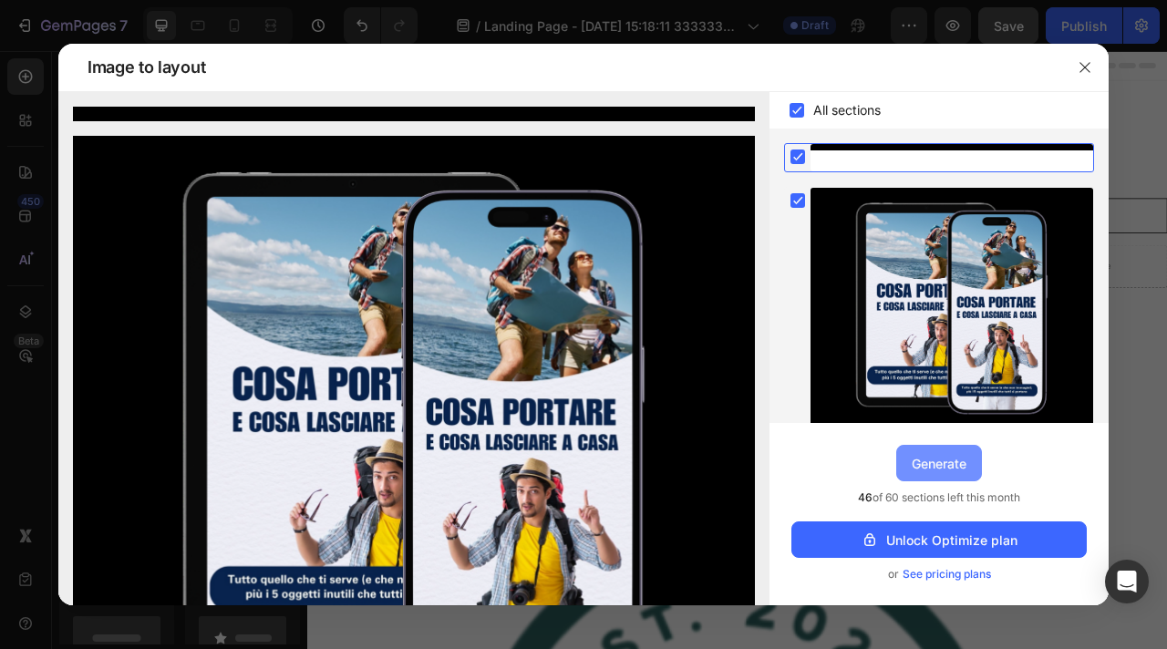
click at [942, 463] on div "Generate" at bounding box center [939, 463] width 55 height 19
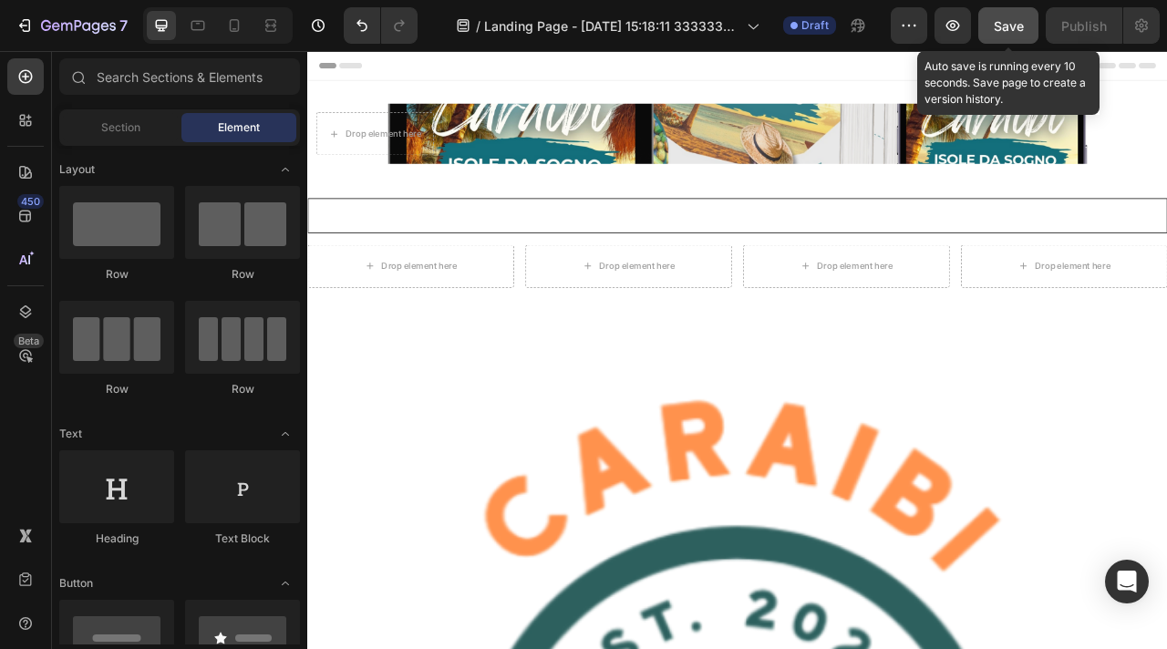
click at [995, 26] on span "Save" at bounding box center [1009, 25] width 30 height 15
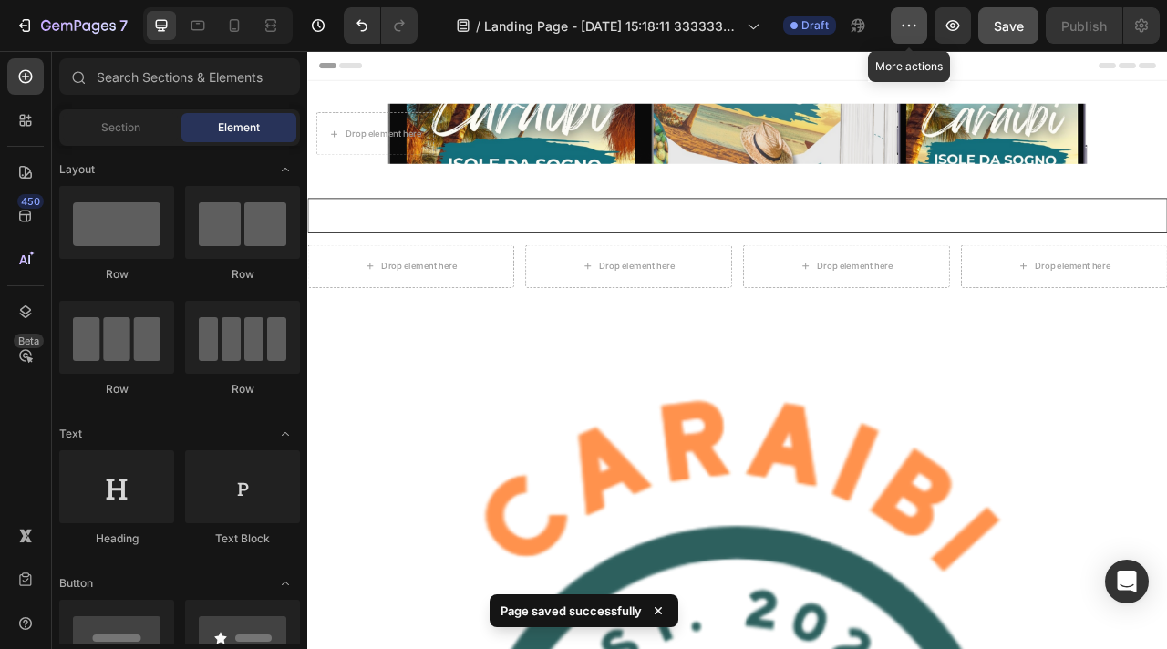
click at [915, 34] on icon "button" at bounding box center [909, 25] width 18 height 18
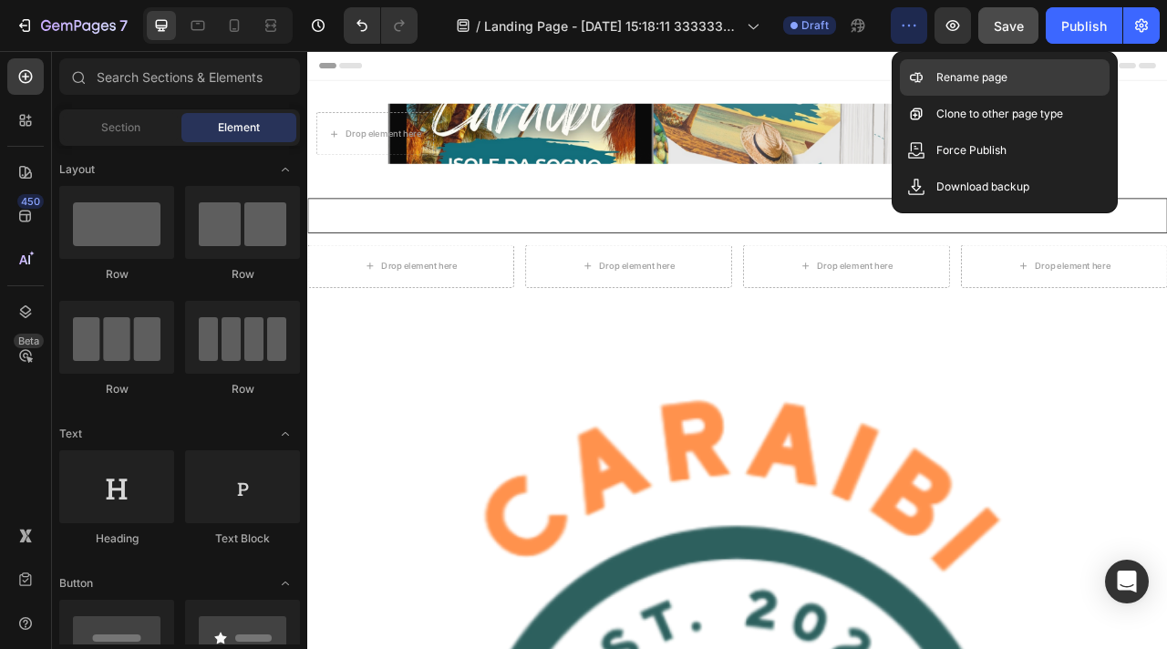
click at [944, 72] on p "Rename page" at bounding box center [971, 77] width 71 height 18
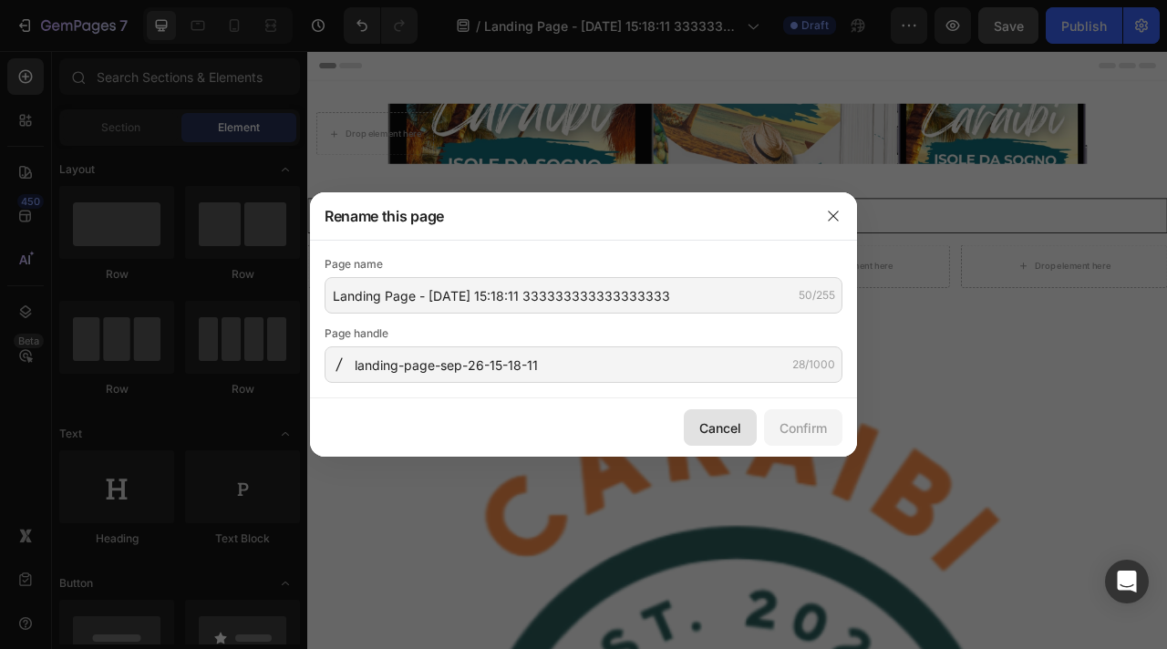
click at [719, 429] on div "Cancel" at bounding box center [720, 427] width 42 height 19
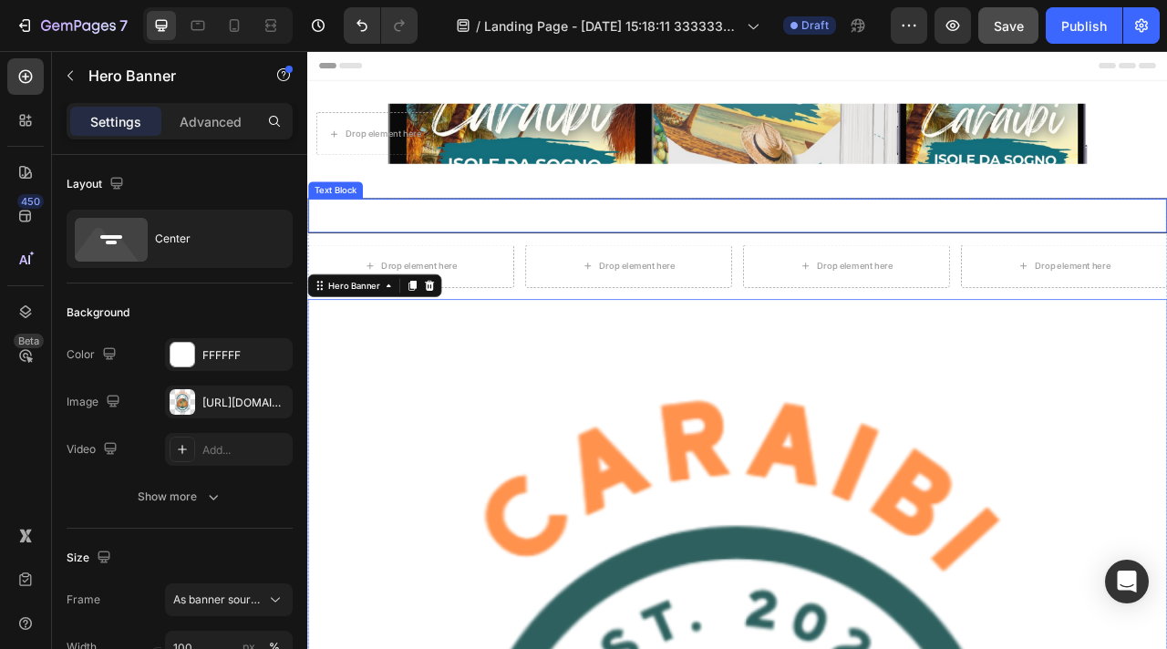
click at [570, 260] on p "Caraibi Isole da Sogno" at bounding box center [854, 260] width 1088 height 39
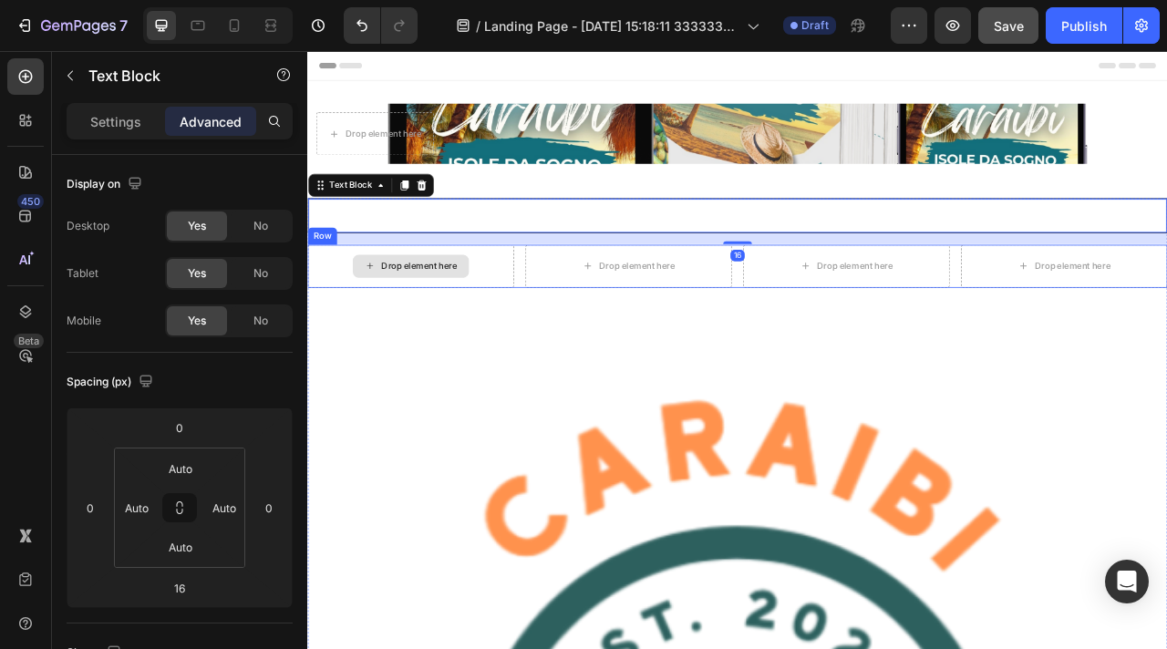
click at [513, 313] on div "Drop element here" at bounding box center [438, 324] width 263 height 55
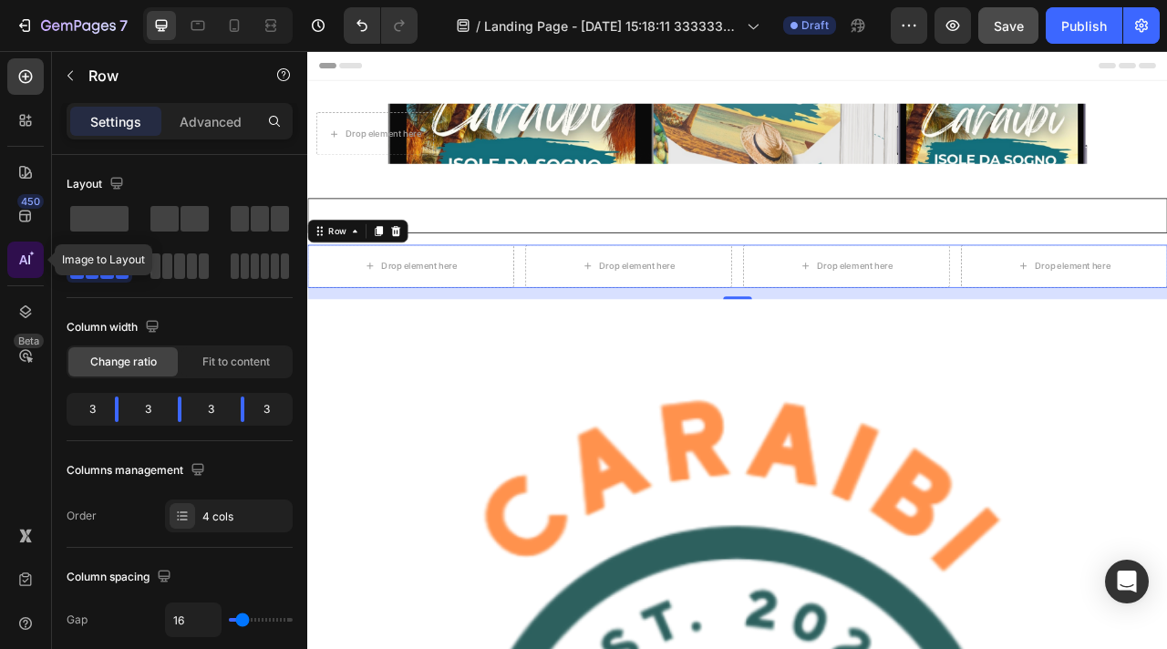
click at [33, 273] on div at bounding box center [25, 260] width 36 height 36
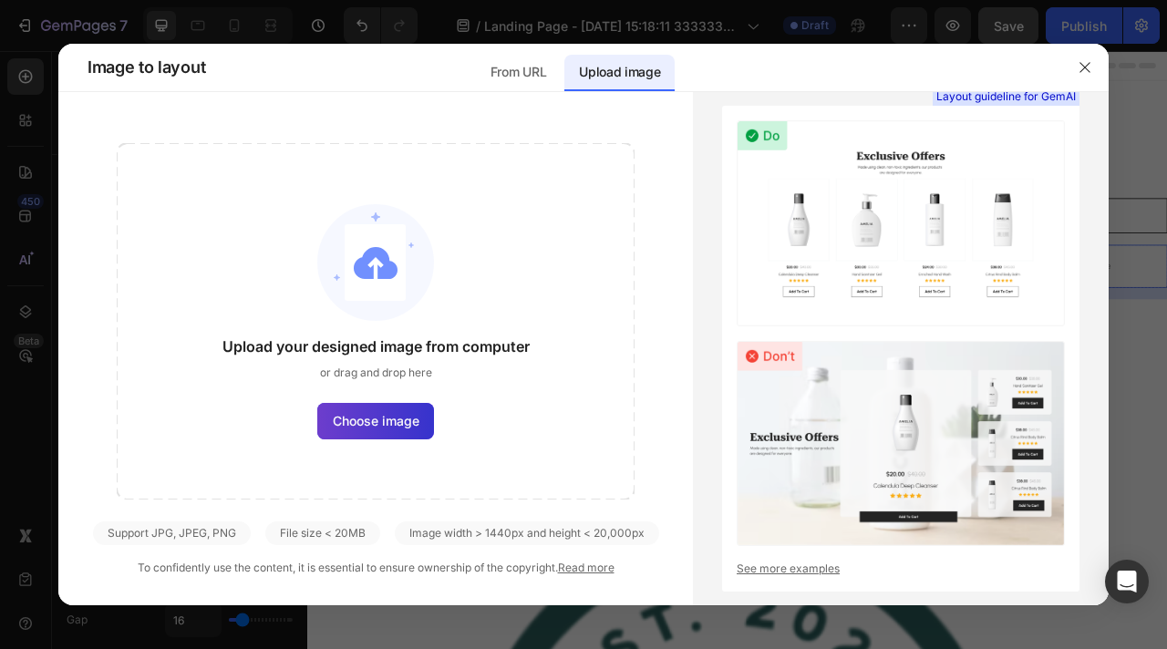
click at [402, 410] on label "Choose image" at bounding box center [375, 421] width 117 height 36
click at [0, 0] on input "Choose image" at bounding box center [0, 0] width 0 height 0
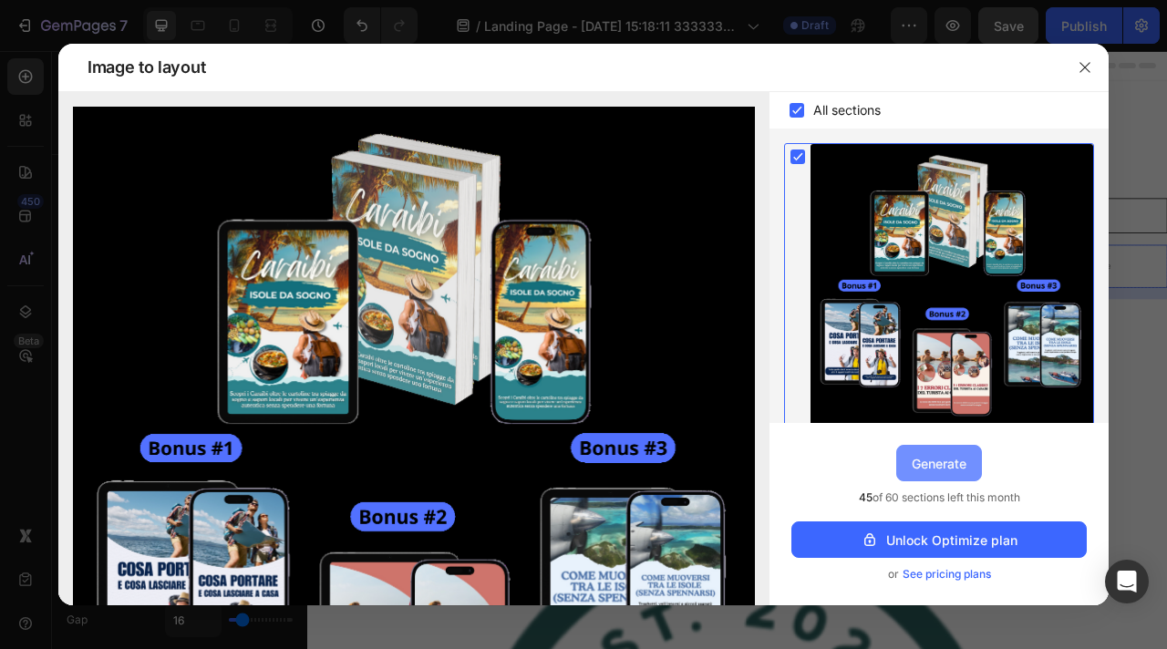
click at [960, 465] on div "Generate" at bounding box center [939, 463] width 55 height 19
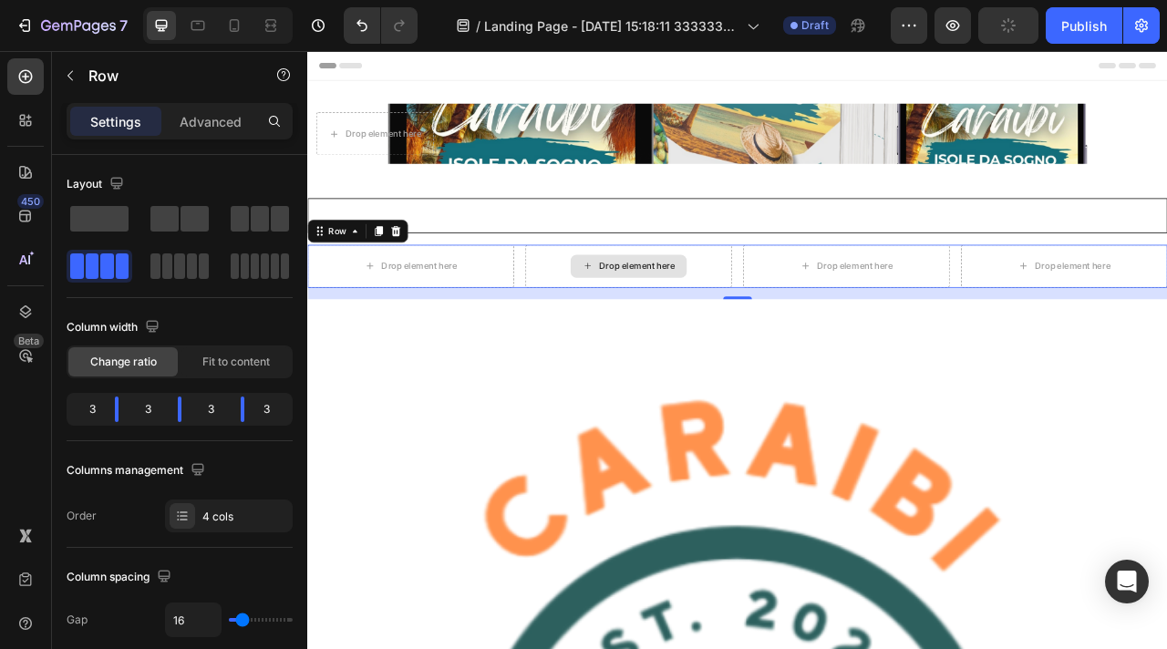
click at [792, 341] on div "Drop element here" at bounding box center [715, 324] width 263 height 55
click at [588, 324] on div "Drop element here" at bounding box center [715, 324] width 263 height 55
click at [26, 374] on div "450 Beta" at bounding box center [25, 287] width 36 height 459
click at [26, 365] on div "Beta" at bounding box center [25, 355] width 36 height 36
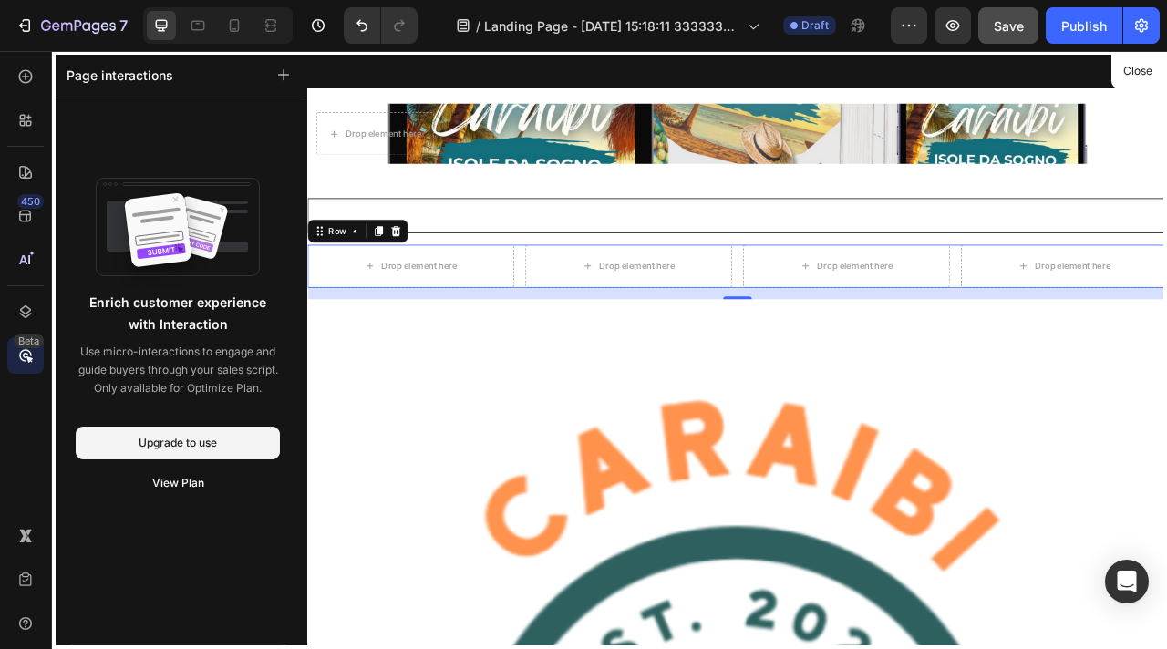
click at [416, 414] on div at bounding box center [854, 431] width 1094 height 761
click at [15, 533] on div at bounding box center [25, 536] width 36 height 36
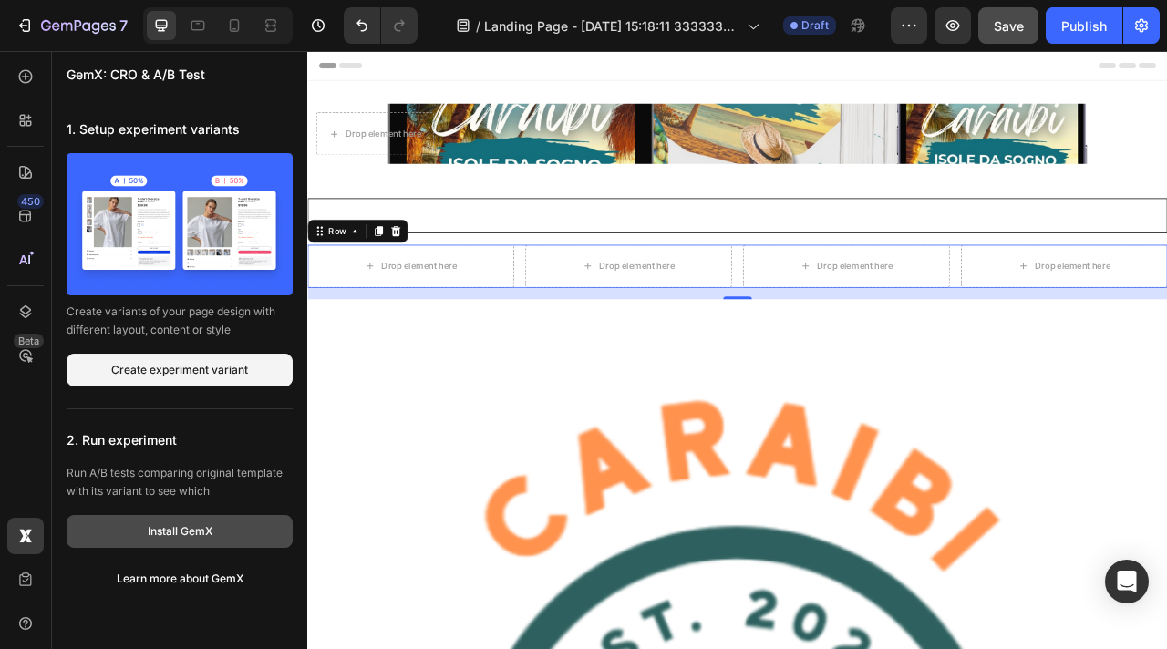
click at [207, 537] on div "Install GemX" at bounding box center [180, 531] width 65 height 16
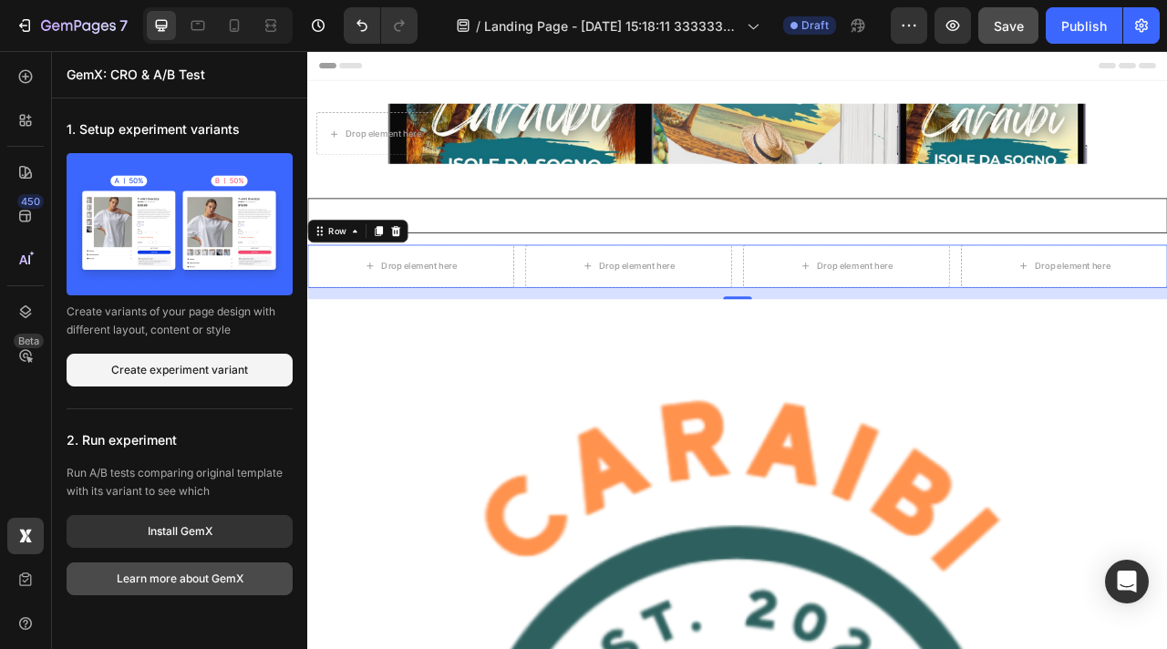
click at [178, 582] on div "Learn more about GemX" at bounding box center [180, 579] width 127 height 16
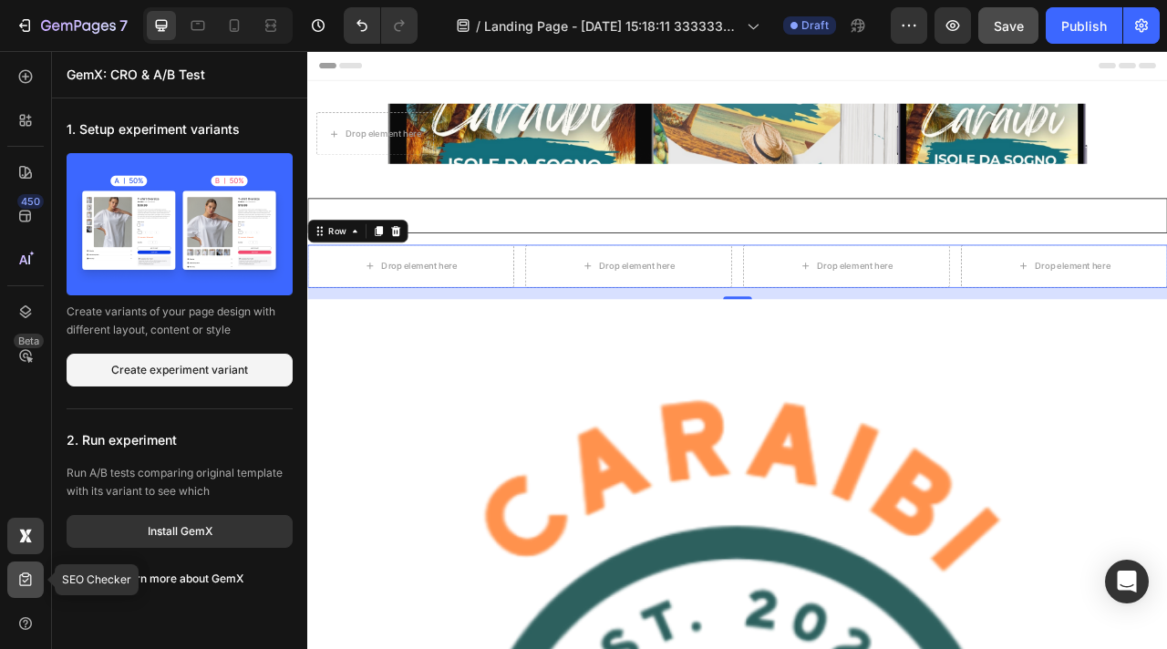
click at [17, 572] on icon at bounding box center [25, 580] width 18 height 18
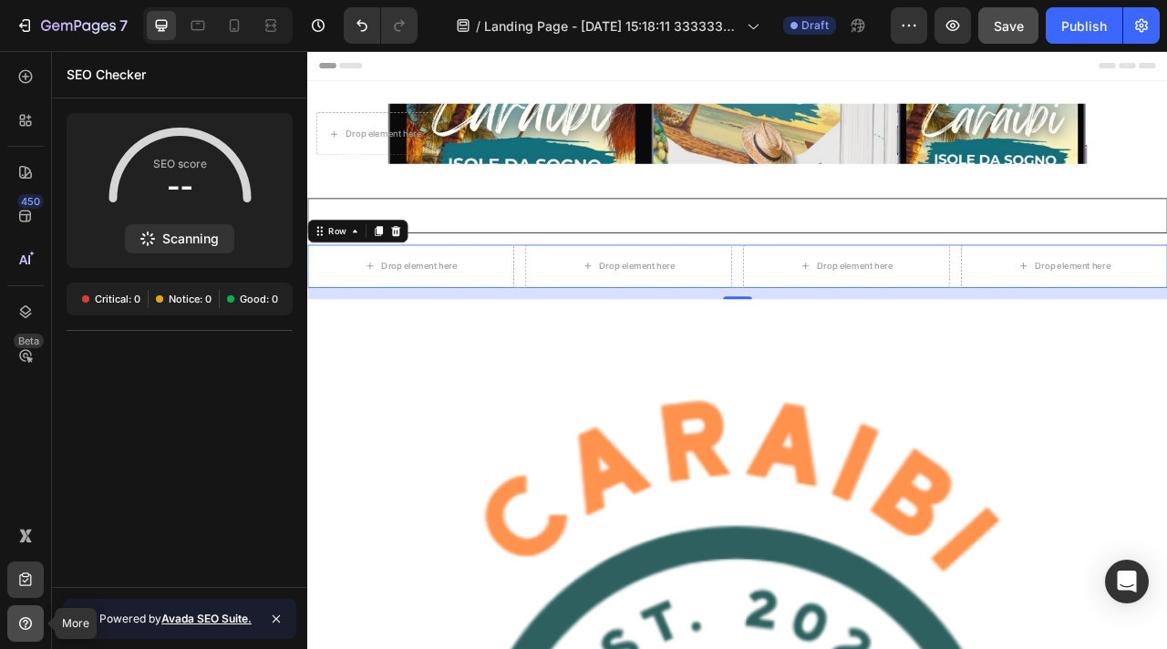
click at [27, 632] on icon at bounding box center [25, 623] width 18 height 18
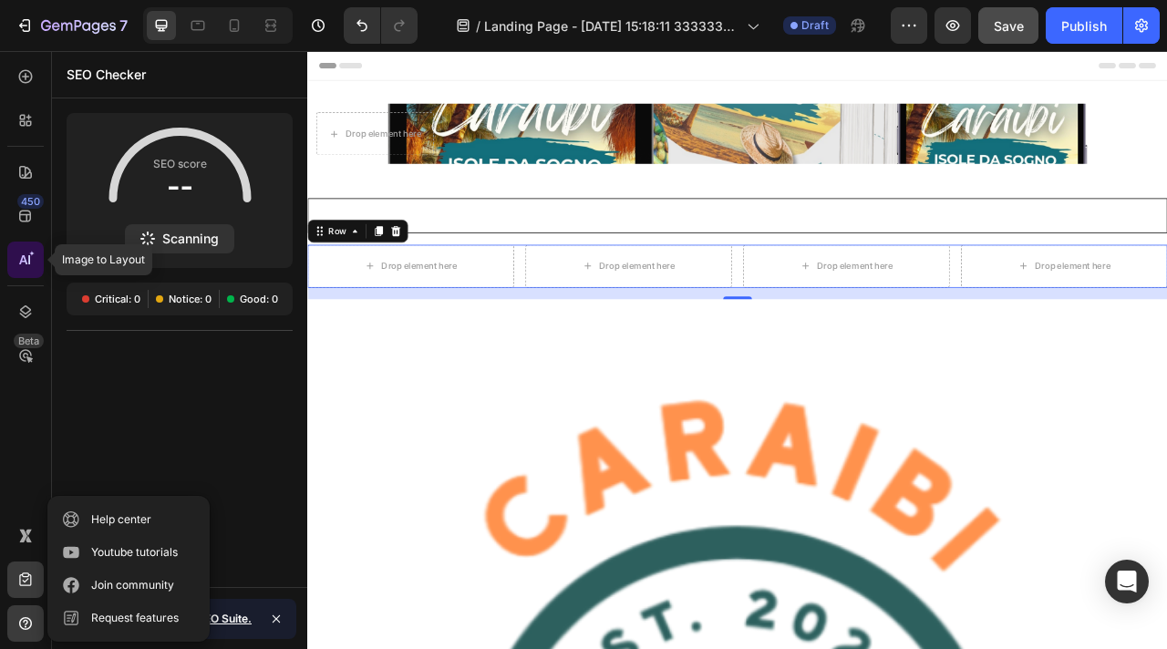
click at [38, 256] on div at bounding box center [25, 260] width 36 height 36
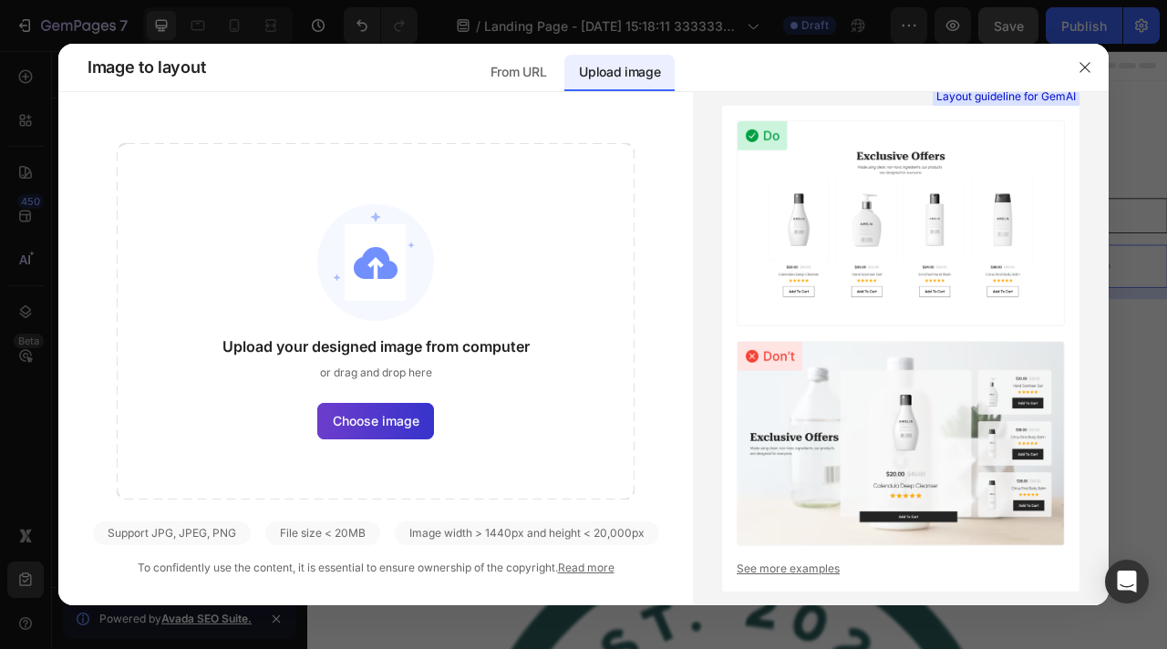
click at [383, 408] on label "Choose image" at bounding box center [375, 421] width 117 height 36
click at [0, 0] on input "Choose image" at bounding box center [0, 0] width 0 height 0
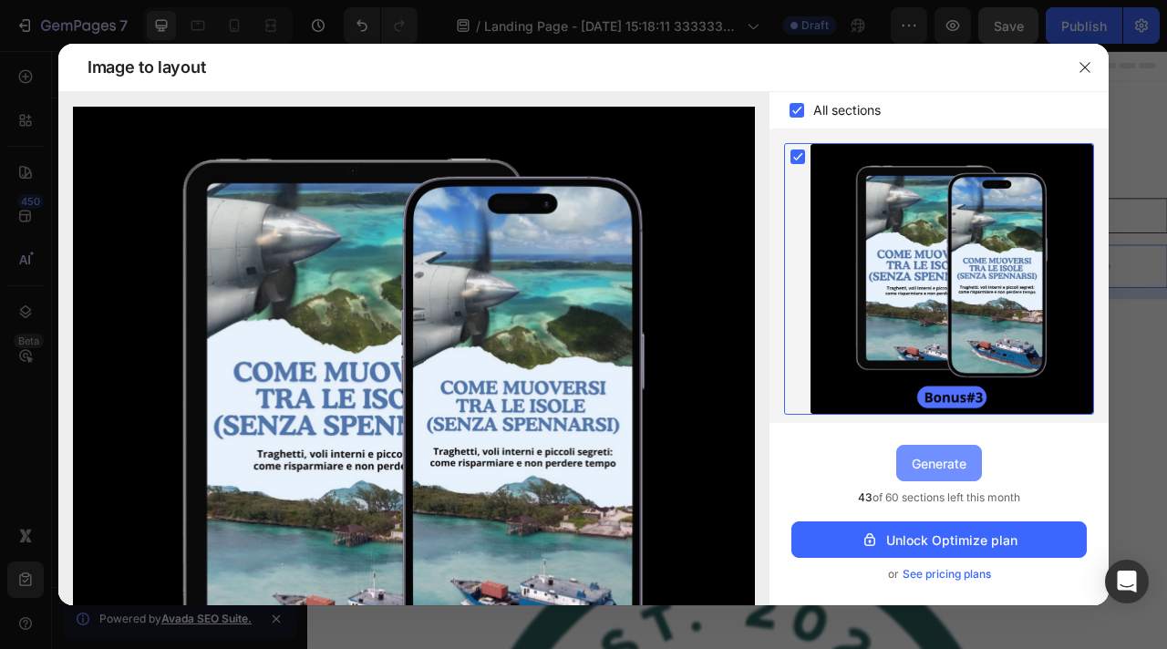
click at [929, 461] on div "Generate" at bounding box center [939, 463] width 55 height 19
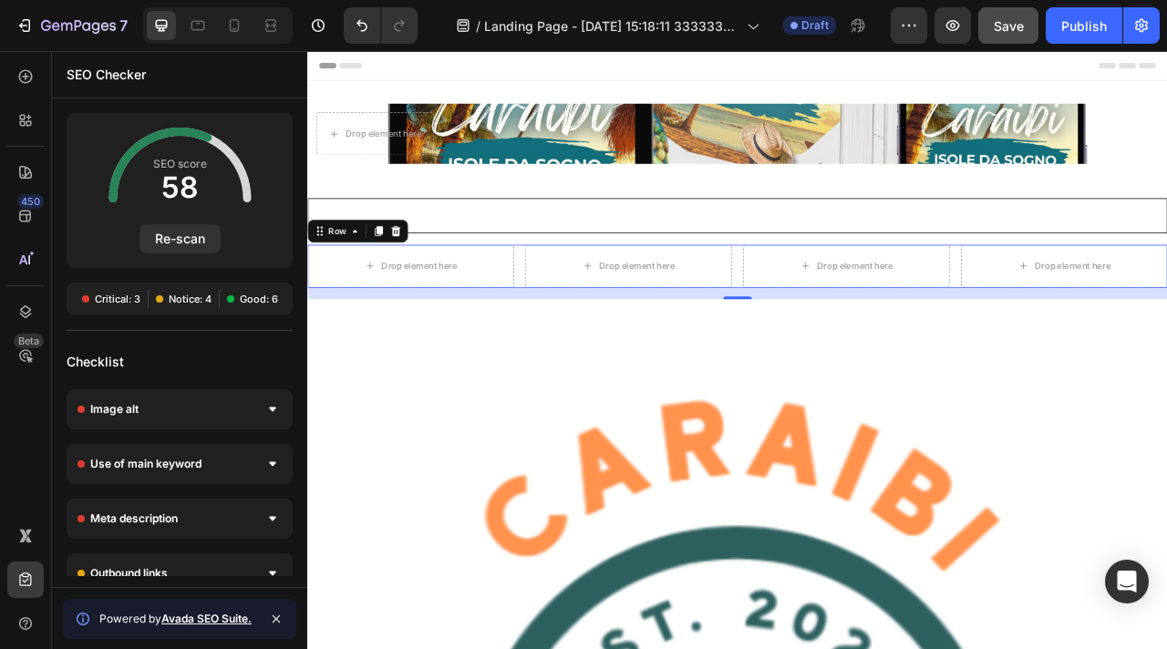
click at [140, 294] on div "Critical: 3" at bounding box center [111, 299] width 66 height 15
click at [253, 423] on div "Image alt" at bounding box center [180, 409] width 226 height 40
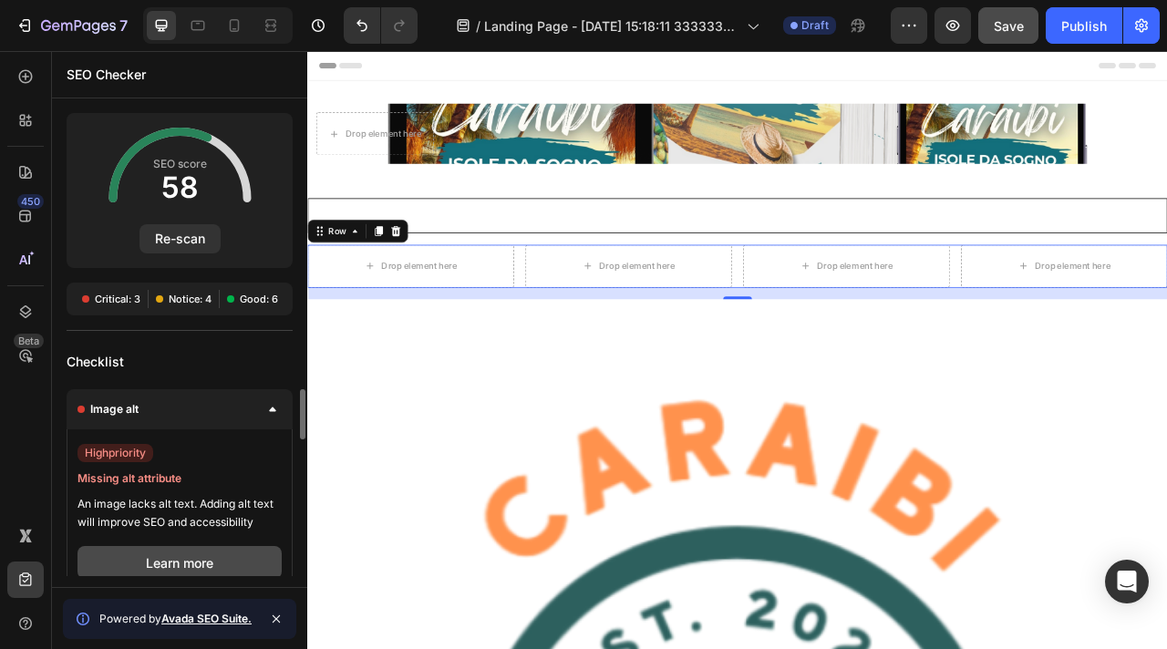
click at [199, 556] on button "Learn more" at bounding box center [179, 562] width 204 height 33
